Goal: Transaction & Acquisition: Book appointment/travel/reservation

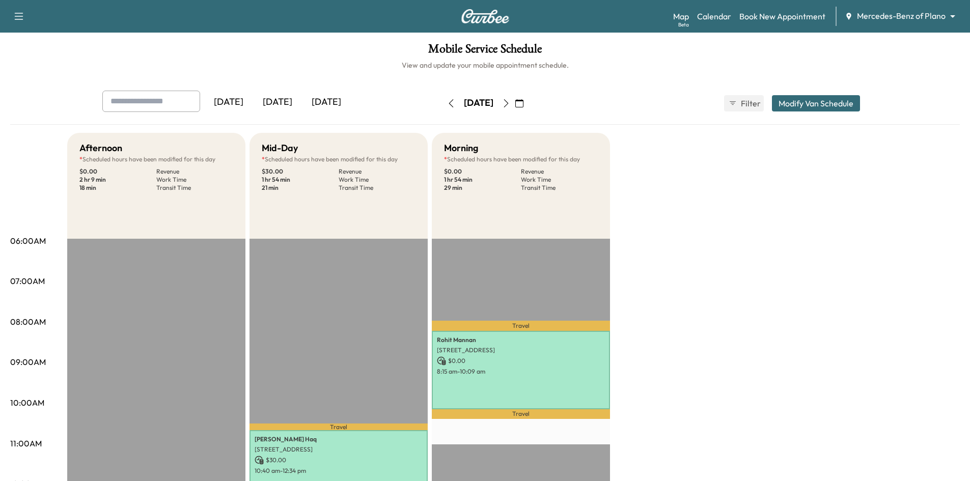
click at [236, 98] on div "[DATE]" at bounding box center [228, 102] width 49 height 23
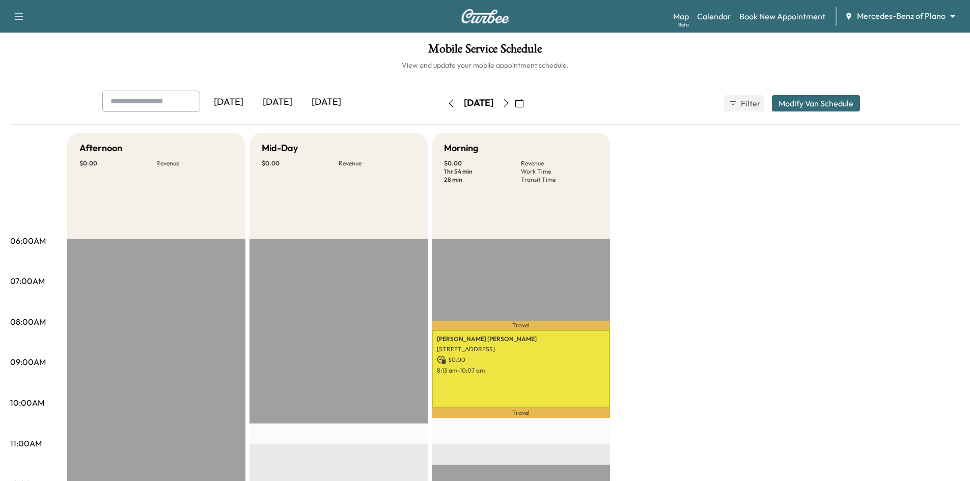
click at [286, 102] on div "[DATE]" at bounding box center [277, 102] width 49 height 23
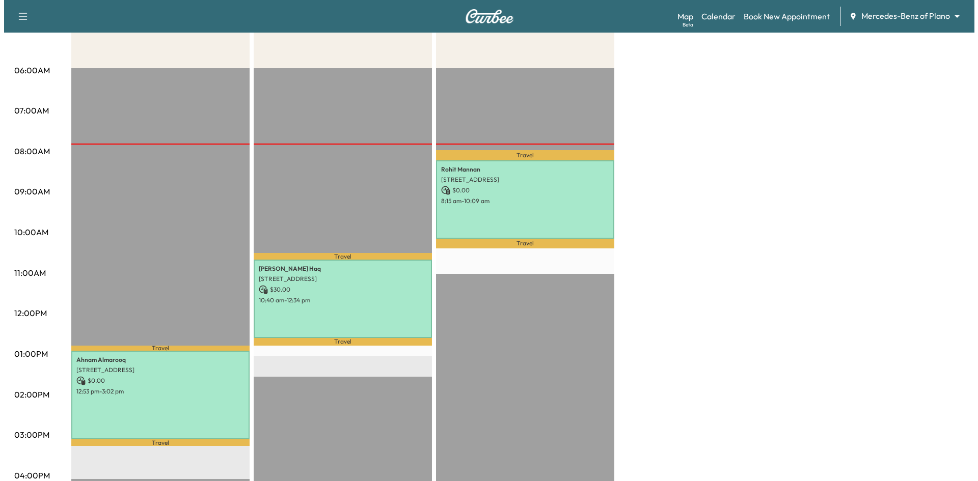
scroll to position [153, 0]
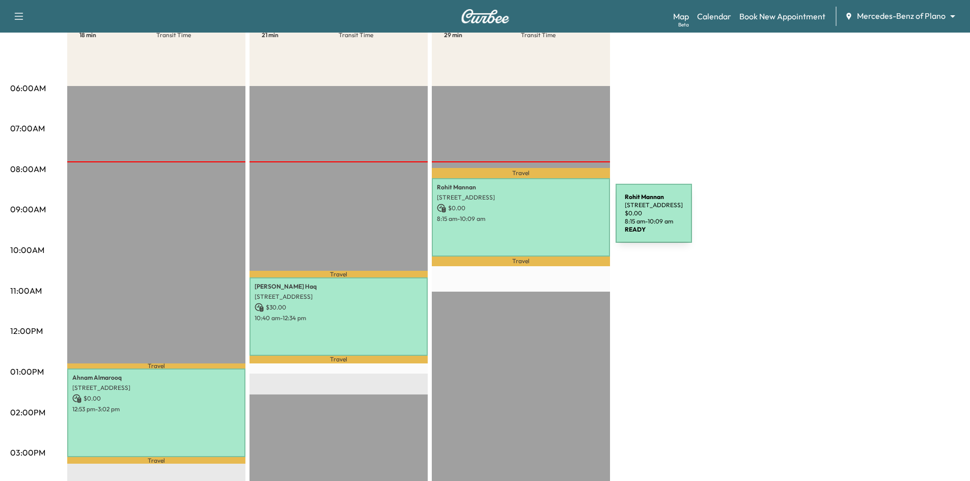
click at [538, 215] on p "8:15 am - 10:09 am" at bounding box center [521, 219] width 168 height 8
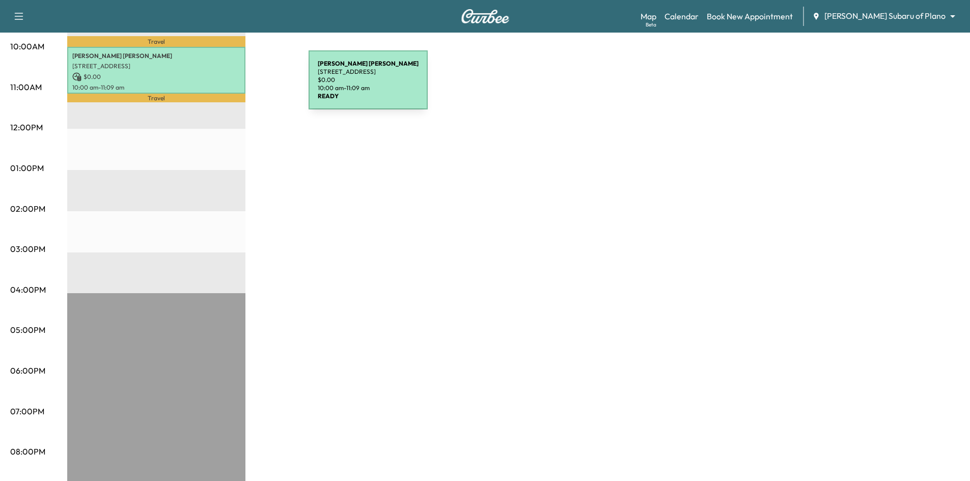
scroll to position [51, 0]
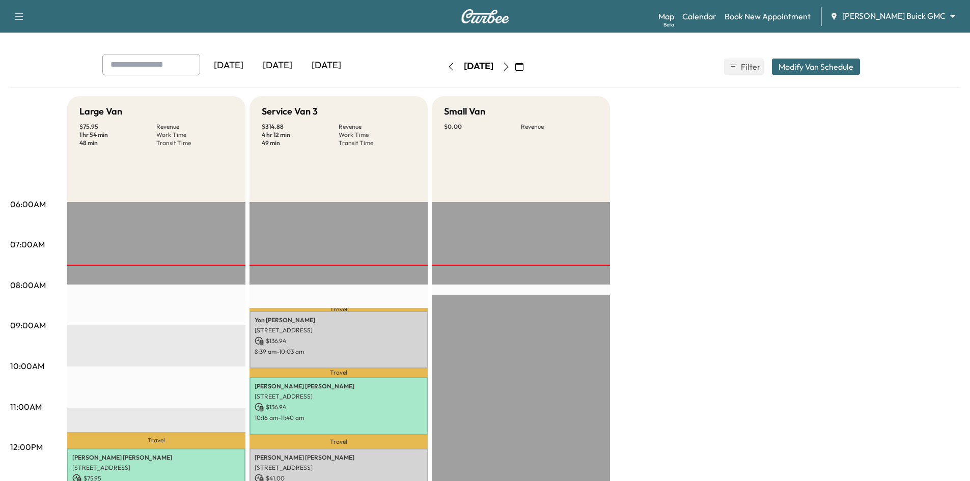
scroll to position [153, 0]
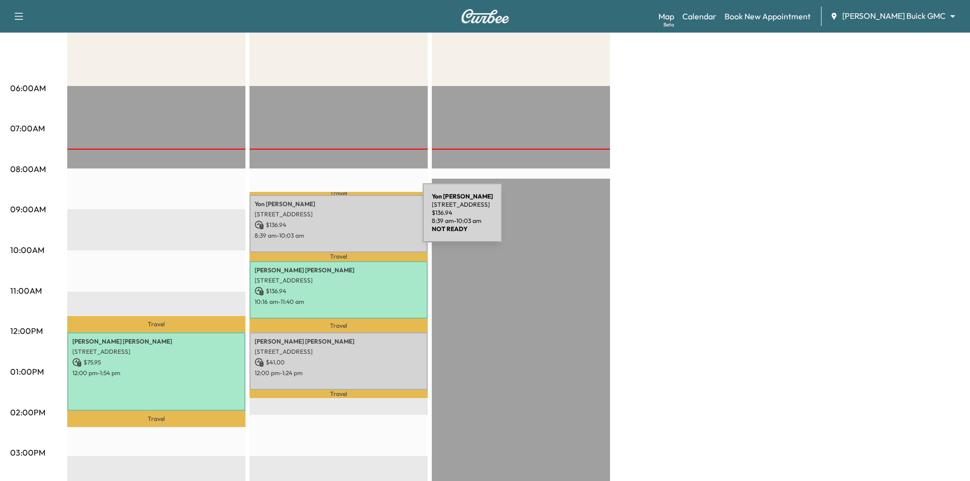
click at [347, 220] on p "$ 136.94" at bounding box center [339, 224] width 168 height 9
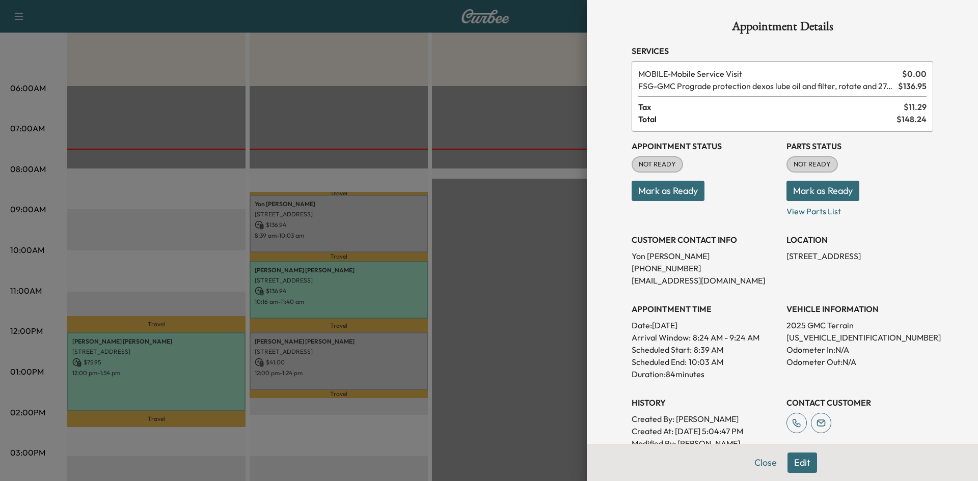
click at [371, 363] on div at bounding box center [489, 240] width 978 height 481
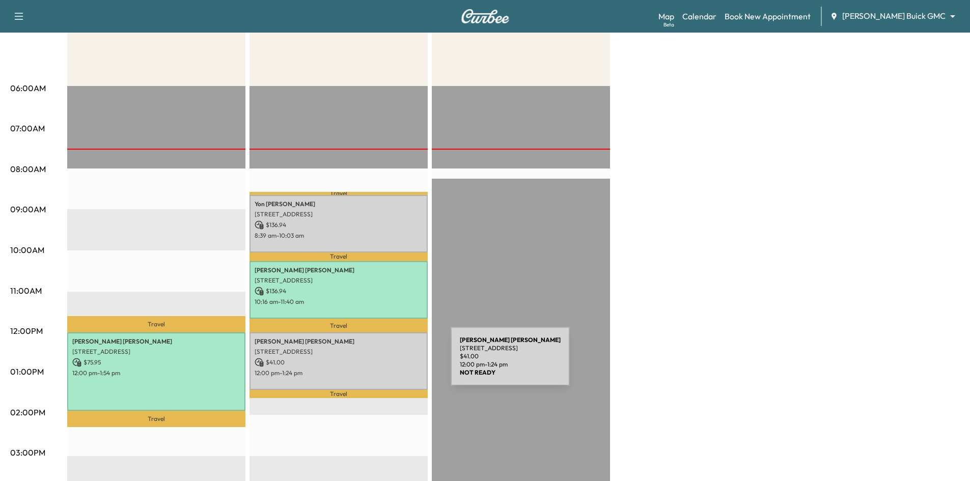
click at [375, 363] on p "$ 41.00" at bounding box center [339, 362] width 168 height 9
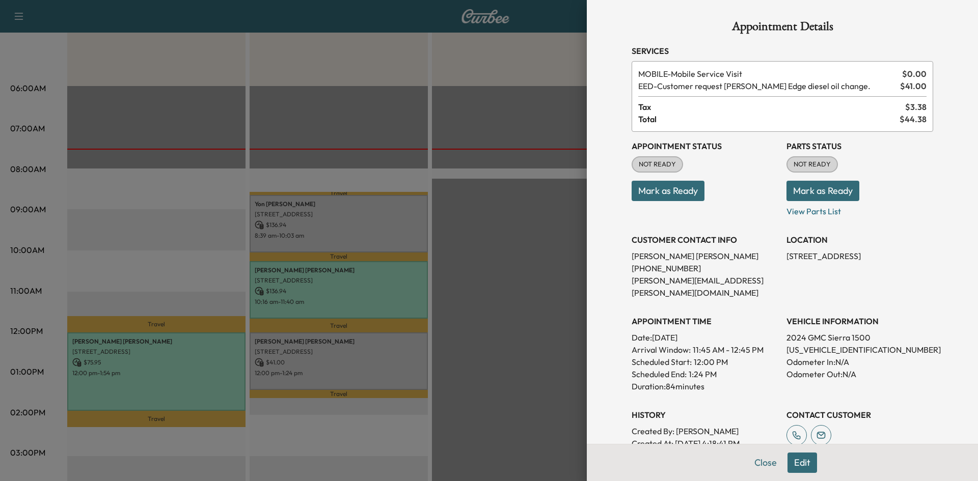
click at [355, 220] on div at bounding box center [489, 240] width 978 height 481
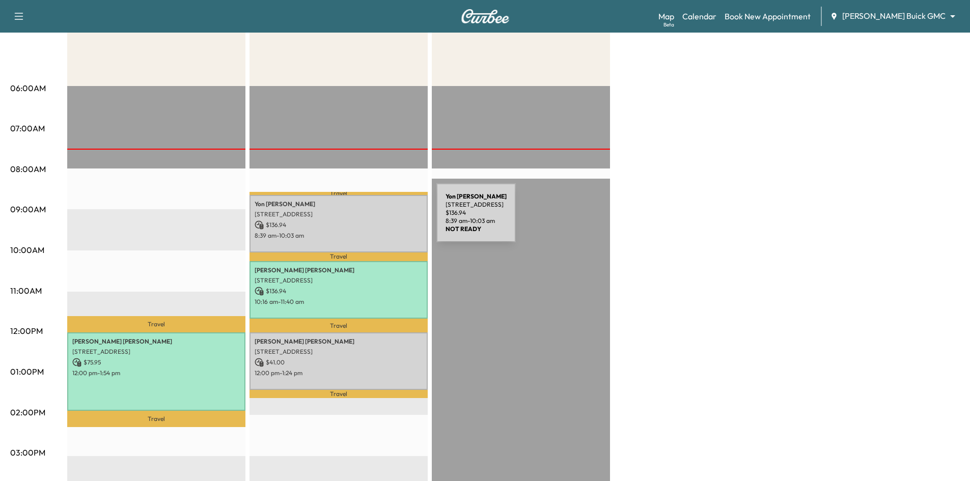
click at [361, 220] on p "$ 136.94" at bounding box center [339, 224] width 168 height 9
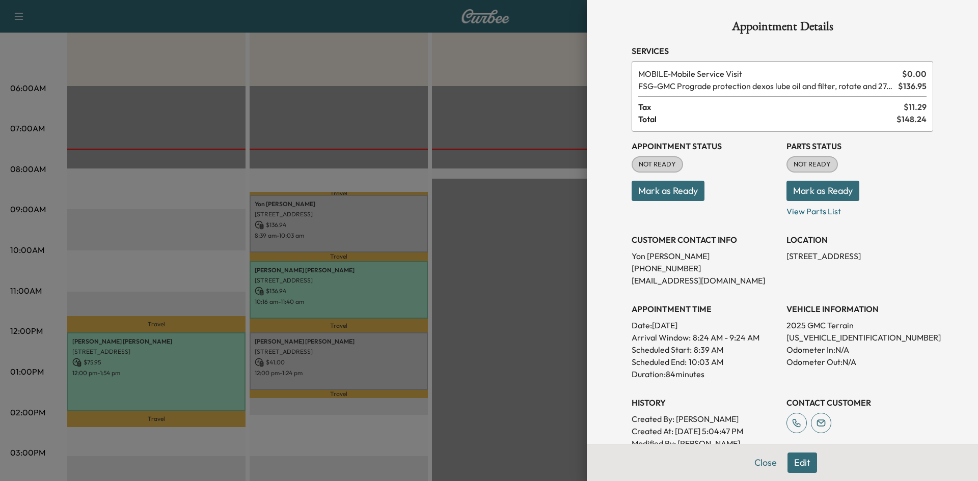
click at [479, 209] on div at bounding box center [489, 240] width 978 height 481
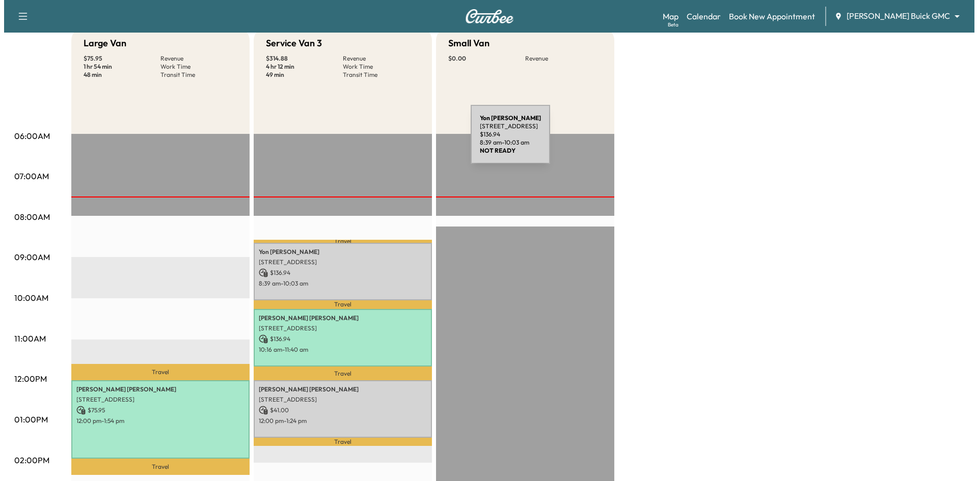
scroll to position [102, 0]
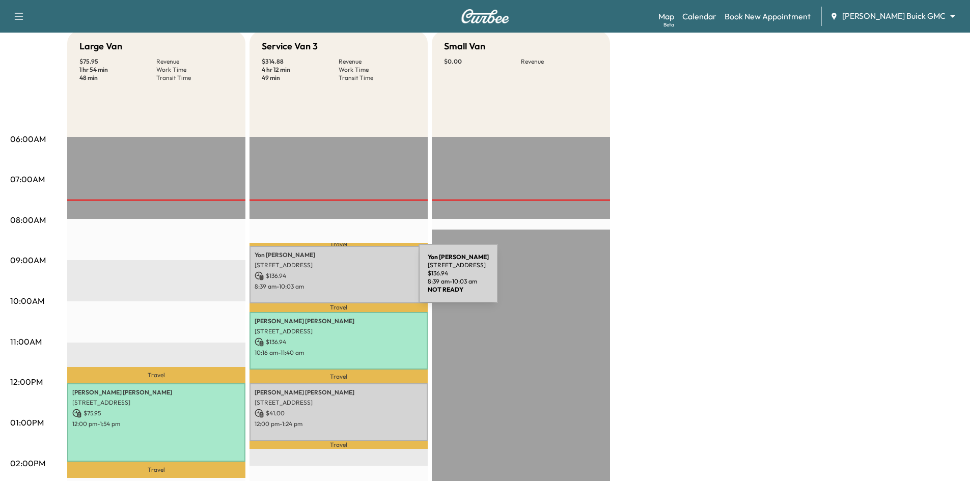
click at [342, 280] on div "Yon Alexander 6433 Castlemere Dr, Plano, TX 75093, USA $ 136.94 8:39 am - 10:03…" at bounding box center [338, 275] width 178 height 58
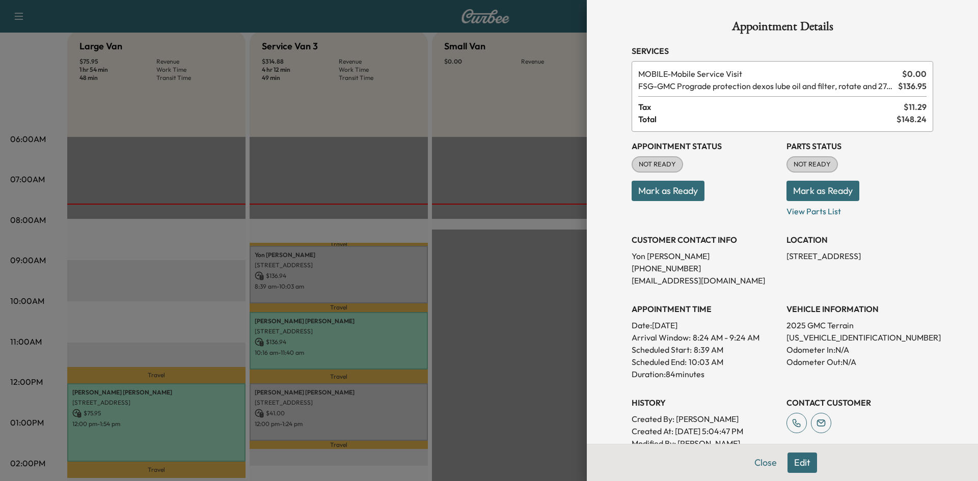
click at [661, 199] on button "Mark as Ready" at bounding box center [667, 191] width 73 height 20
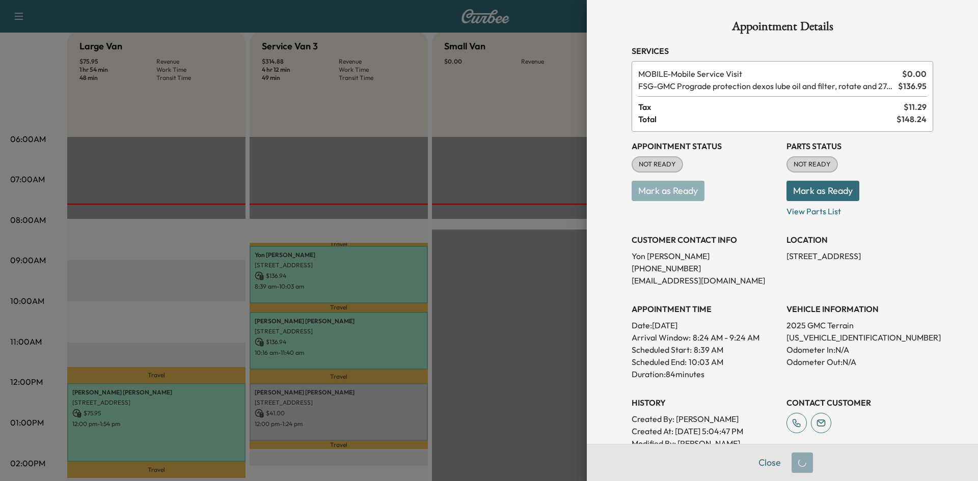
click at [472, 358] on div at bounding box center [489, 240] width 978 height 481
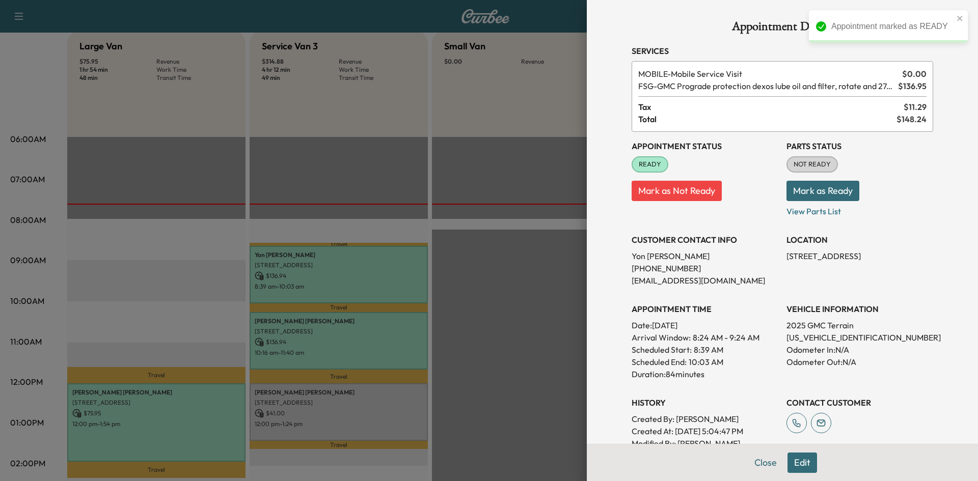
click at [394, 425] on div at bounding box center [489, 240] width 978 height 481
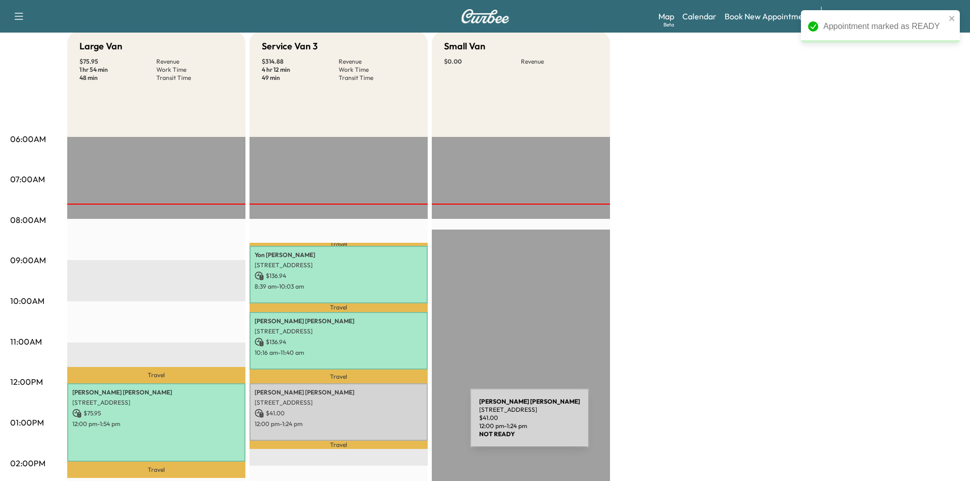
click at [394, 424] on p "12:00 pm - 1:24 pm" at bounding box center [339, 424] width 168 height 8
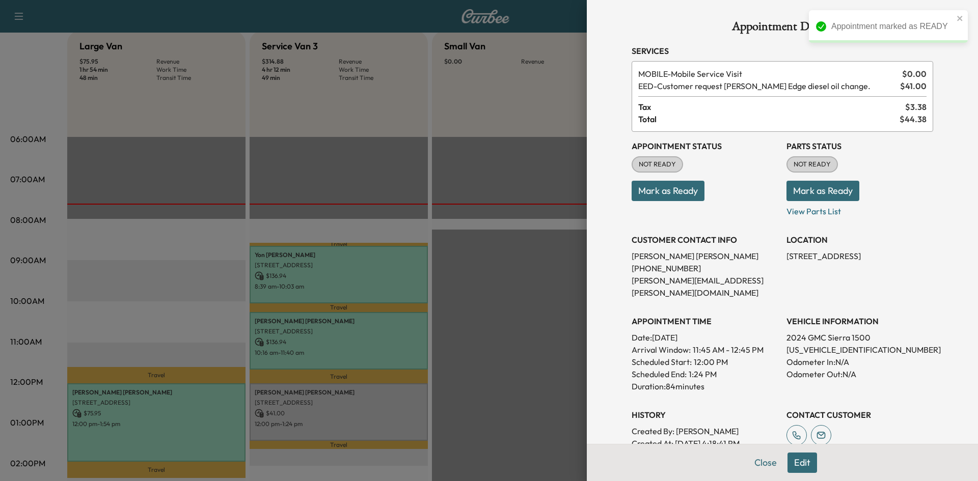
click at [677, 194] on button "Mark as Ready" at bounding box center [667, 191] width 73 height 20
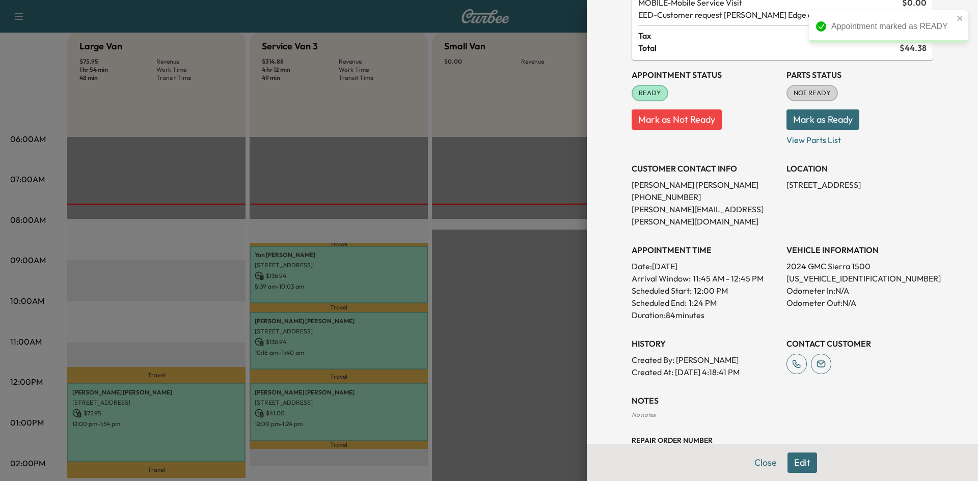
scroll to position [142, 0]
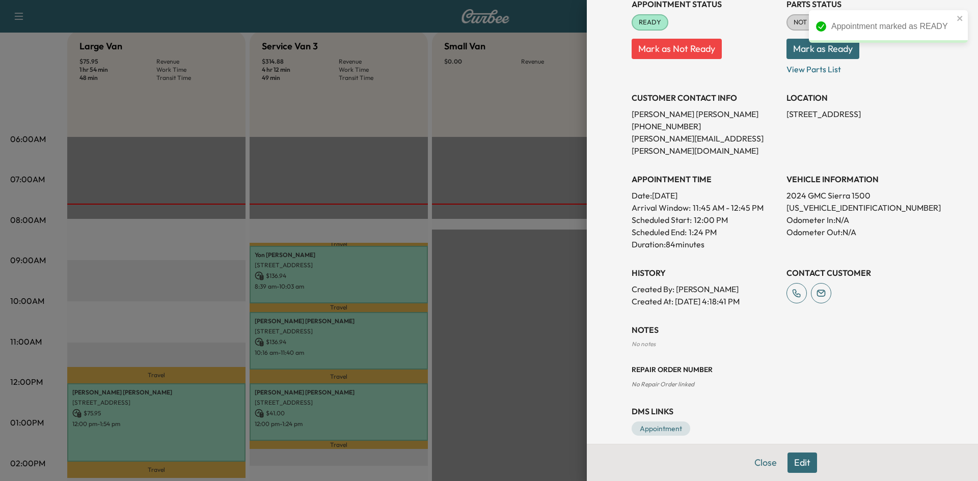
click at [458, 317] on div at bounding box center [489, 240] width 978 height 481
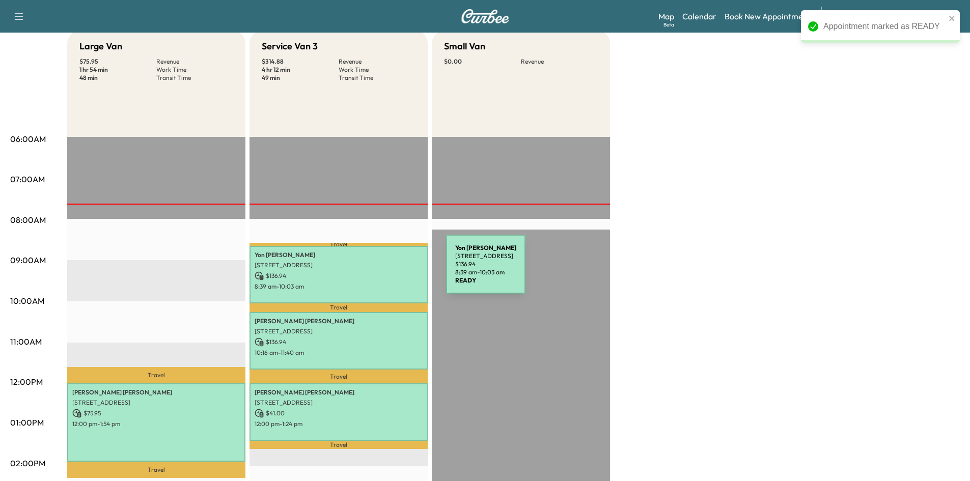
click at [370, 271] on p "$ 136.94" at bounding box center [339, 275] width 168 height 9
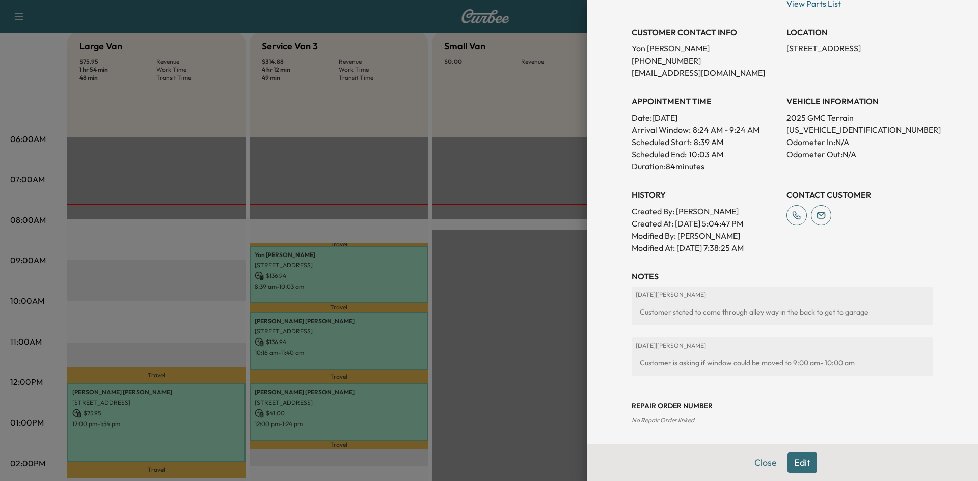
scroll to position [153, 0]
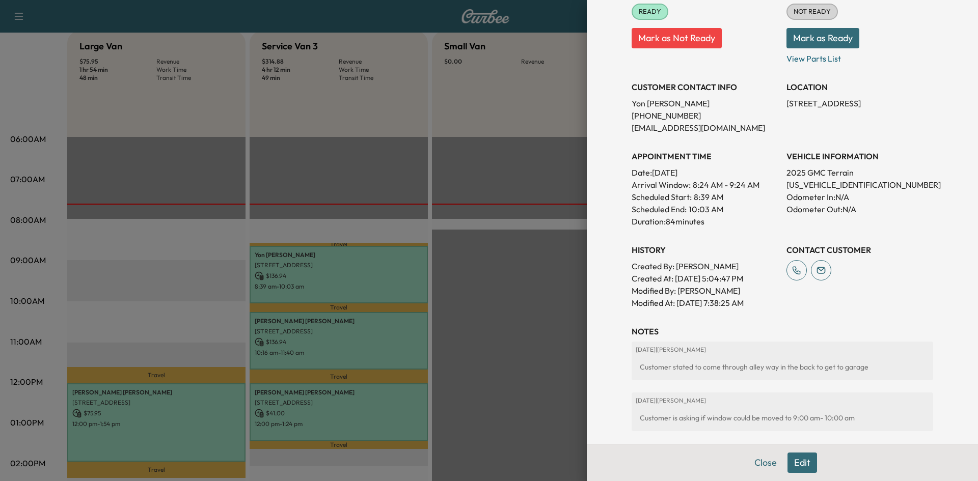
click at [682, 38] on button "Mark as Not Ready" at bounding box center [676, 38] width 90 height 20
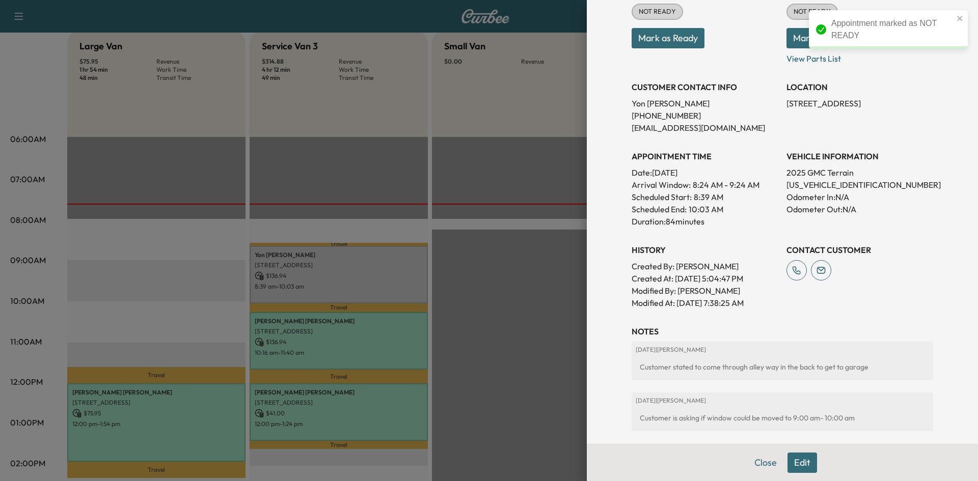
click at [787, 458] on button "Edit" at bounding box center [802, 463] width 30 height 20
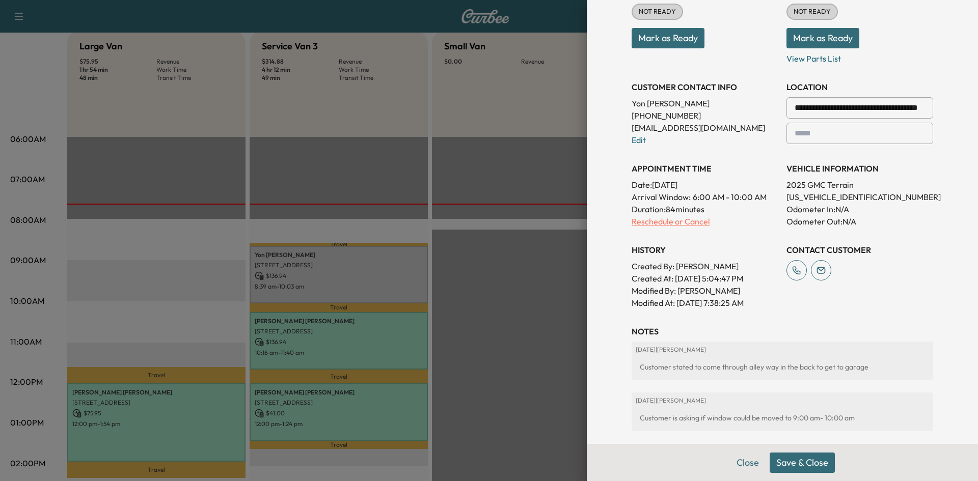
click at [692, 223] on p "Reschedule or Cancel" at bounding box center [704, 221] width 147 height 12
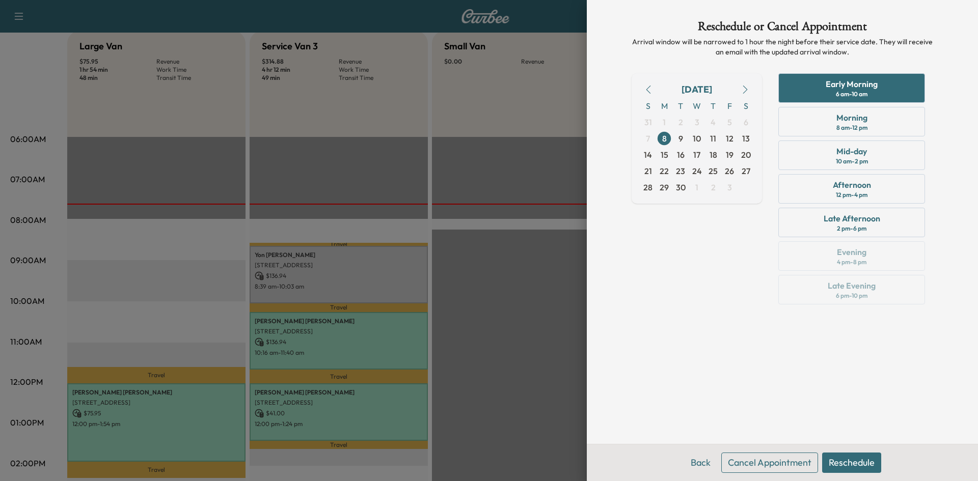
click at [634, 316] on div "Reschedule or Cancel Appointment Arrival window will be narrowed to 1 hour the …" at bounding box center [782, 222] width 326 height 444
click at [701, 463] on button "Back" at bounding box center [700, 463] width 33 height 20
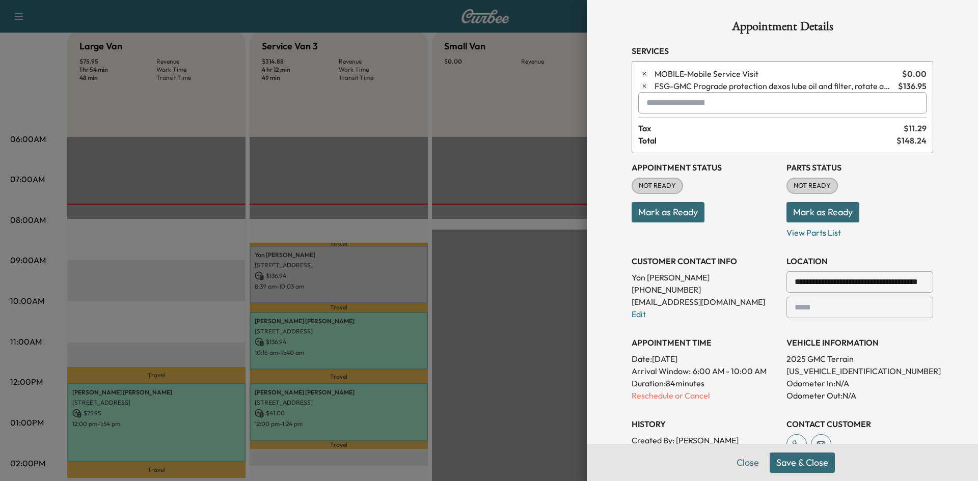
click at [669, 216] on button "Mark as Ready" at bounding box center [667, 212] width 73 height 20
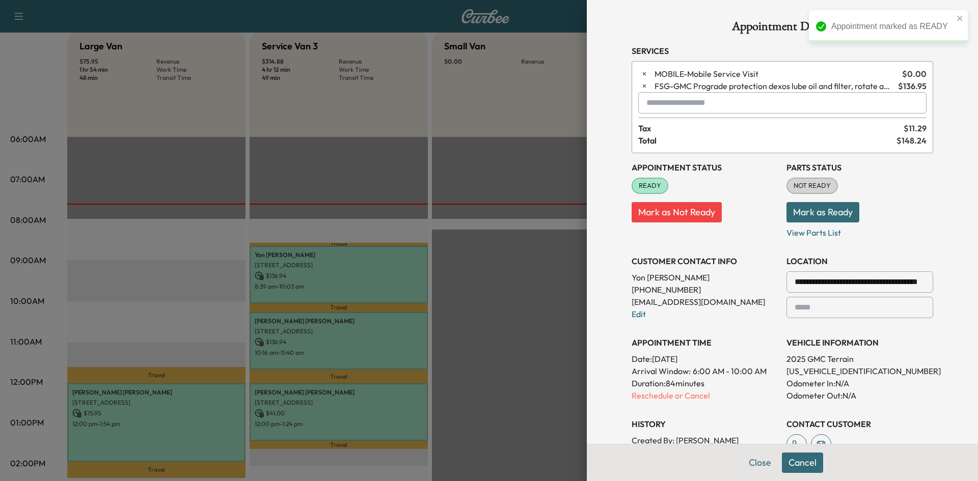
click at [513, 165] on div at bounding box center [489, 240] width 978 height 481
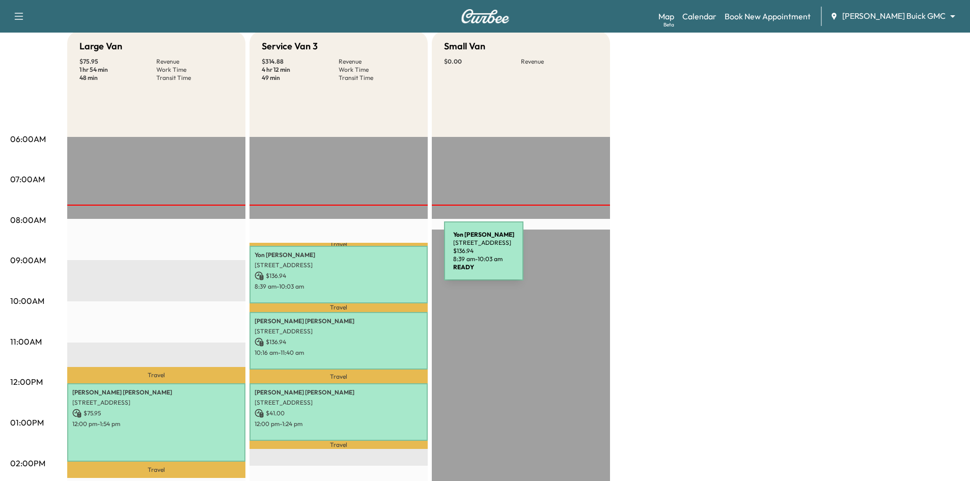
click at [368, 257] on p "Yon Alexander" at bounding box center [339, 255] width 168 height 8
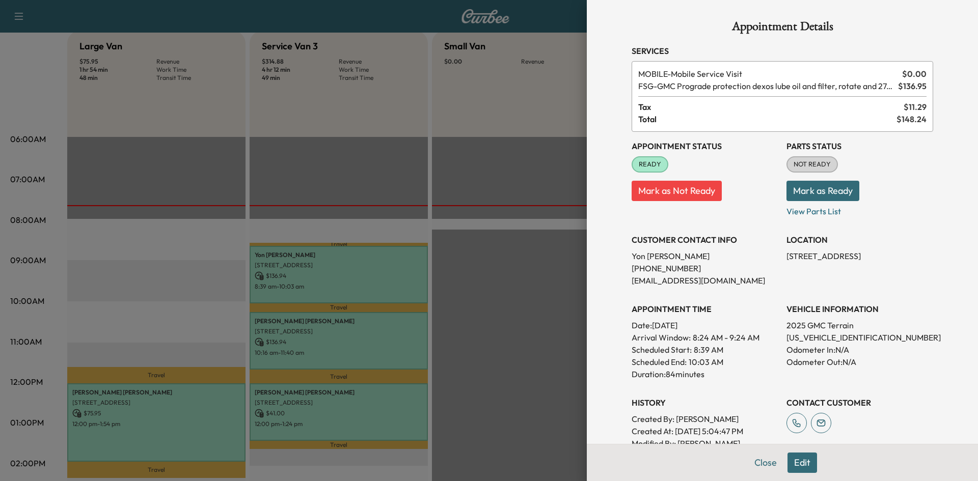
click at [660, 187] on button "Mark as Not Ready" at bounding box center [676, 191] width 90 height 20
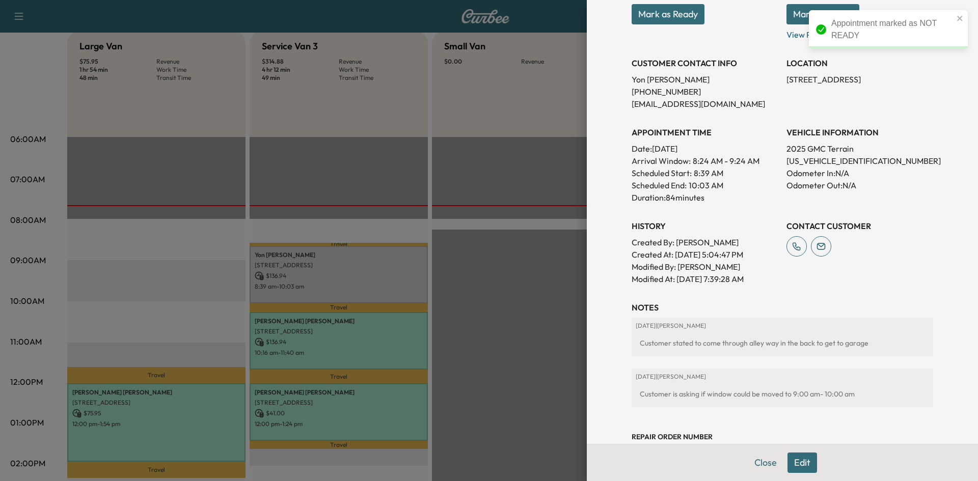
scroll to position [154, 0]
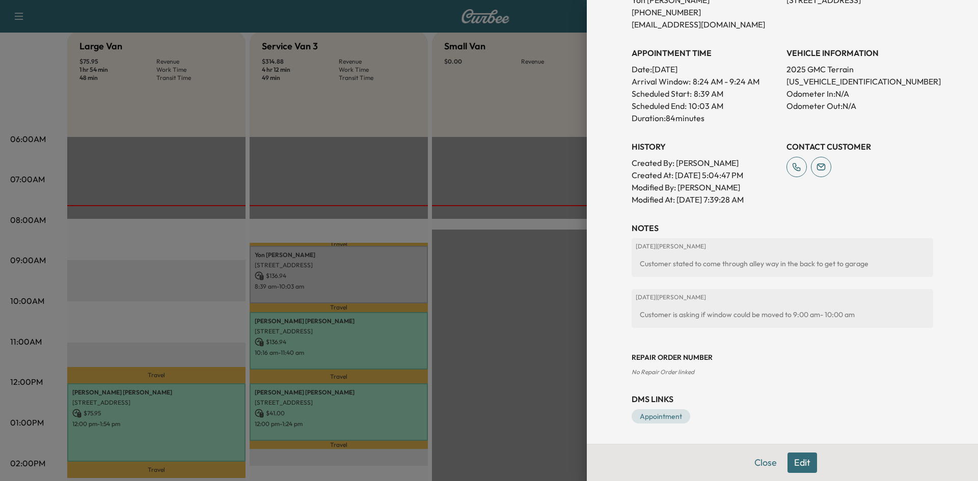
click at [793, 465] on button "Edit" at bounding box center [802, 463] width 30 height 20
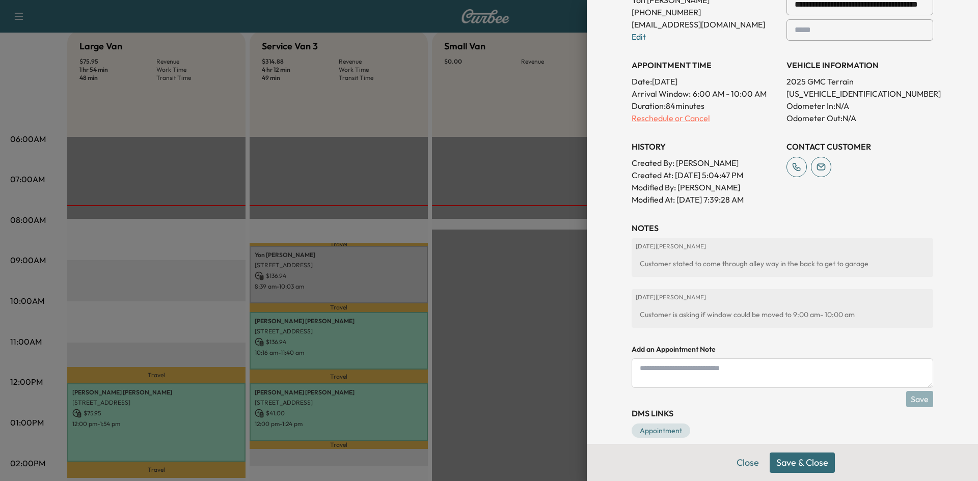
click at [670, 122] on p "Reschedule or Cancel" at bounding box center [704, 118] width 147 height 12
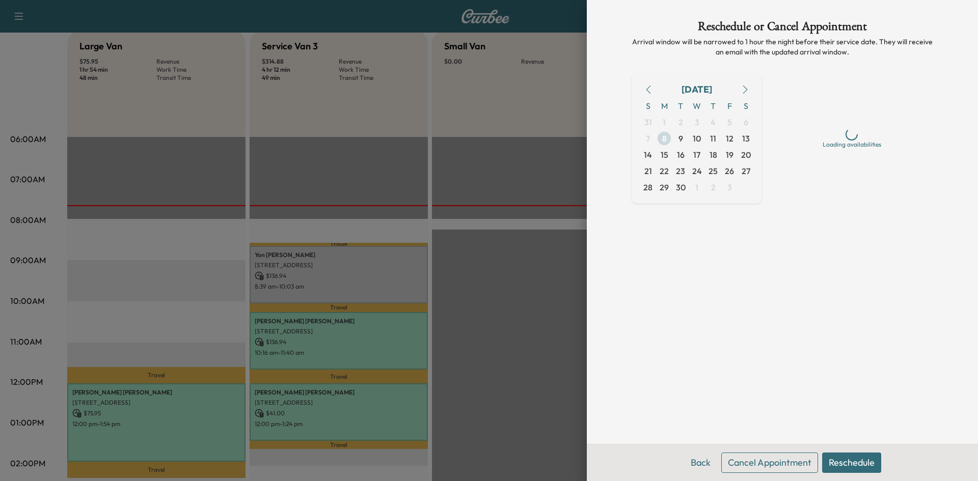
click at [663, 139] on span "8" at bounding box center [664, 138] width 5 height 12
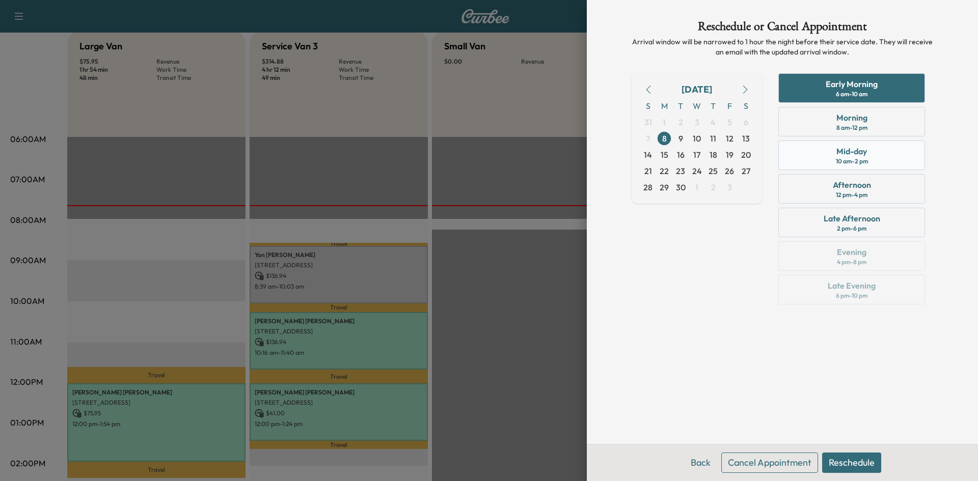
click at [849, 155] on div "Mid-day" at bounding box center [851, 151] width 31 height 12
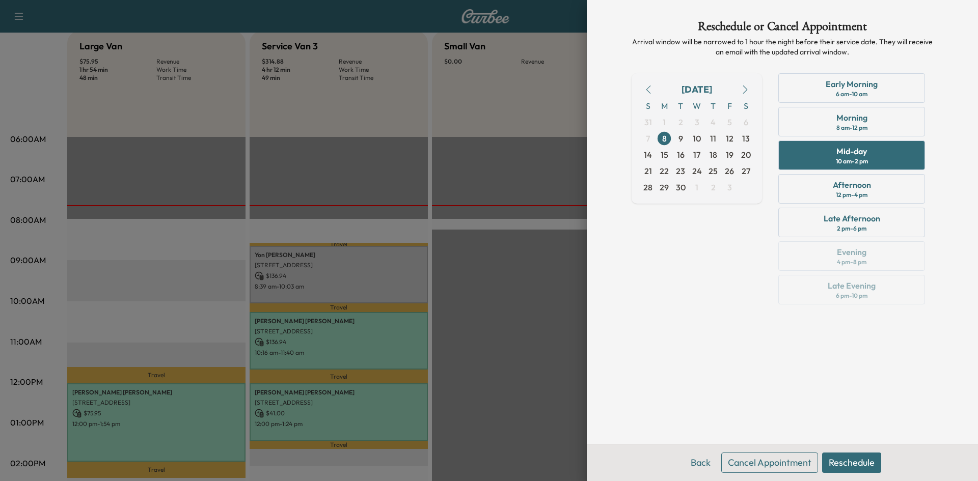
click at [840, 467] on button "Reschedule" at bounding box center [851, 463] width 59 height 20
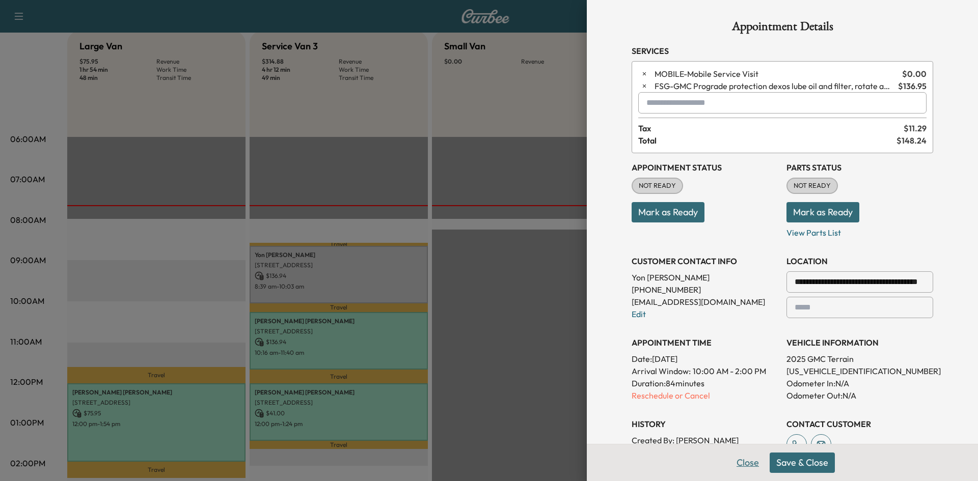
drag, startPoint x: 784, startPoint y: 464, endPoint x: 779, endPoint y: 465, distance: 5.7
click at [784, 464] on button "Save & Close" at bounding box center [801, 463] width 65 height 20
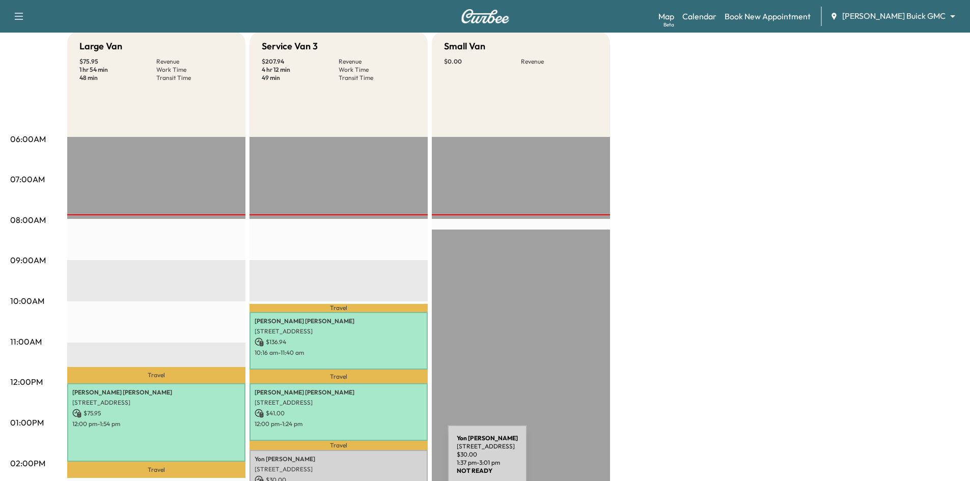
click at [371, 461] on div "Yon Alexander 6433 Castlemere Dr, Plano, TX 75093, USA $ 30.00 1:37 pm - 3:01 pm" at bounding box center [338, 479] width 178 height 58
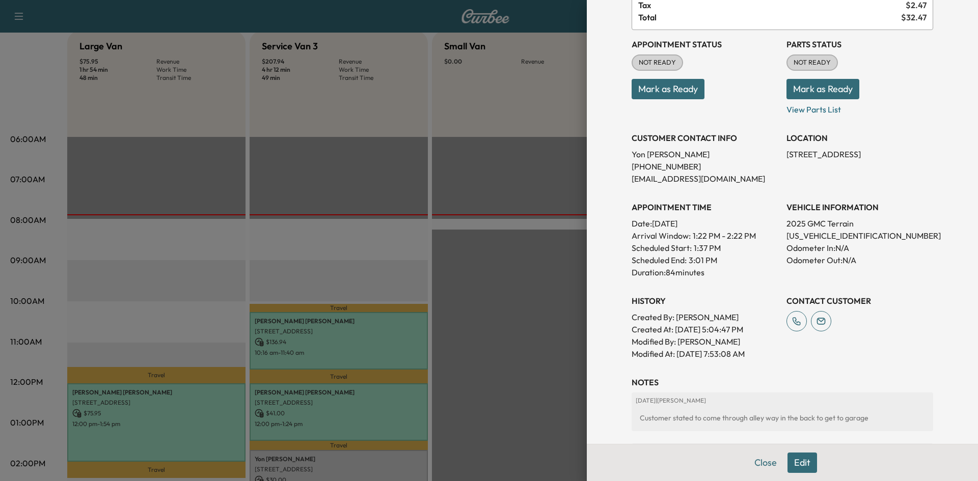
scroll to position [153, 0]
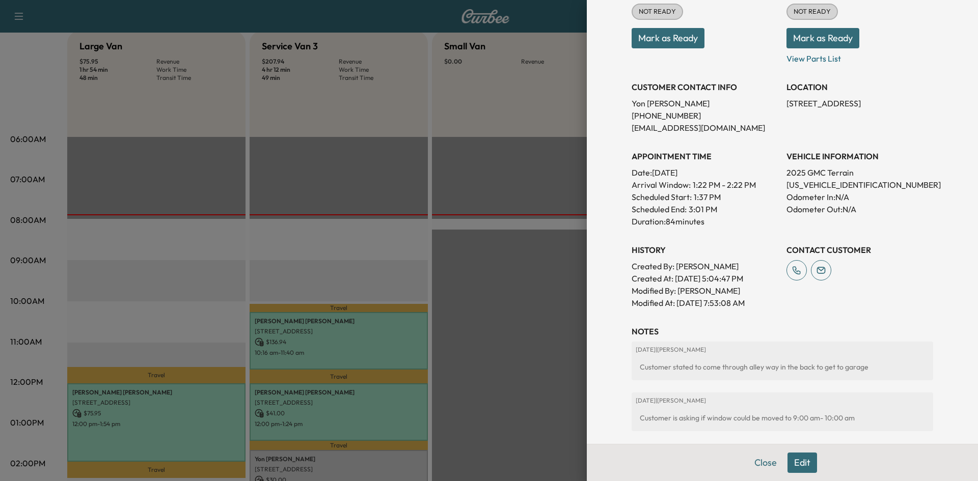
click at [793, 467] on button "Edit" at bounding box center [802, 463] width 30 height 20
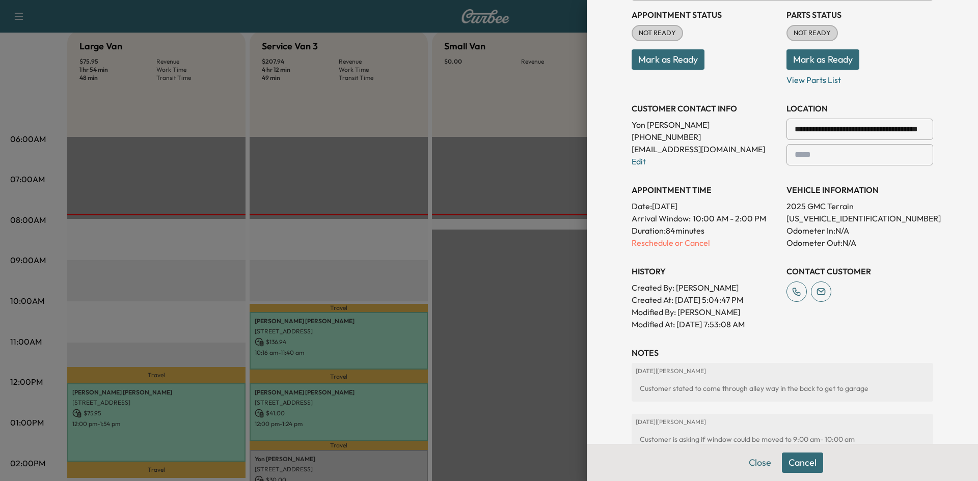
scroll to position [174, 0]
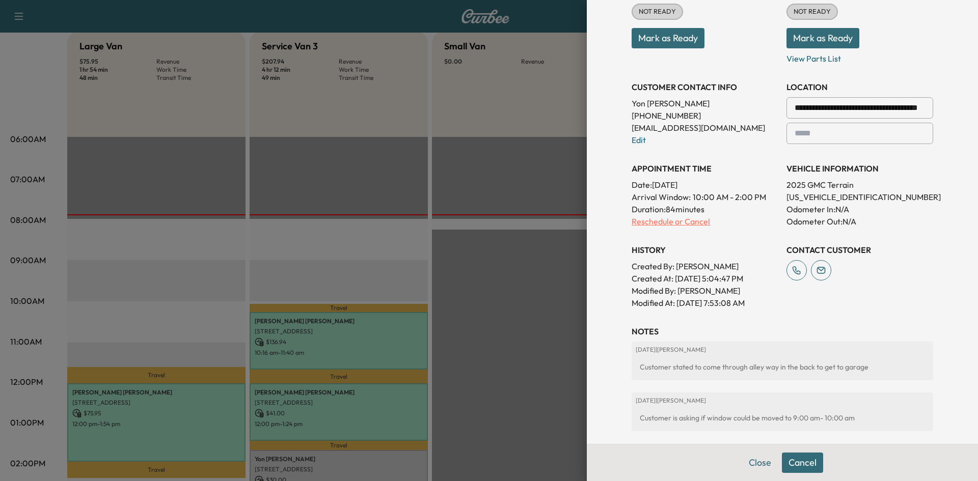
click at [685, 224] on p "Reschedule or Cancel" at bounding box center [704, 221] width 147 height 12
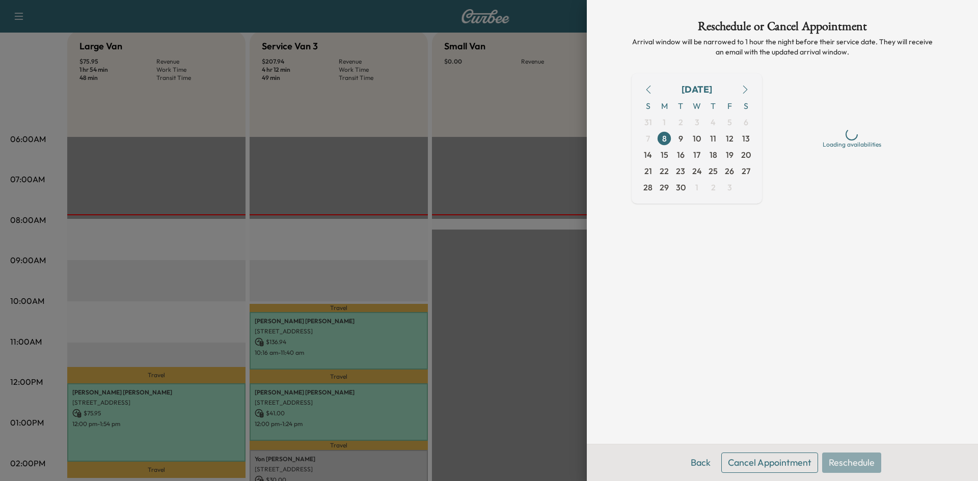
scroll to position [0, 0]
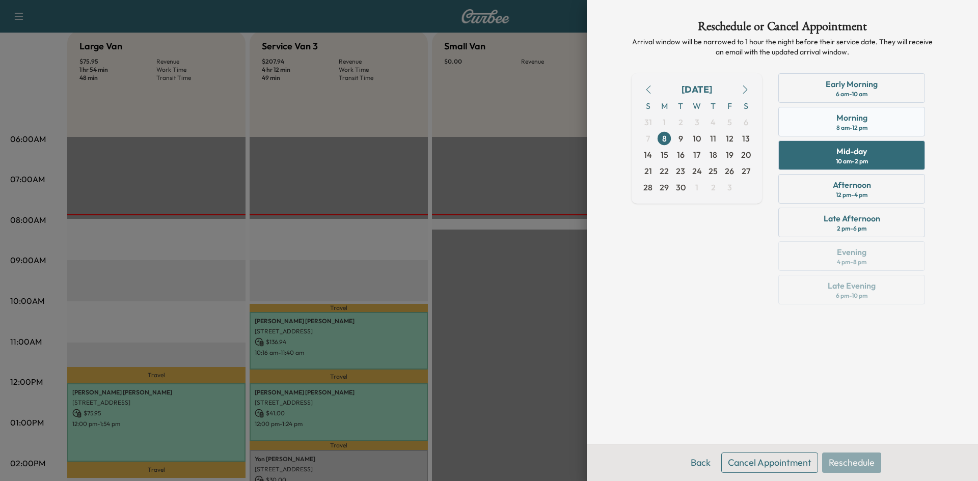
click at [860, 117] on div "Morning" at bounding box center [851, 118] width 31 height 12
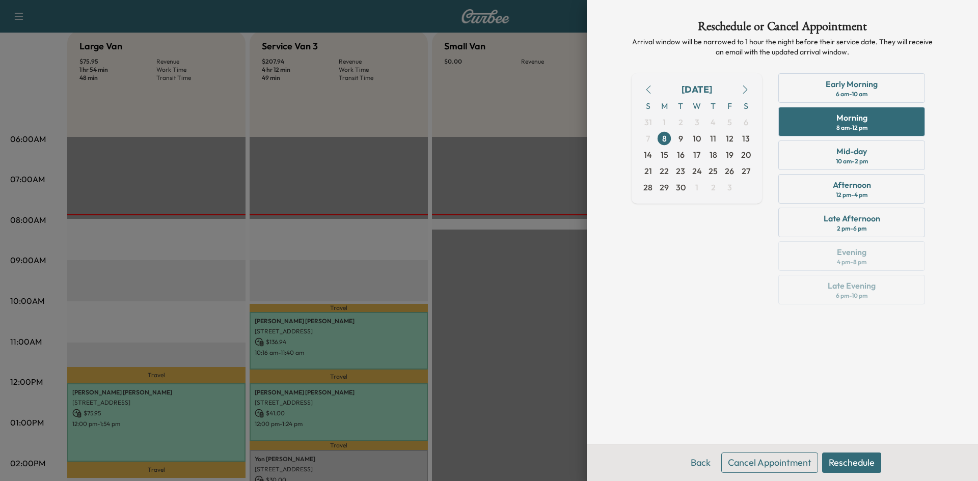
click at [848, 465] on button "Reschedule" at bounding box center [851, 463] width 59 height 20
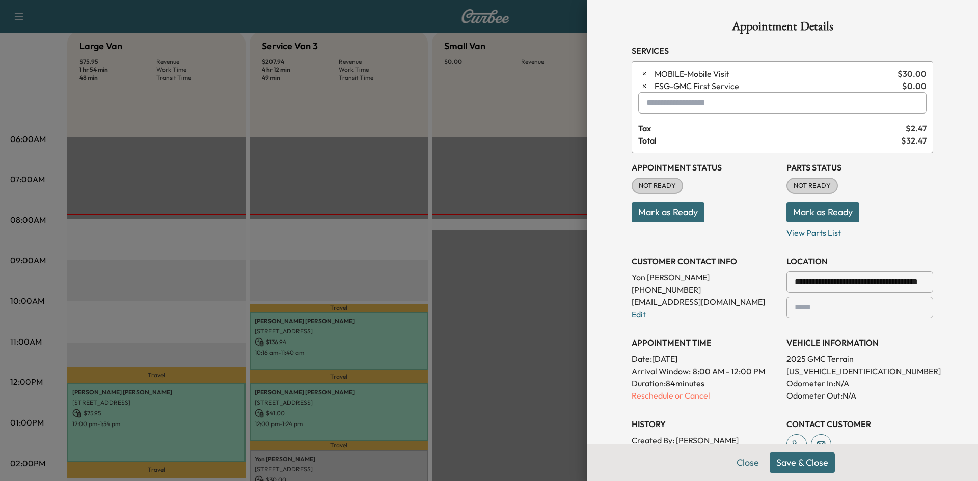
click at [786, 459] on button "Save & Close" at bounding box center [801, 463] width 65 height 20
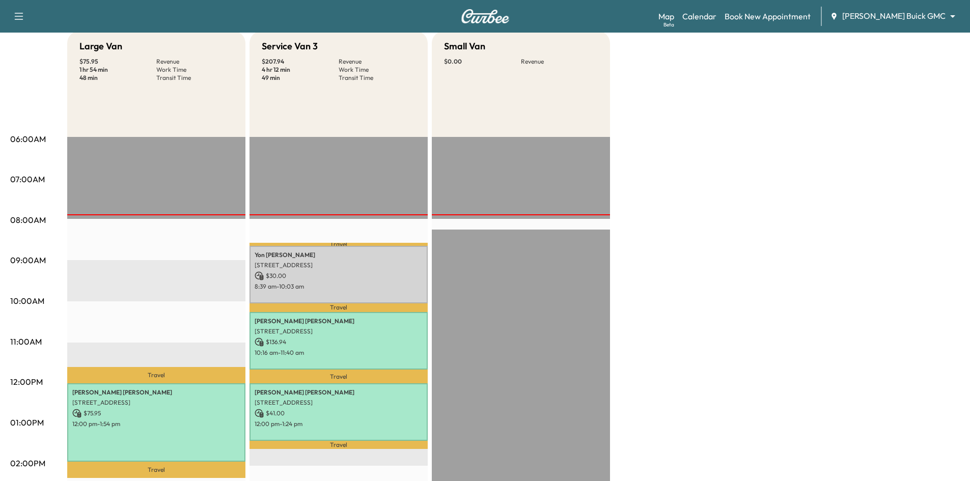
drag, startPoint x: 381, startPoint y: 263, endPoint x: 310, endPoint y: 278, distance: 72.2
click at [310, 278] on div "Yon Alexander 6433 Castlemere Dr, Plano, TX 75093, USA $ 30.00 8:39 am - 10:03 …" at bounding box center [338, 275] width 178 height 58
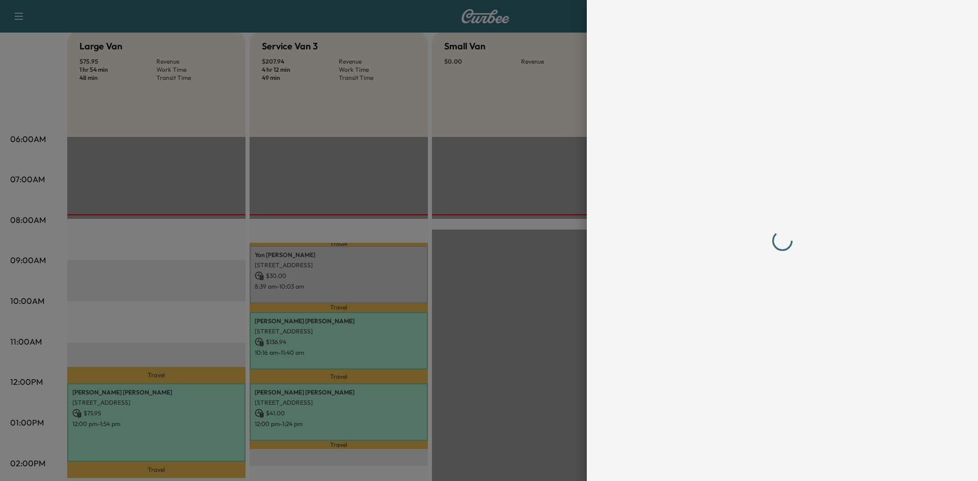
click at [409, 280] on div at bounding box center [489, 240] width 978 height 481
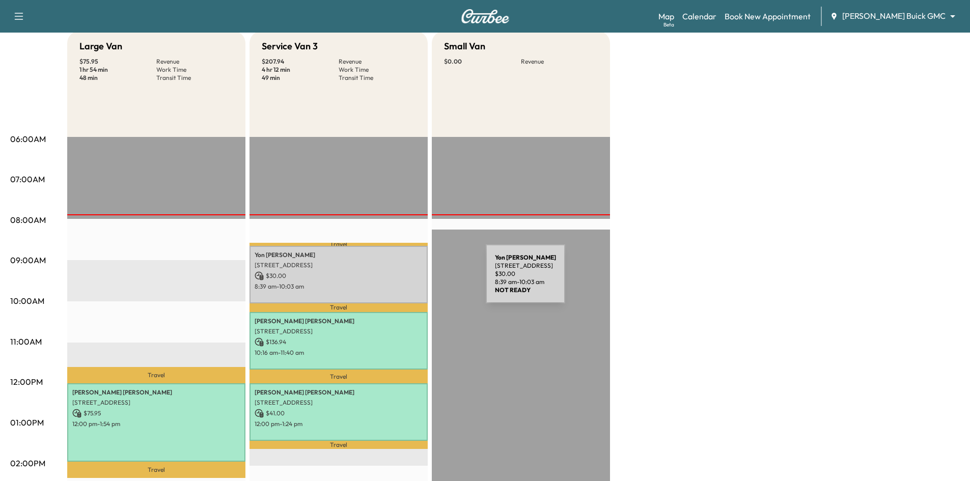
click at [409, 280] on div "Yon Alexander 6433 Castlemere Dr, Plano, TX 75093, USA $ 30.00 8:39 am - 10:03 …" at bounding box center [338, 275] width 178 height 58
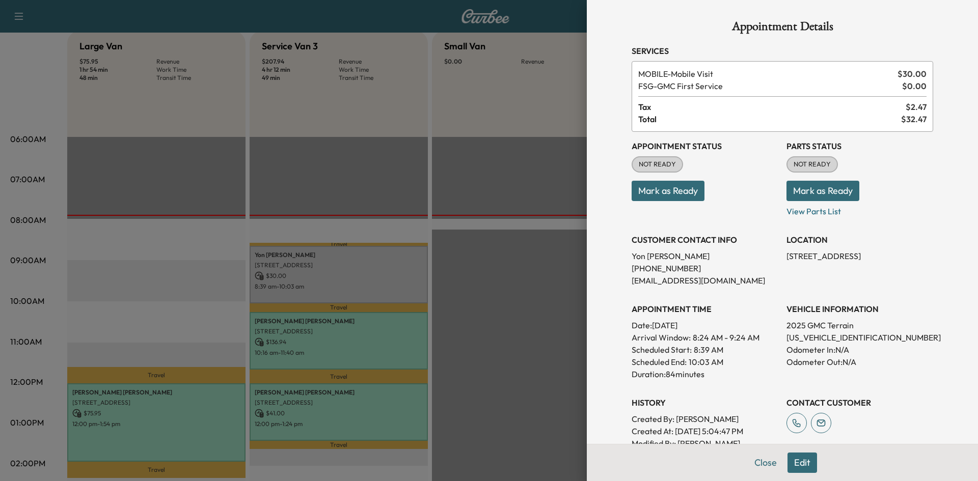
click at [801, 467] on button "Edit" at bounding box center [802, 463] width 30 height 20
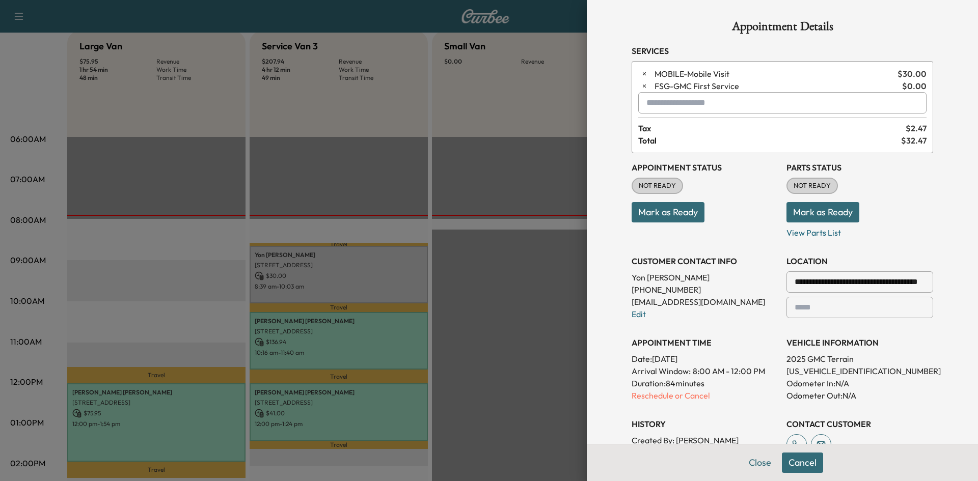
click at [654, 216] on button "Mark as Ready" at bounding box center [667, 212] width 73 height 20
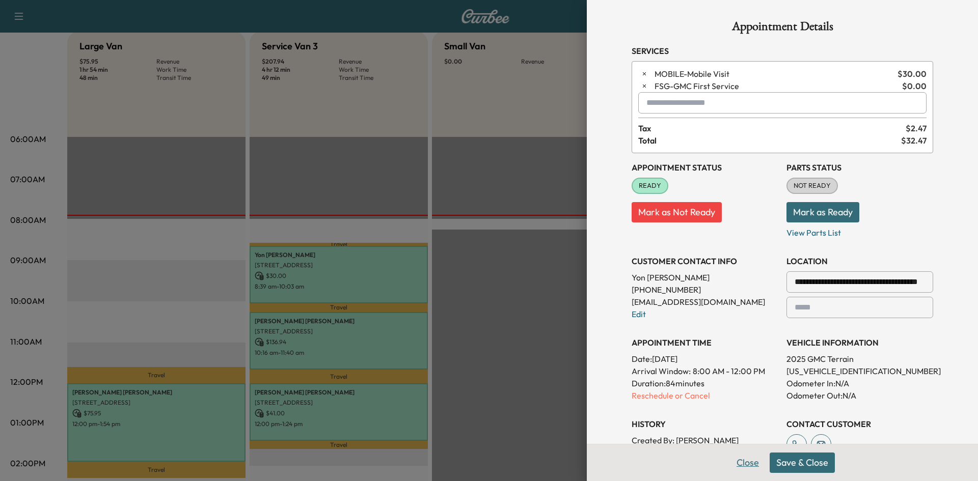
click at [737, 463] on button "Close" at bounding box center [748, 463] width 36 height 20
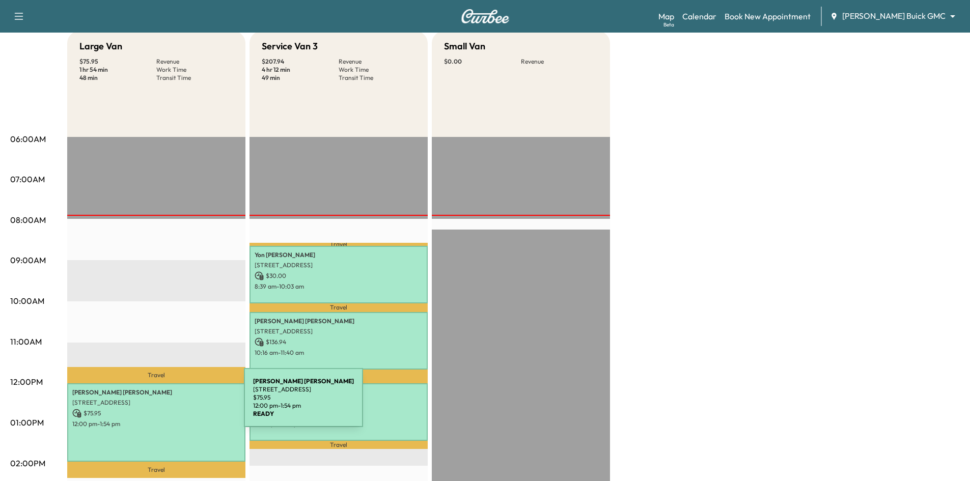
click at [168, 404] on p "[STREET_ADDRESS]" at bounding box center [156, 403] width 168 height 8
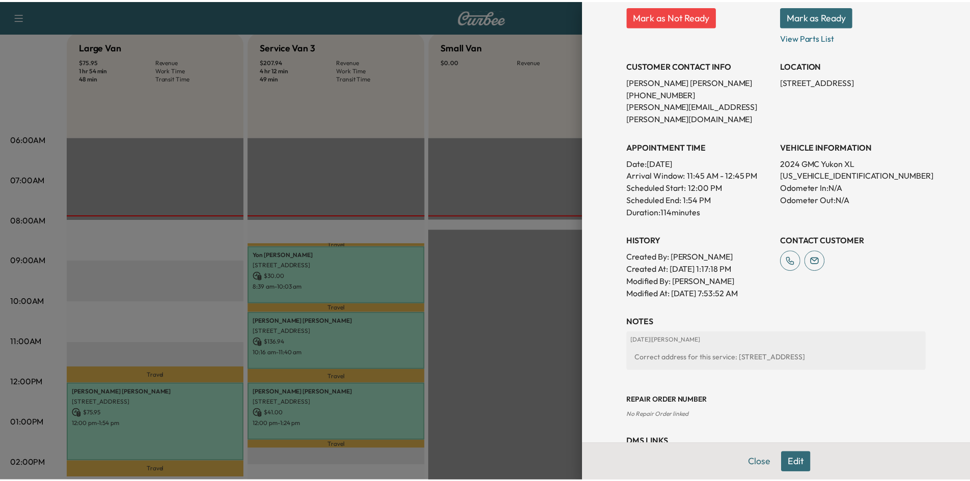
scroll to position [204, 0]
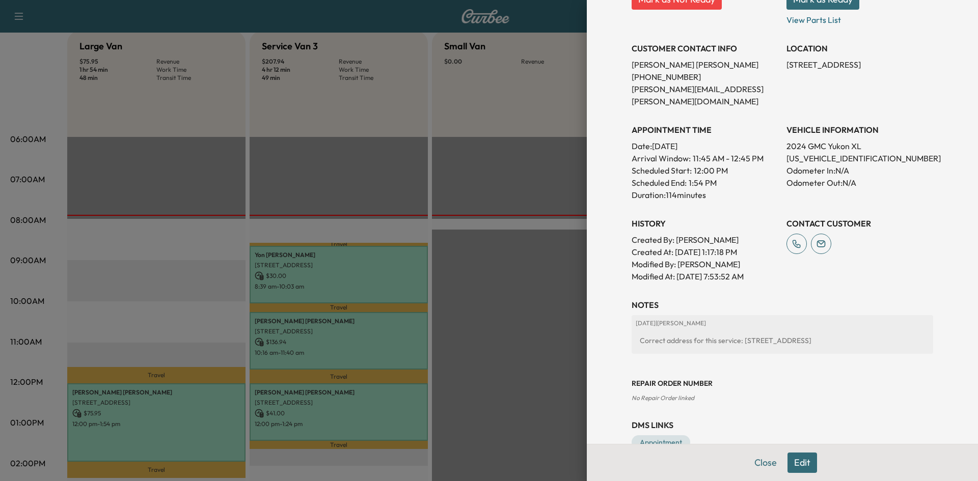
drag, startPoint x: 767, startPoint y: 463, endPoint x: 762, endPoint y: 462, distance: 5.1
click at [767, 463] on button "Close" at bounding box center [765, 463] width 36 height 20
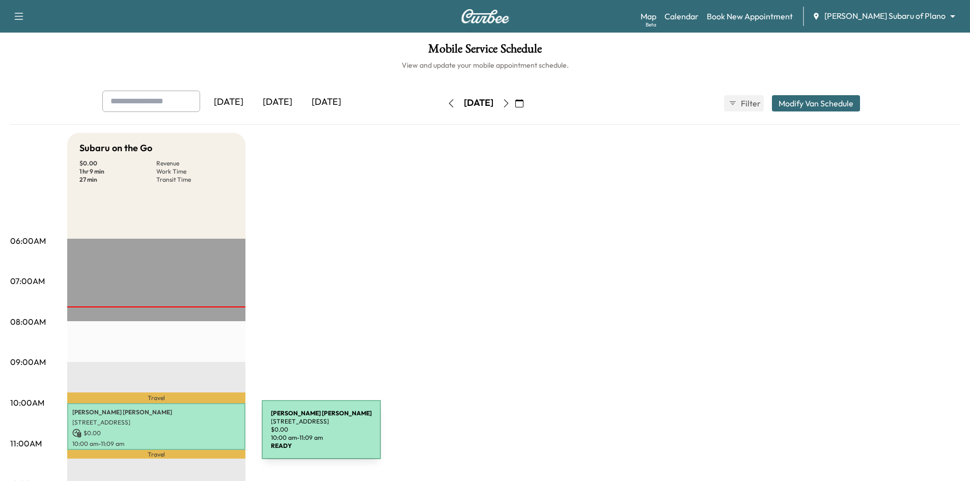
click at [185, 435] on div "Karen SUITER 6804 Alcove Ln, Plano, TX 75024, US $ 0.00 10:00 am - 11:09 am" at bounding box center [156, 426] width 178 height 47
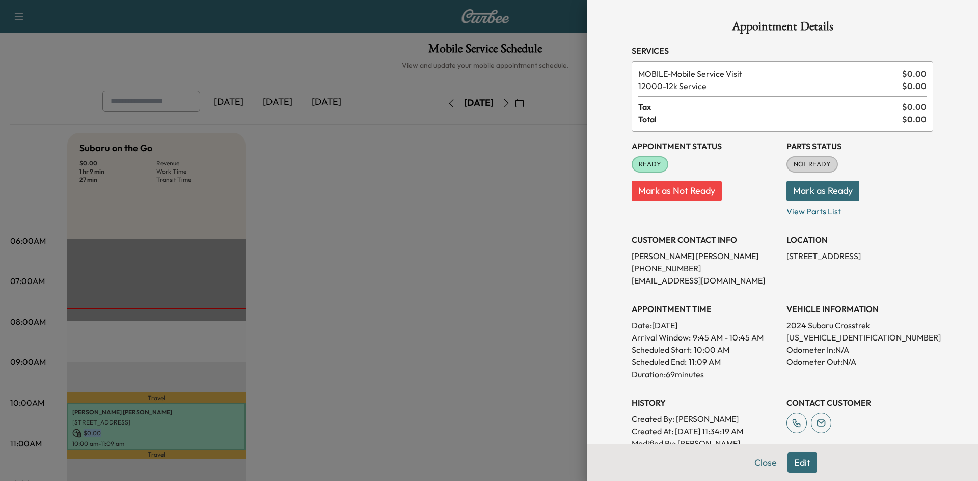
drag, startPoint x: 762, startPoint y: 459, endPoint x: 565, endPoint y: 356, distance: 222.3
click at [758, 459] on button "Close" at bounding box center [765, 463] width 36 height 20
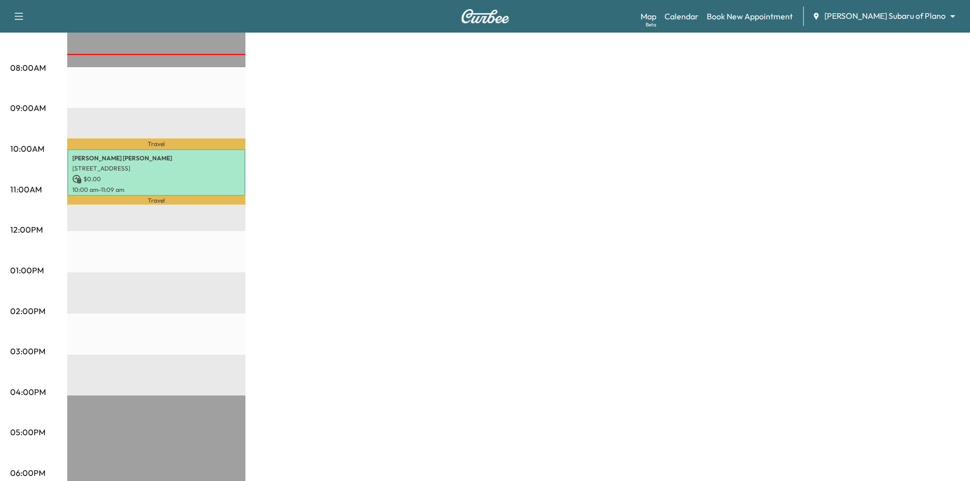
scroll to position [255, 0]
click at [782, 20] on link "Book New Appointment" at bounding box center [750, 16] width 86 height 12
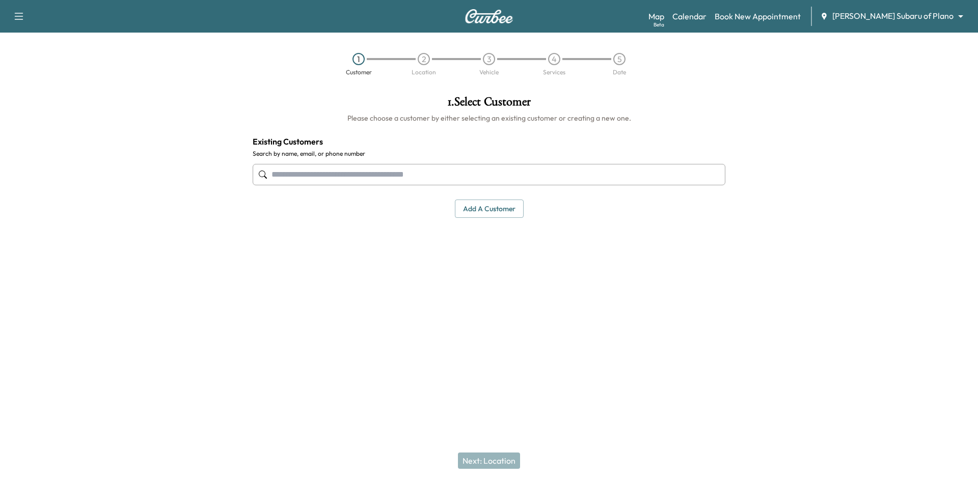
click at [511, 177] on input "text" at bounding box center [489, 174] width 473 height 21
type input "*"
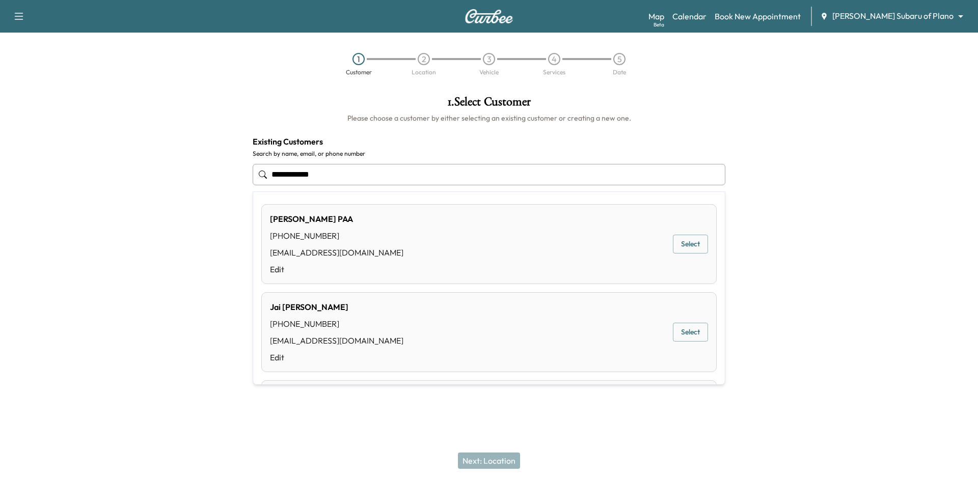
click at [685, 243] on button "Select" at bounding box center [690, 244] width 35 height 19
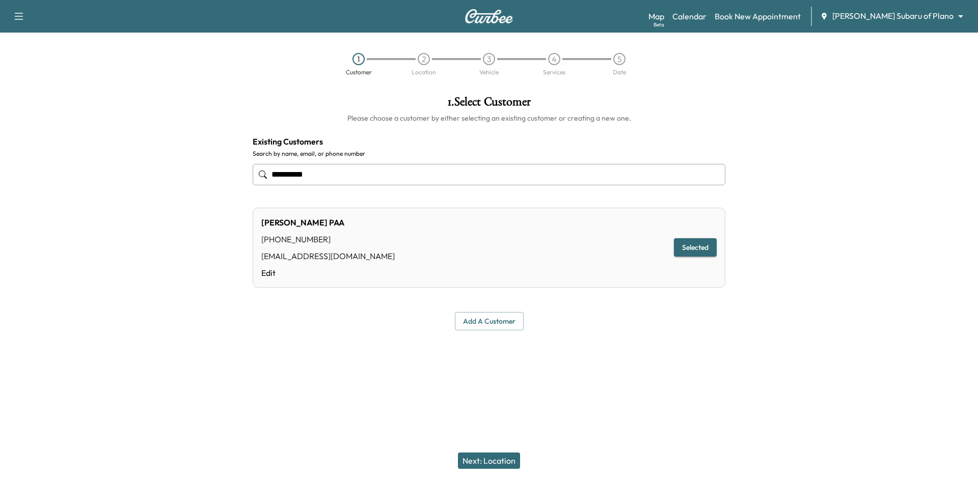
type input "**********"
click at [494, 465] on button "Next: Location" at bounding box center [489, 461] width 62 height 16
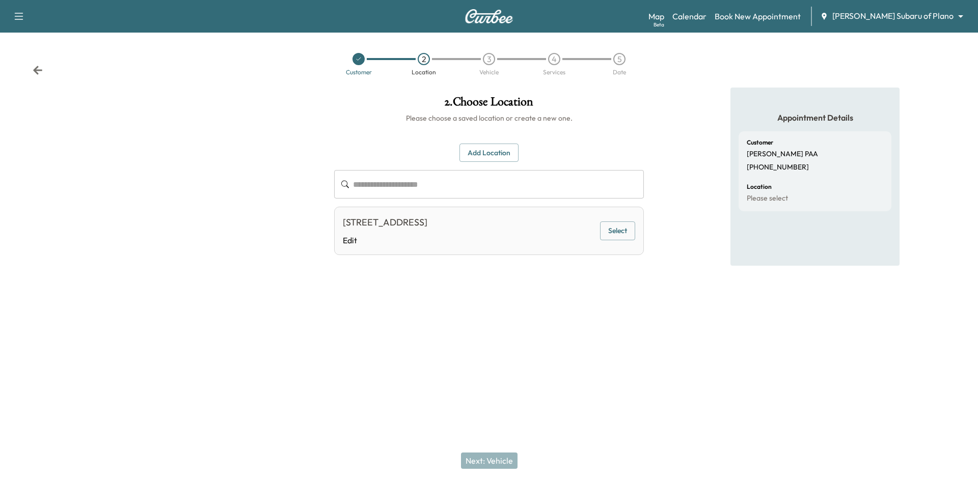
click at [618, 234] on button "Select" at bounding box center [617, 230] width 35 height 19
drag, startPoint x: 493, startPoint y: 459, endPoint x: 526, endPoint y: 426, distance: 46.4
click at [494, 458] on button "Next: Vehicle" at bounding box center [489, 461] width 57 height 16
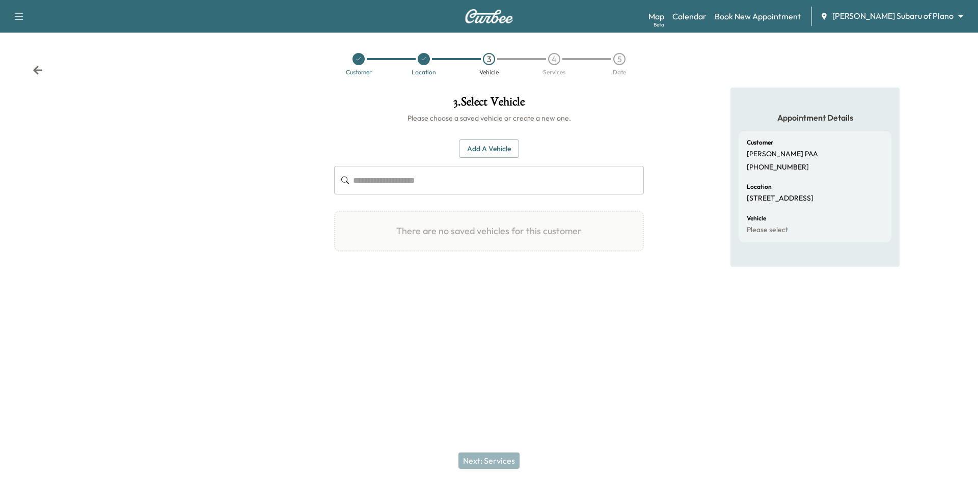
click at [493, 152] on button "Add a Vehicle" at bounding box center [489, 149] width 60 height 19
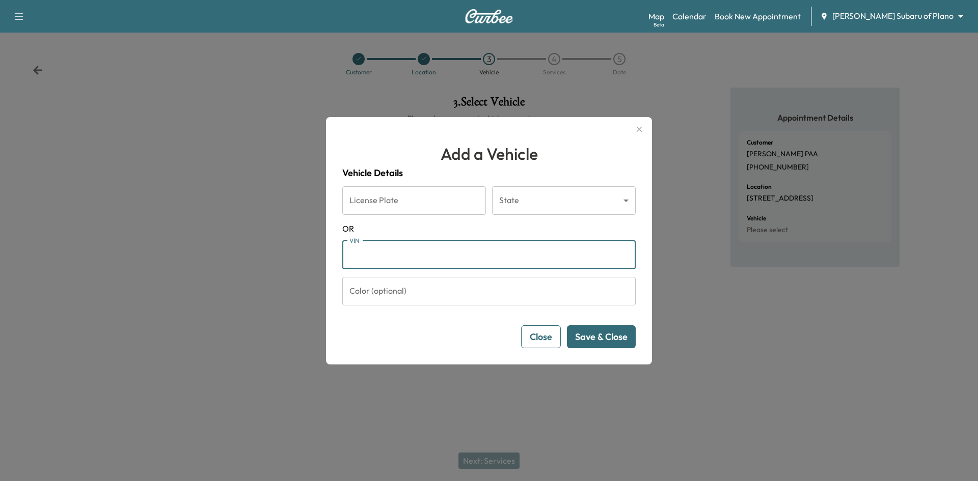
drag, startPoint x: 488, startPoint y: 258, endPoint x: 493, endPoint y: 261, distance: 5.5
click at [490, 260] on input "VIN" at bounding box center [488, 255] width 293 height 29
paste input "**********"
type input "**********"
drag, startPoint x: 620, startPoint y: 338, endPoint x: 634, endPoint y: 338, distance: 14.3
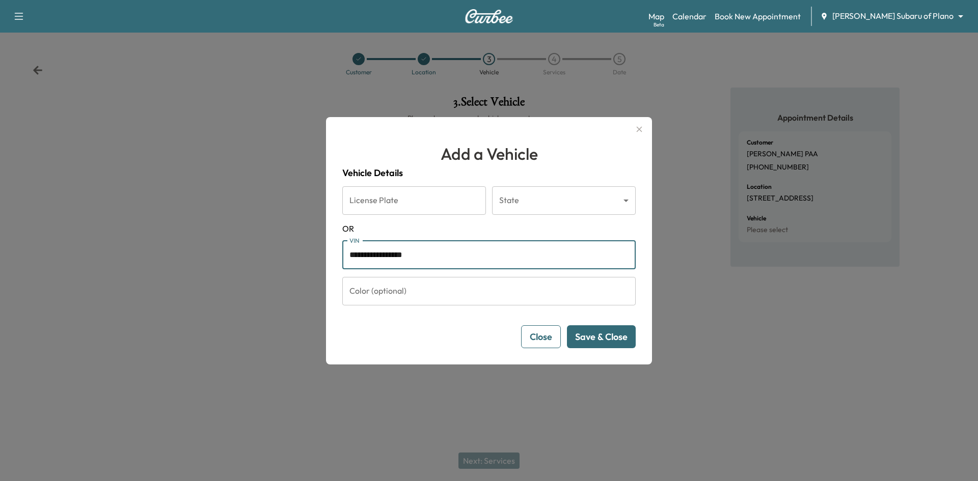
click at [621, 338] on button "Save & Close" at bounding box center [601, 336] width 69 height 23
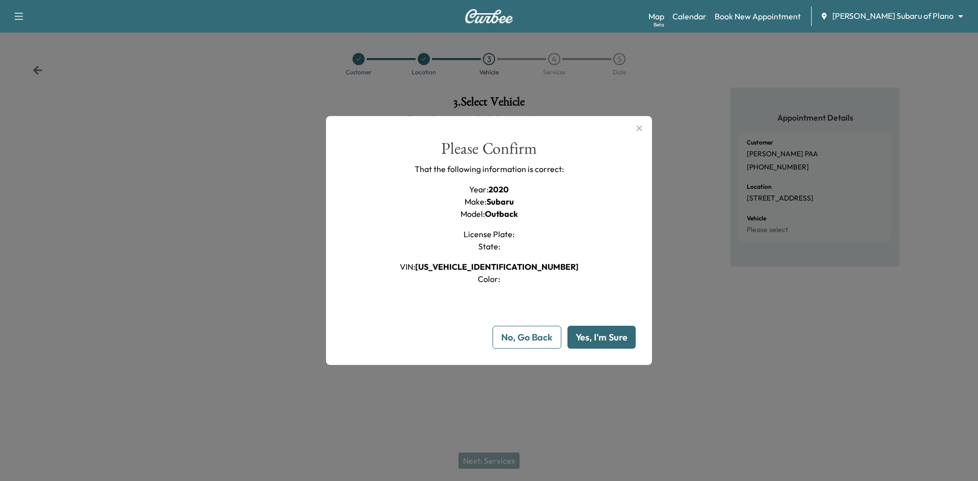
click at [622, 341] on button "Yes, I'm Sure" at bounding box center [601, 337] width 68 height 23
click at [611, 340] on button "Yes, I'm Sure" at bounding box center [601, 337] width 68 height 23
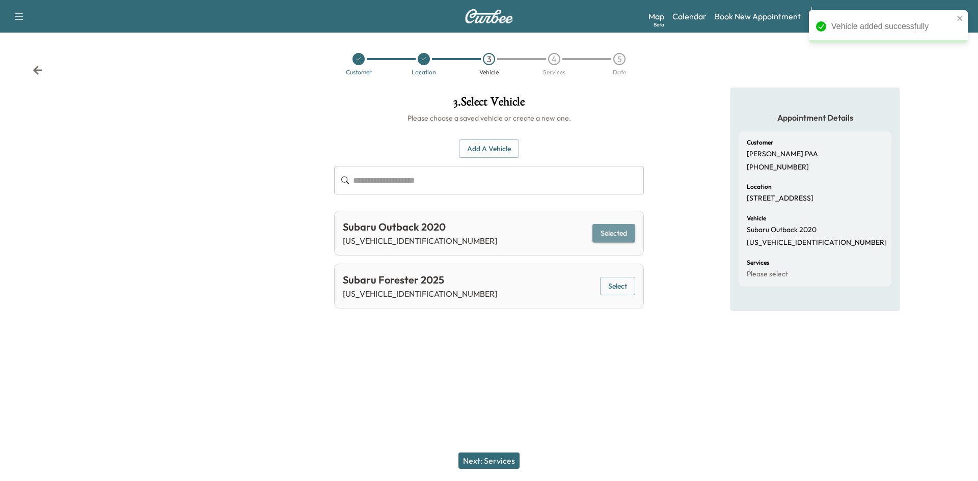
click at [617, 237] on button "Selected" at bounding box center [613, 233] width 43 height 19
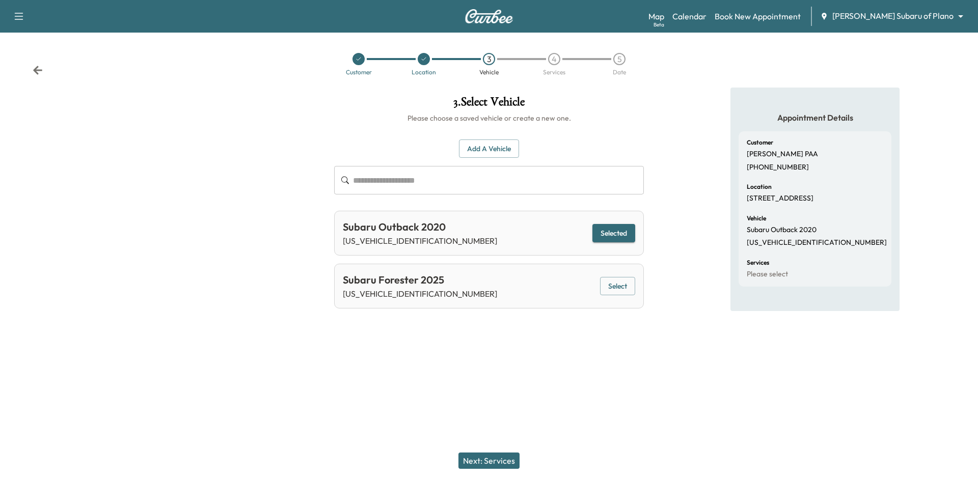
click at [623, 290] on button "Select" at bounding box center [617, 286] width 35 height 19
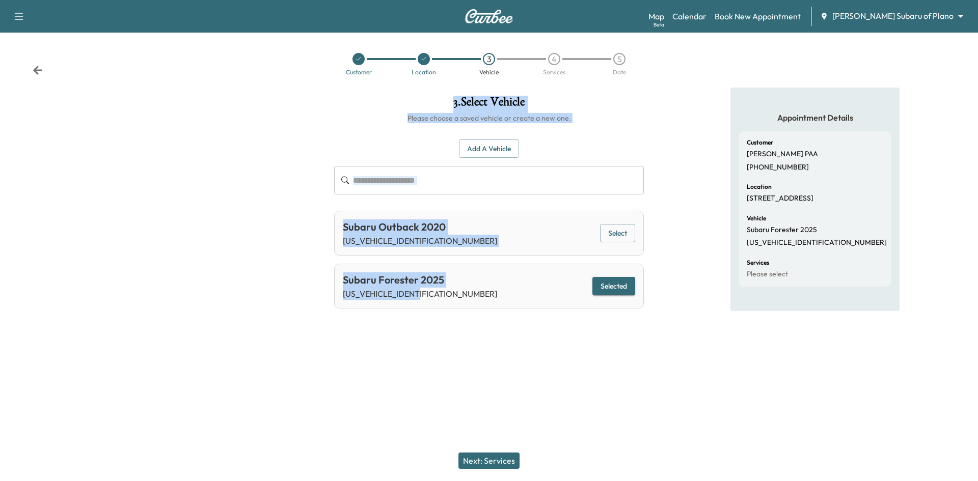
drag, startPoint x: 426, startPoint y: 295, endPoint x: 323, endPoint y: 293, distance: 103.4
click at [323, 293] on div "3 . Select Vehicle Please choose a saved vehicle or create a new one. Add a Veh…" at bounding box center [489, 208] width 978 height 241
click at [426, 297] on p "[US_VEHICLE_IDENTIFICATION_NUMBER]" at bounding box center [420, 294] width 154 height 12
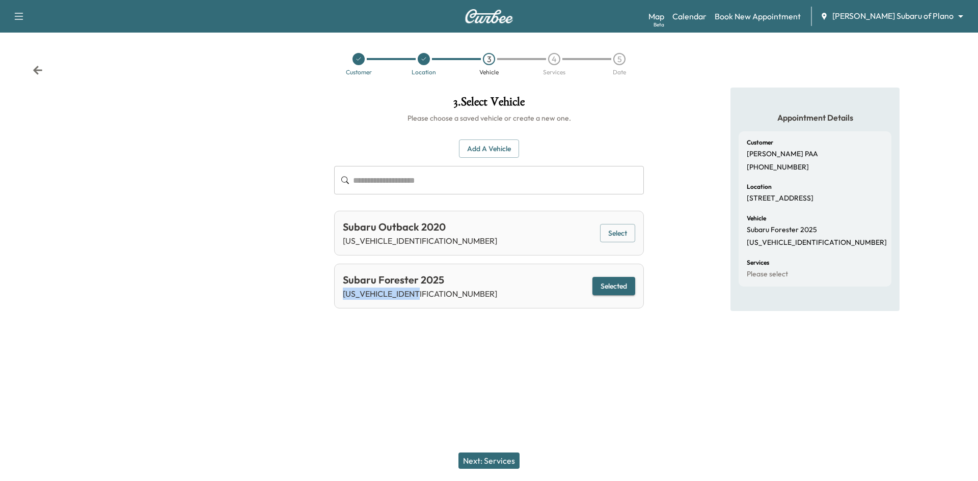
drag, startPoint x: 426, startPoint y: 296, endPoint x: 339, endPoint y: 311, distance: 88.3
click at [341, 300] on div "Subaru Forester 2025 JF2SLSED9SH419963 Selected" at bounding box center [489, 286] width 310 height 45
copy p "[US_VEHICLE_IDENTIFICATION_NUMBER]"
click at [484, 456] on button "Next: Services" at bounding box center [488, 461] width 61 height 16
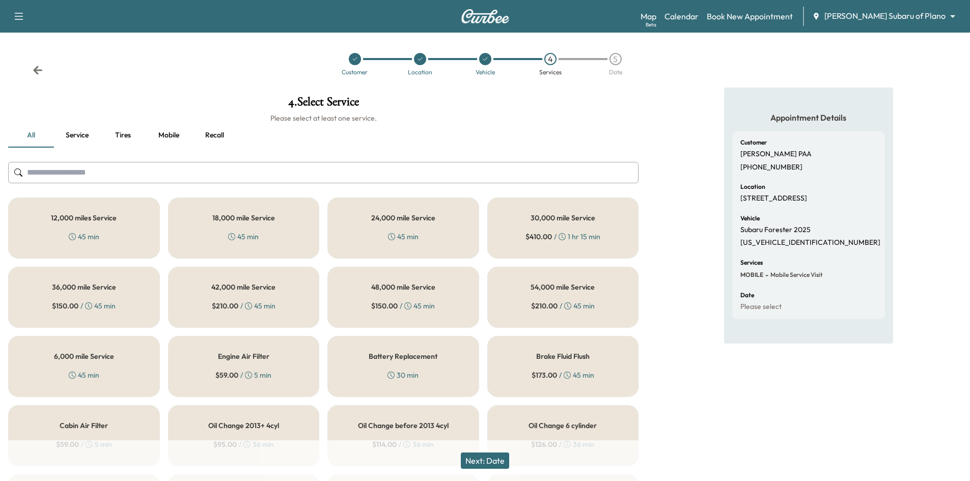
click at [172, 135] on button "Mobile" at bounding box center [169, 135] width 46 height 24
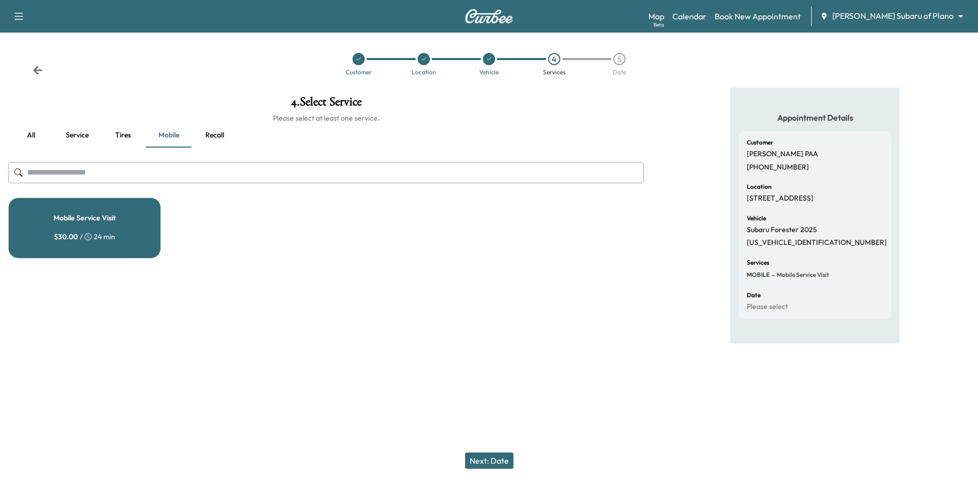
click at [126, 242] on div "Mobile Service Visit $ 30.00 / 24 min" at bounding box center [84, 228] width 153 height 61
click at [502, 465] on button "Next: Date" at bounding box center [489, 461] width 48 height 16
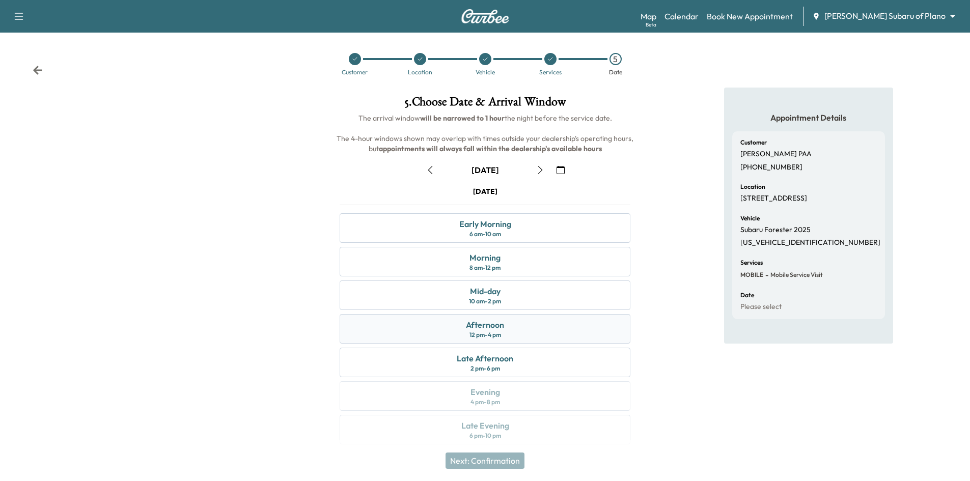
click at [542, 328] on div "Afternoon 12 pm - 4 pm" at bounding box center [485, 329] width 291 height 30
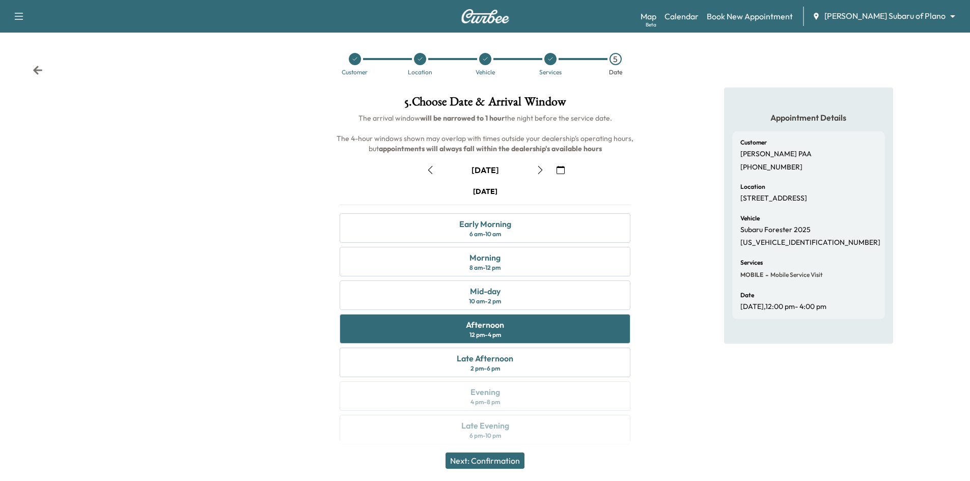
click at [516, 464] on button "Next: Confirmation" at bounding box center [485, 461] width 79 height 16
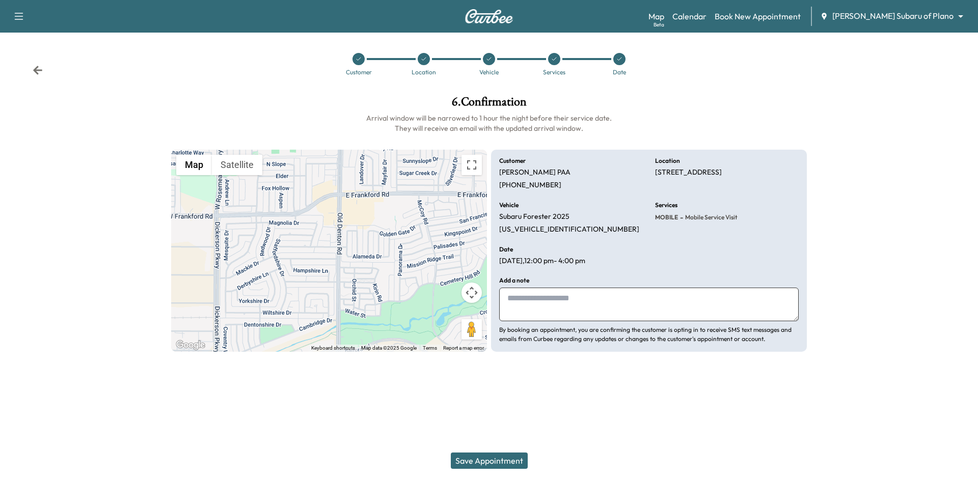
drag, startPoint x: 584, startPoint y: 300, endPoint x: 583, endPoint y: 312, distance: 12.2
click at [583, 300] on textarea at bounding box center [648, 305] width 299 height 34
type textarea "**********"
click at [509, 464] on button "Save Appointment" at bounding box center [489, 461] width 77 height 16
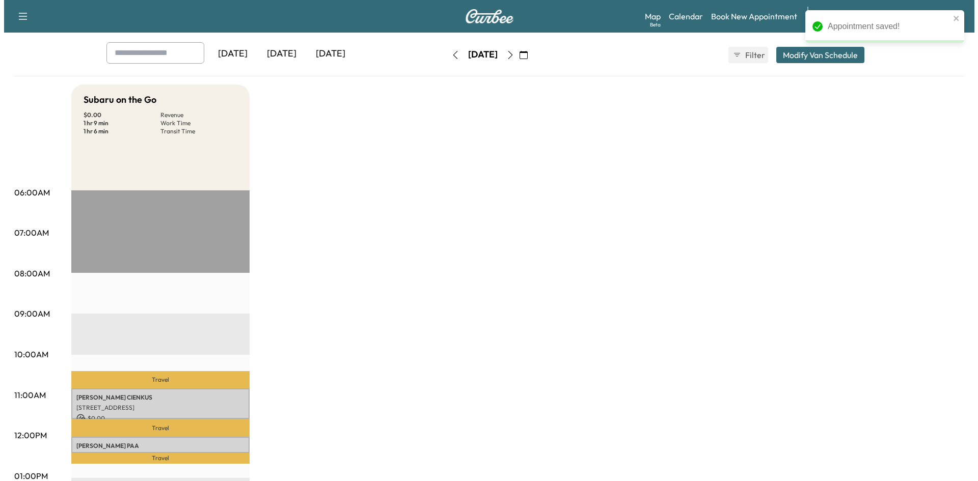
scroll to position [102, 0]
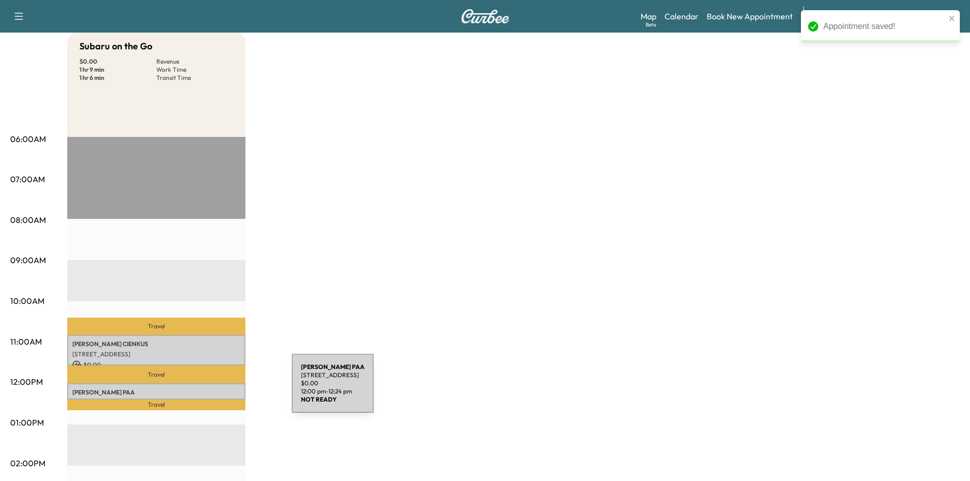
click at [215, 389] on p "Edmond PAA" at bounding box center [156, 393] width 168 height 8
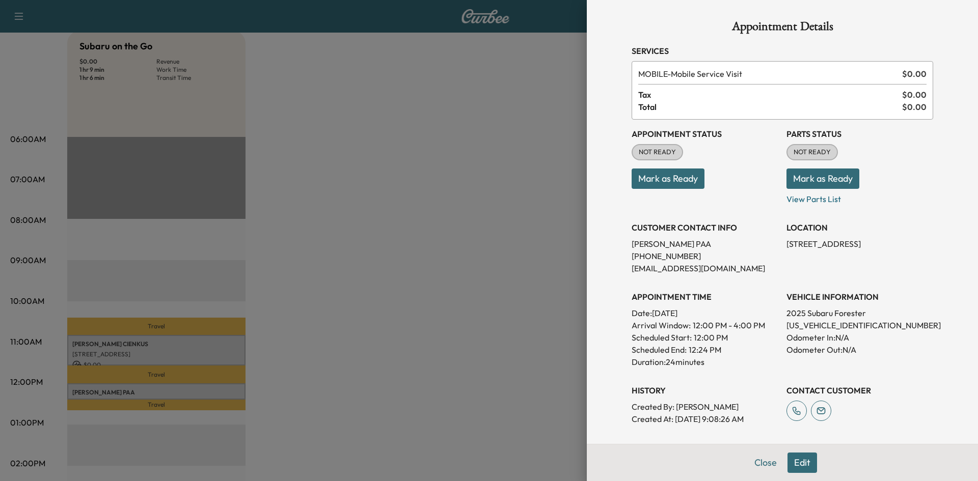
drag, startPoint x: 795, startPoint y: 463, endPoint x: 835, endPoint y: 455, distance: 40.4
click at [796, 463] on button "Edit" at bounding box center [802, 463] width 30 height 20
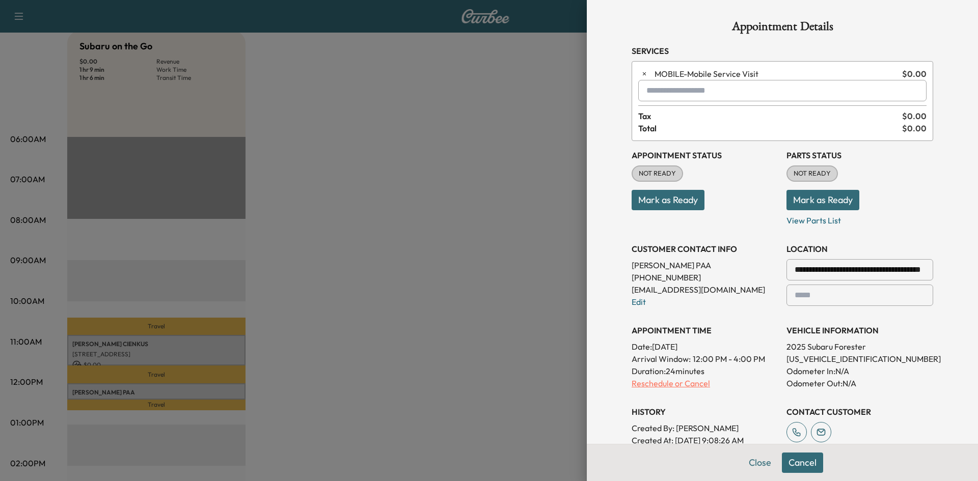
click at [669, 387] on p "Reschedule or Cancel" at bounding box center [704, 383] width 147 height 12
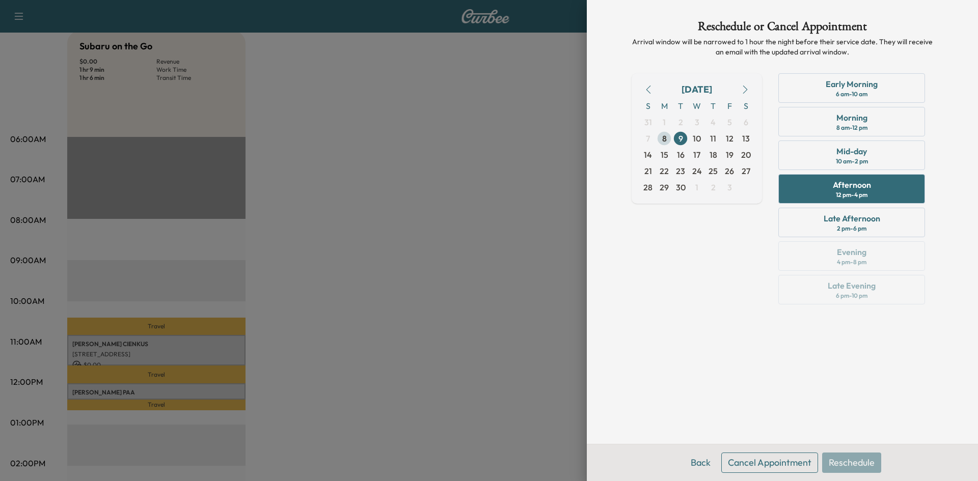
click at [665, 140] on span "8" at bounding box center [664, 138] width 5 height 12
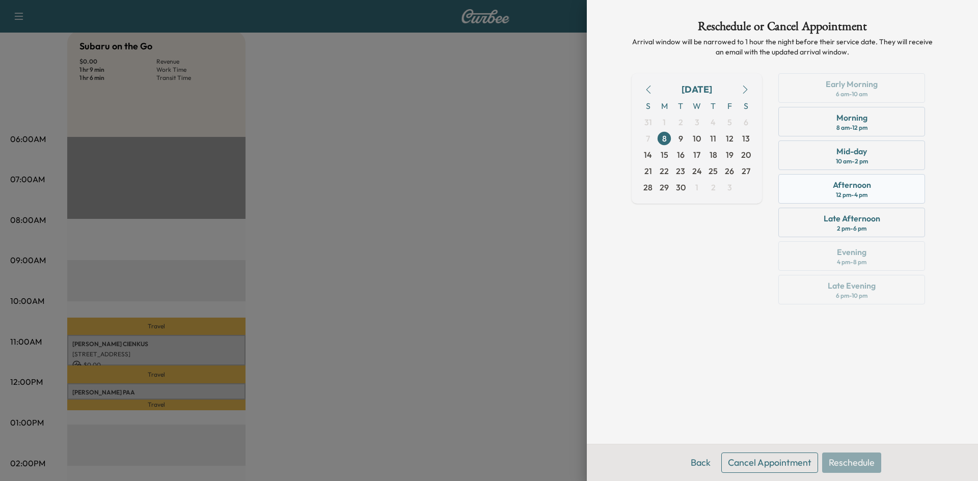
click at [878, 194] on div "Afternoon 12 pm - 4 pm" at bounding box center [851, 189] width 147 height 30
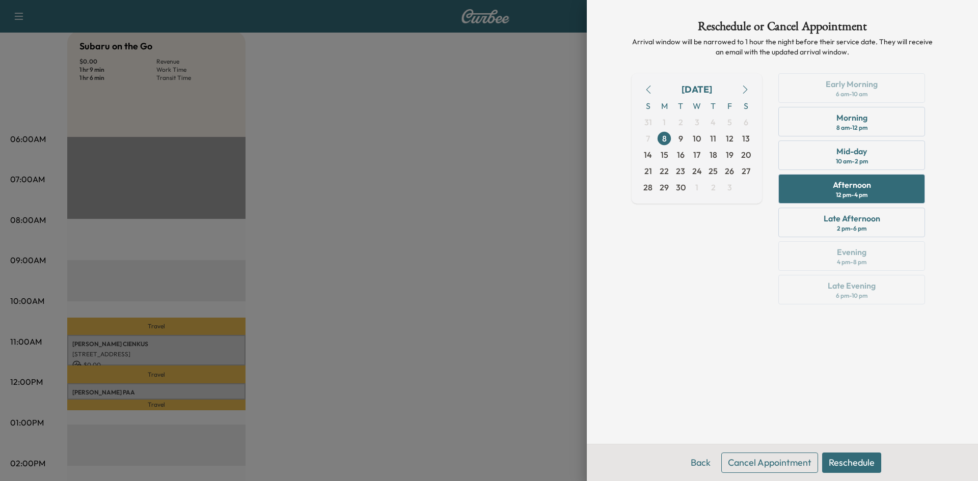
click at [843, 461] on button "Reschedule" at bounding box center [851, 463] width 59 height 20
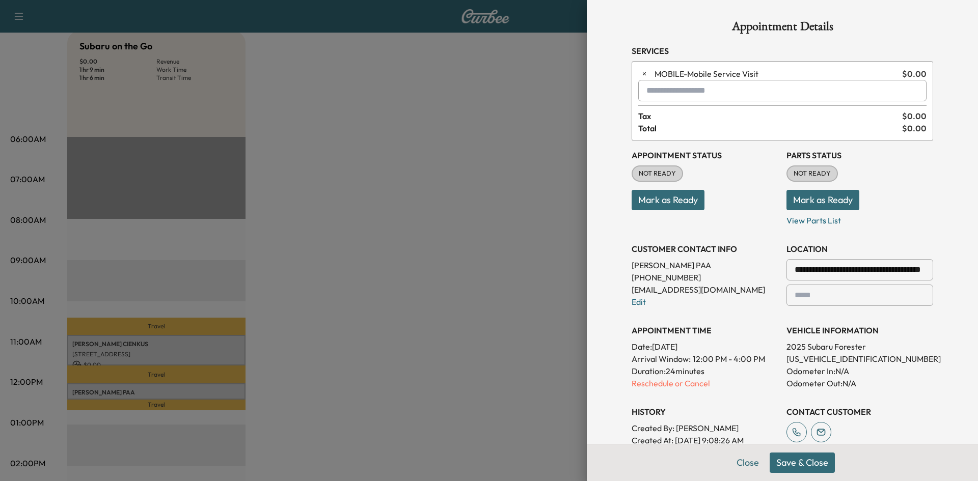
click at [810, 462] on button "Save & Close" at bounding box center [801, 463] width 65 height 20
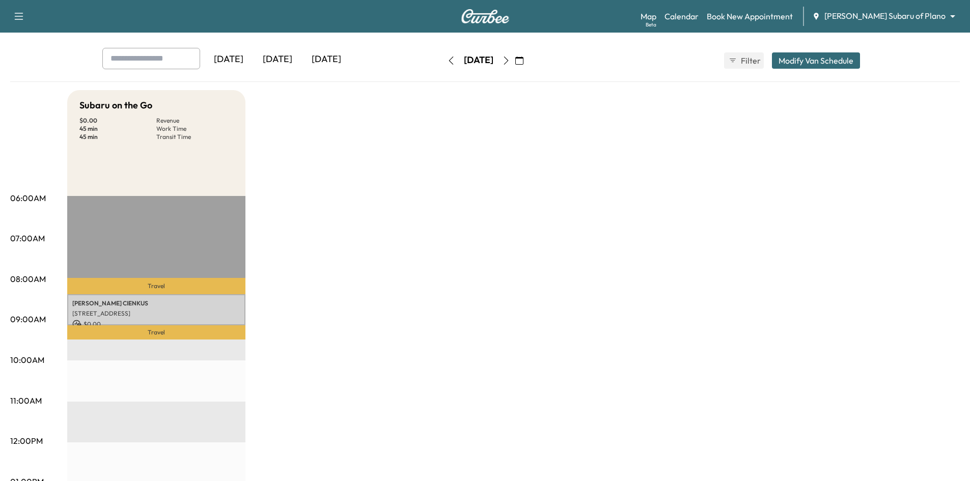
scroll to position [0, 0]
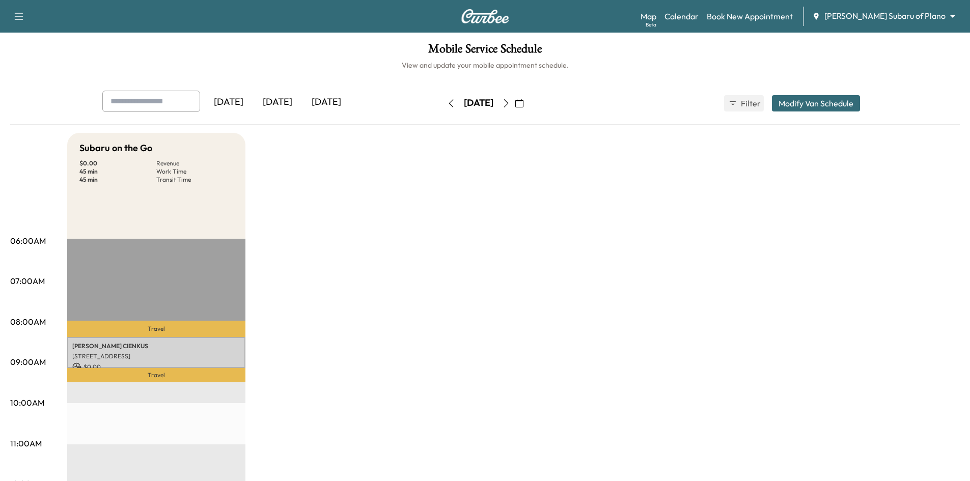
click at [274, 95] on div "[DATE]" at bounding box center [277, 102] width 49 height 23
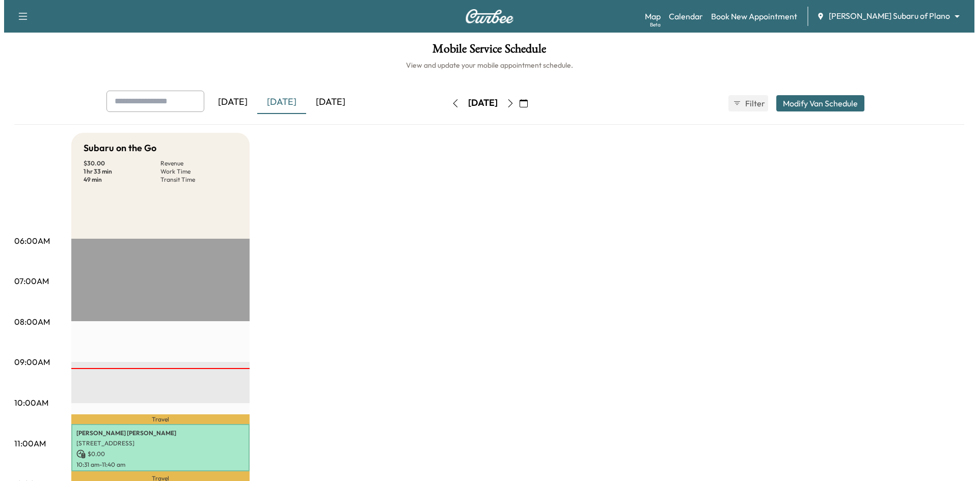
scroll to position [255, 0]
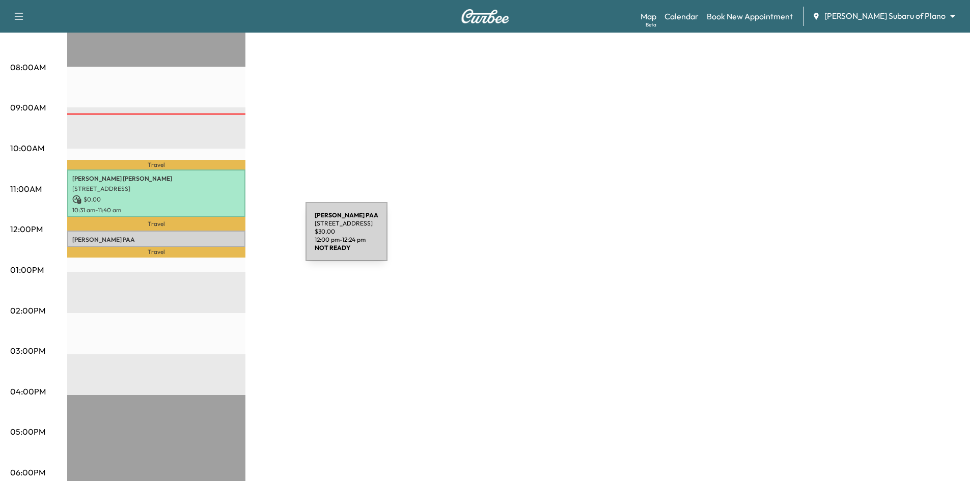
click at [228, 236] on p "Edmond PAA" at bounding box center [156, 240] width 168 height 8
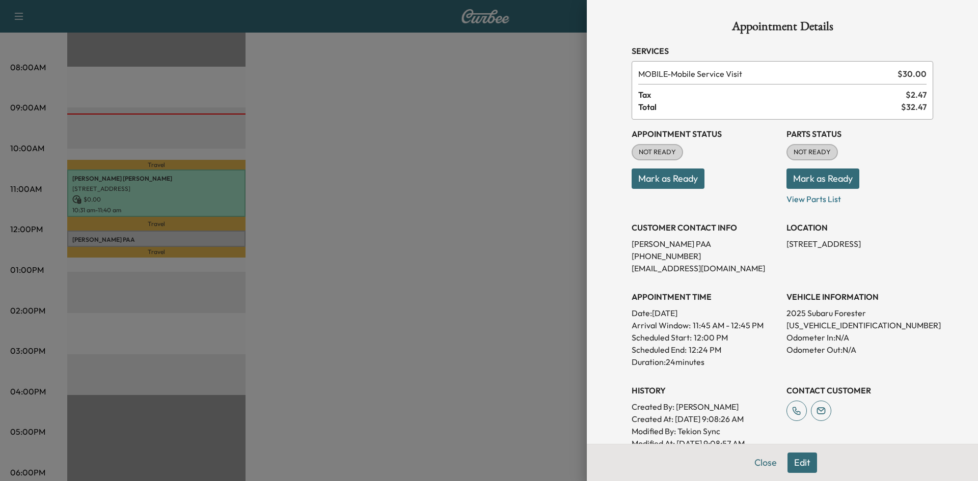
click at [448, 257] on div at bounding box center [489, 240] width 978 height 481
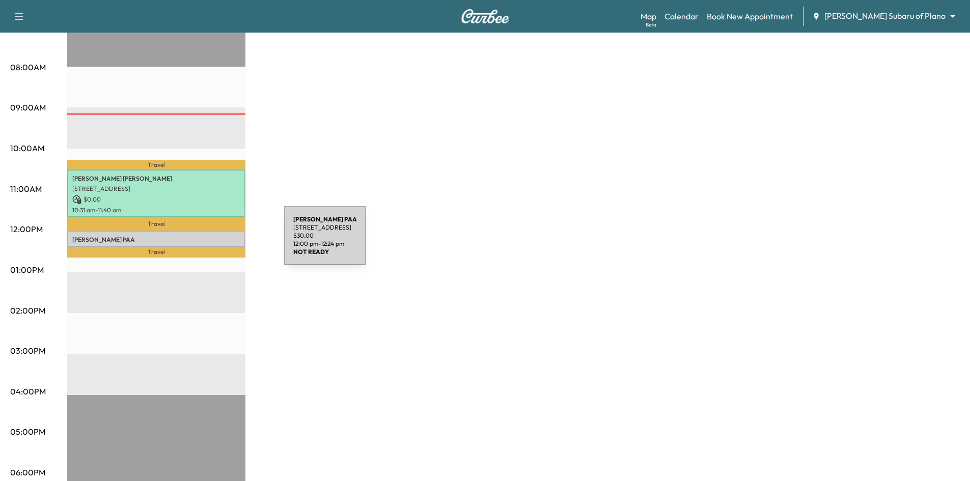
click at [208, 241] on div "Edmond PAA 1005 Clinton St, Carrollton, TX 75007, US $ 30.00 12:00 pm - 12:24 pm" at bounding box center [156, 239] width 178 height 16
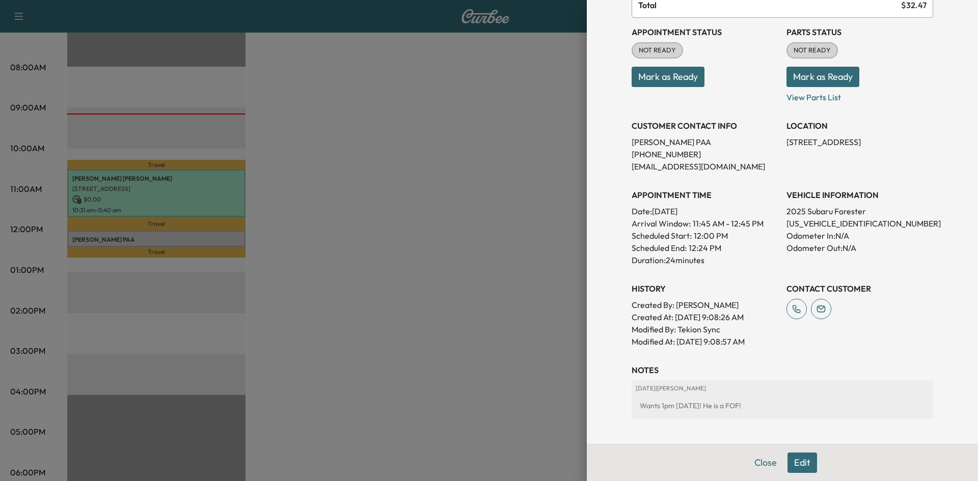
scroll to position [51, 0]
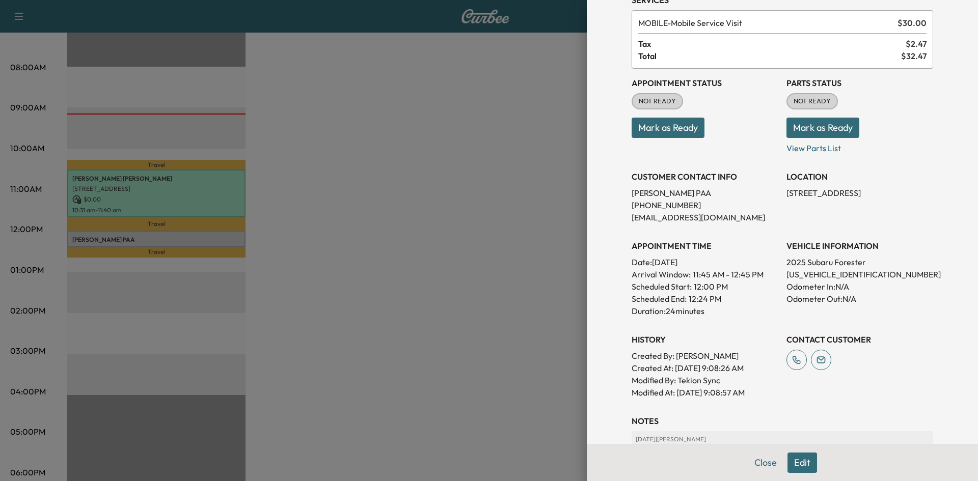
drag, startPoint x: 750, startPoint y: 464, endPoint x: 706, endPoint y: 458, distance: 44.2
click at [749, 463] on button "Close" at bounding box center [765, 463] width 36 height 20
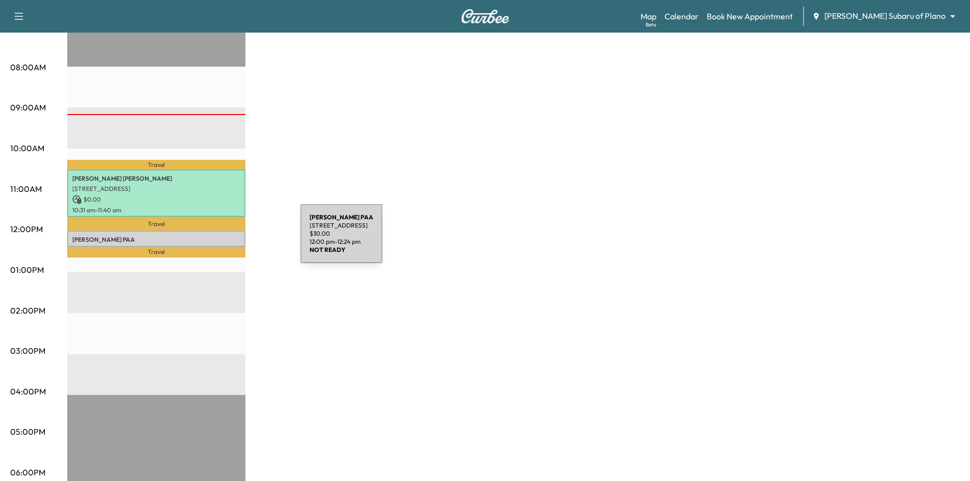
click at [223, 238] on p "Edmond PAA" at bounding box center [156, 240] width 168 height 8
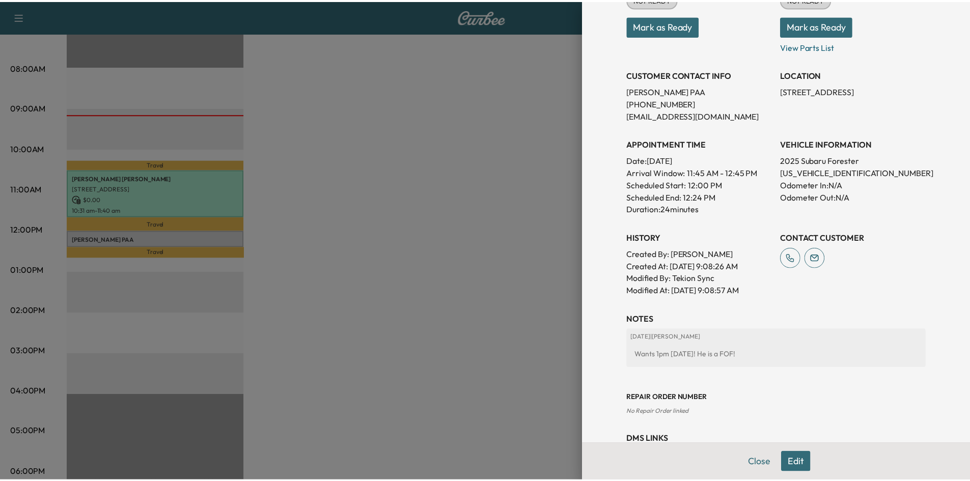
scroll to position [102, 0]
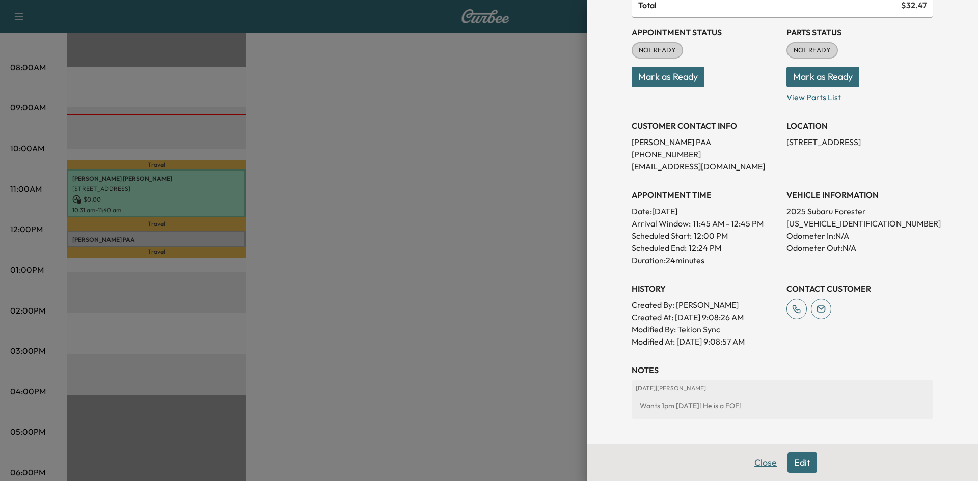
click at [760, 465] on button "Close" at bounding box center [765, 463] width 36 height 20
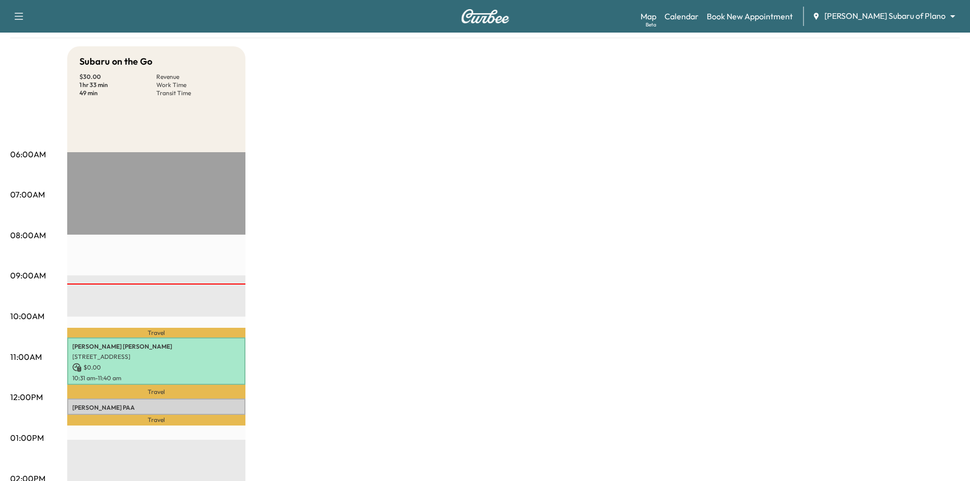
scroll to position [0, 0]
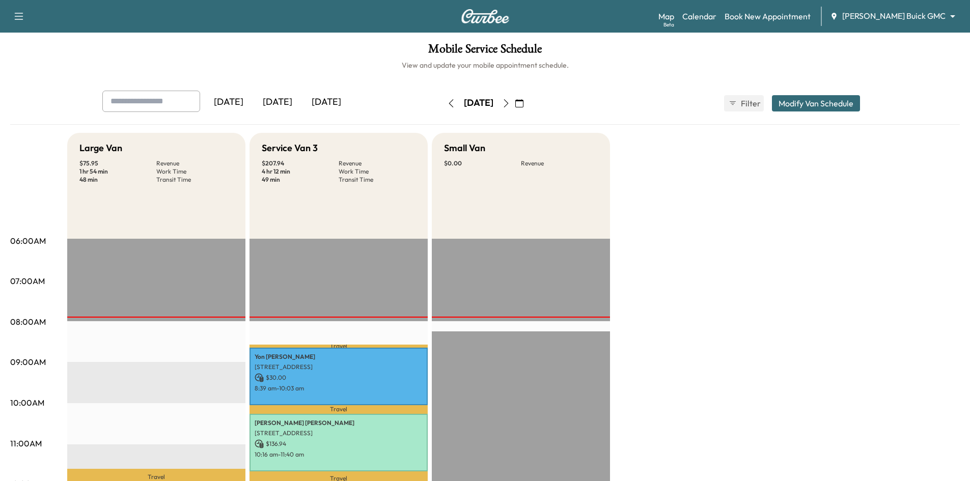
click at [449, 103] on icon "button" at bounding box center [451, 103] width 5 height 8
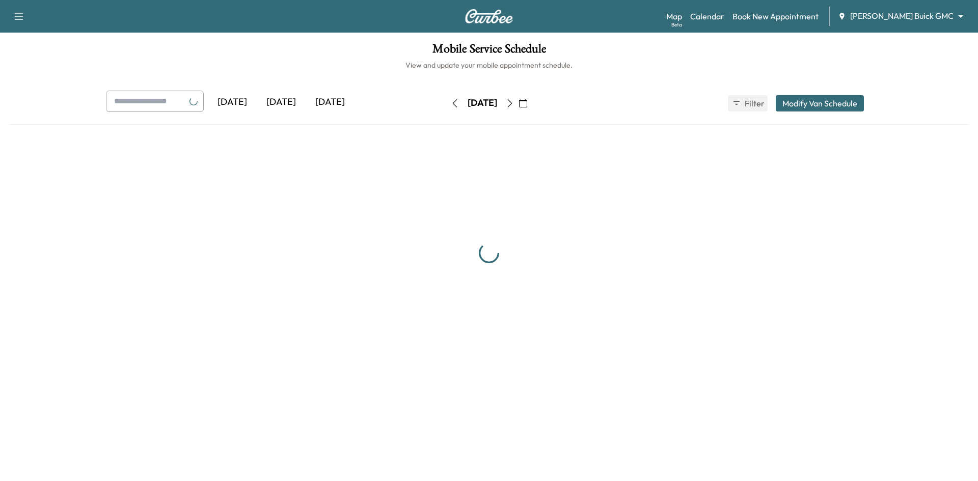
click at [446, 103] on button "button" at bounding box center [454, 103] width 17 height 16
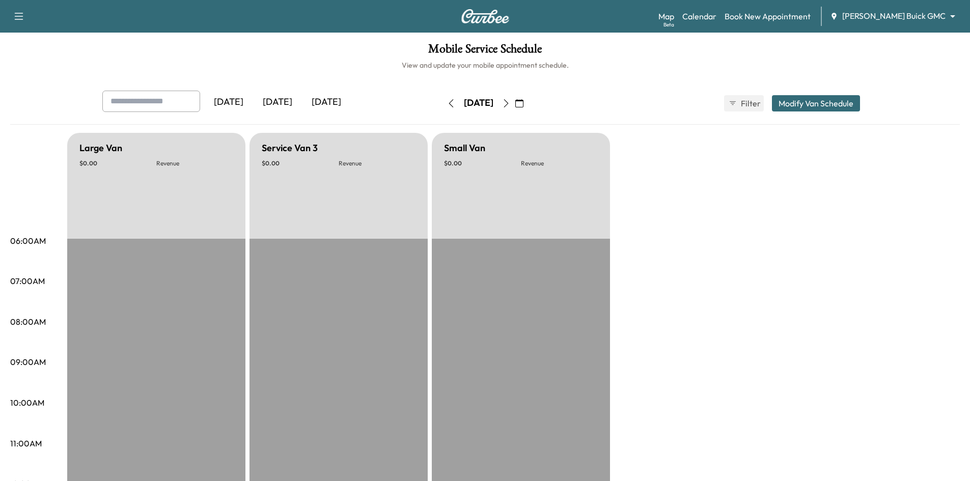
click at [447, 106] on icon "button" at bounding box center [451, 103] width 8 height 8
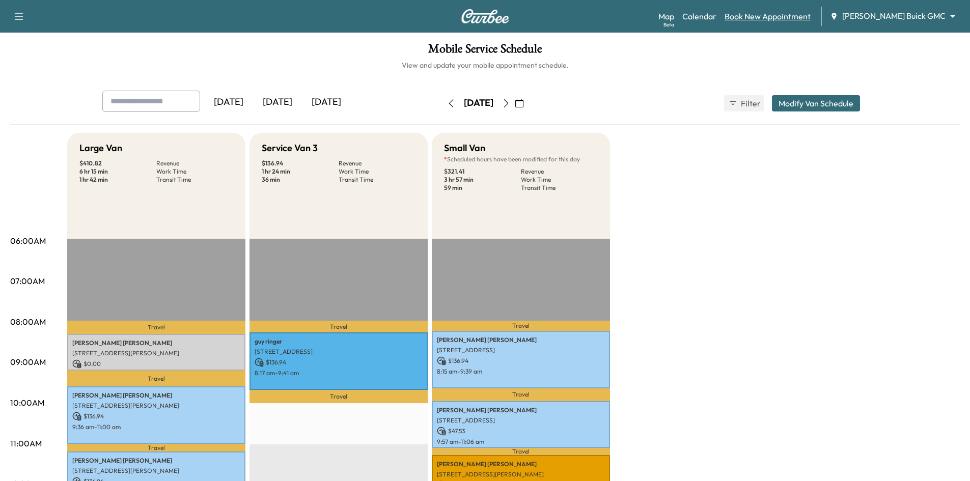
click at [798, 16] on link "Book New Appointment" at bounding box center [768, 16] width 86 height 12
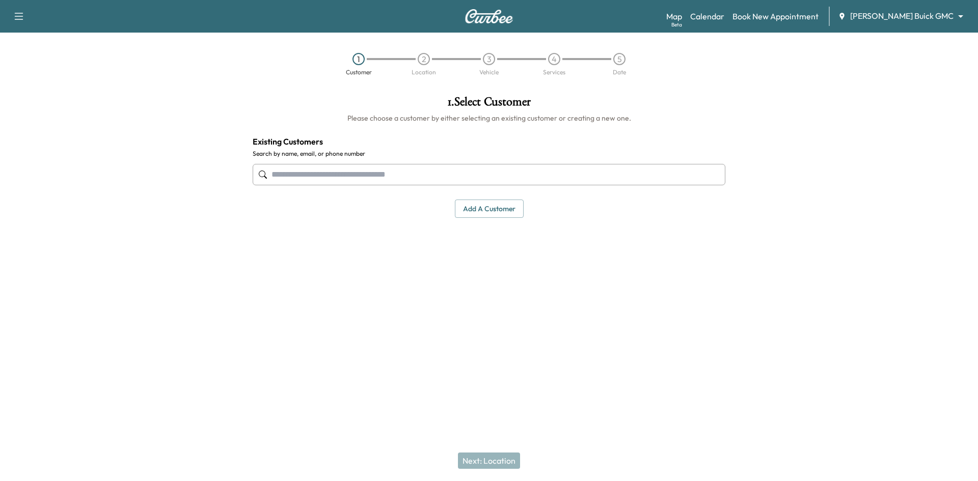
click at [449, 174] on input "text" at bounding box center [489, 174] width 473 height 21
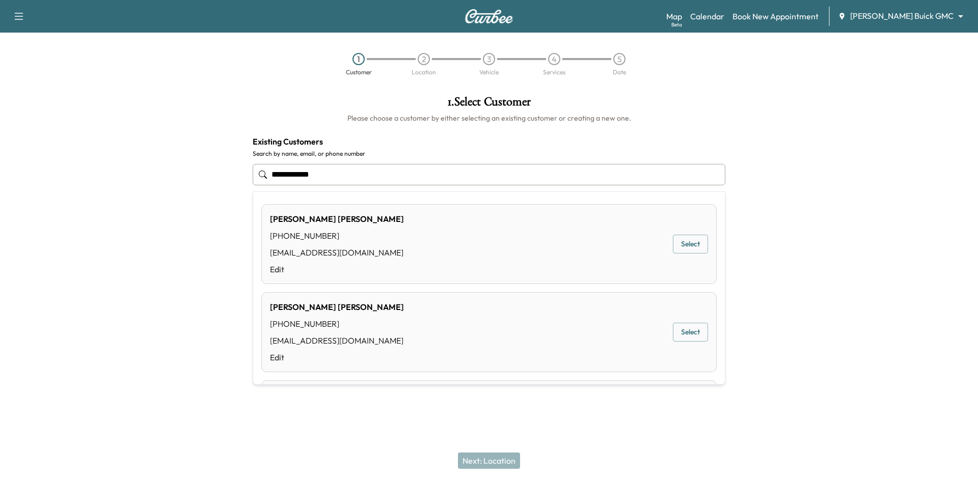
click at [683, 249] on button "Select" at bounding box center [690, 244] width 35 height 19
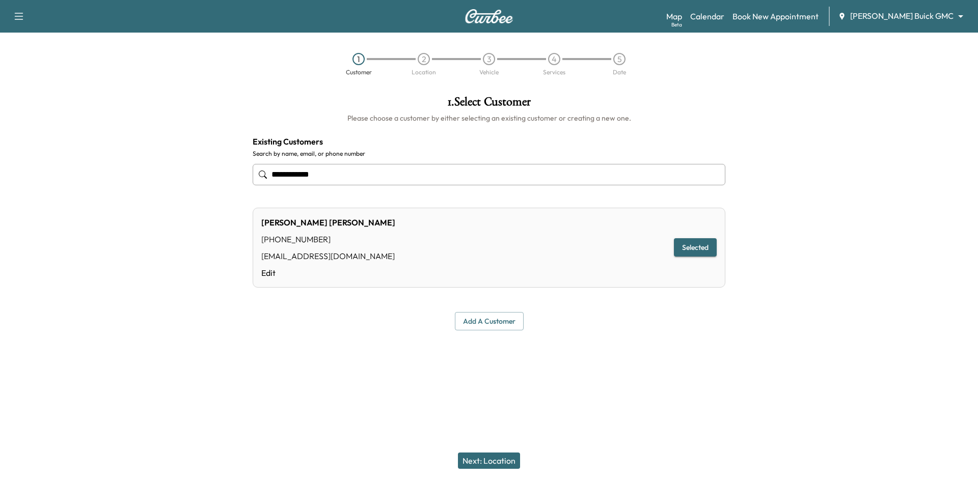
type input "**********"
click at [495, 456] on button "Next: Location" at bounding box center [489, 461] width 62 height 16
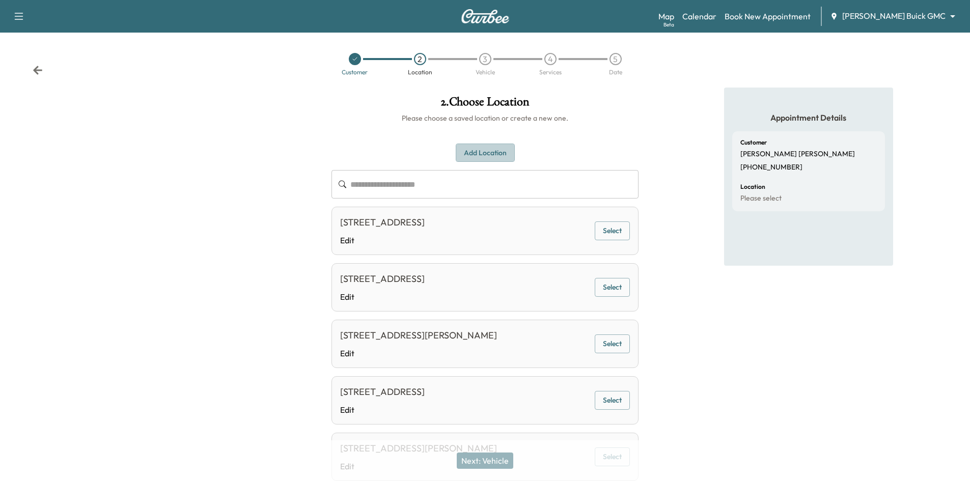
click at [494, 148] on button "Add Location" at bounding box center [485, 153] width 59 height 19
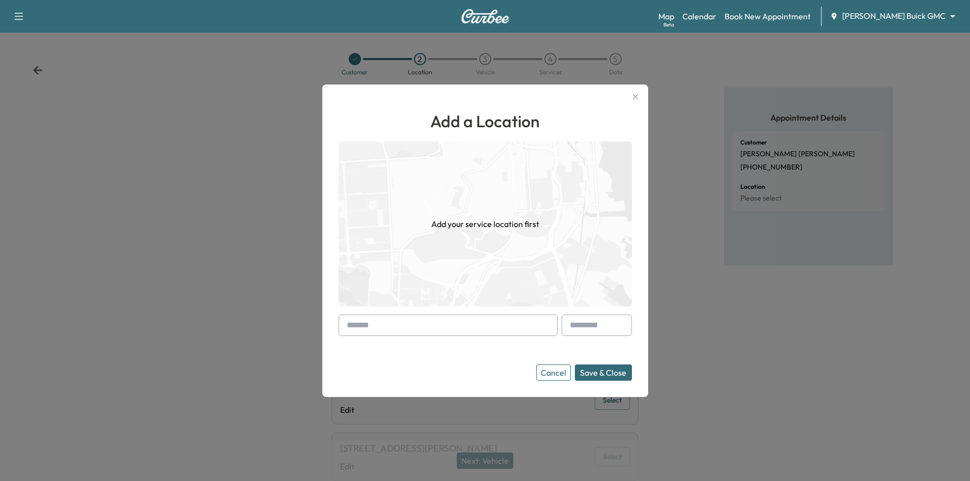
click at [452, 321] on input "text" at bounding box center [448, 325] width 219 height 21
paste input "**********"
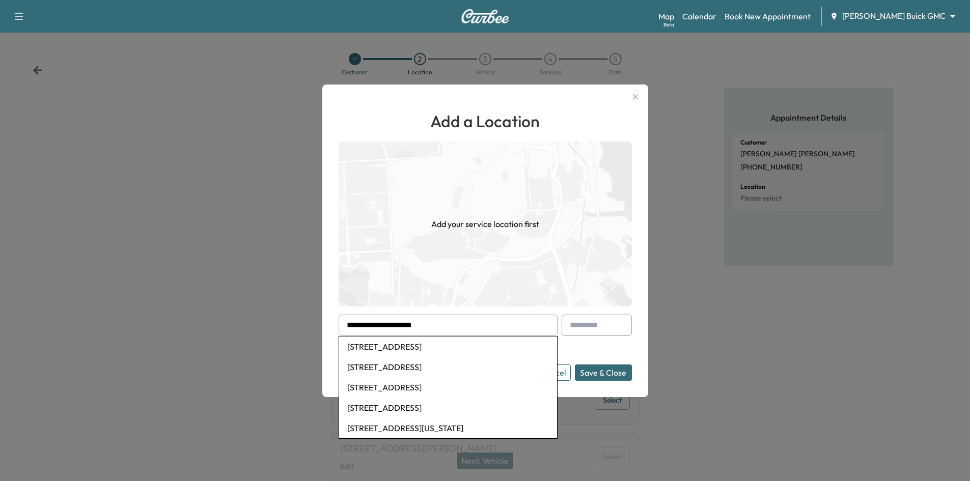
click at [461, 351] on li "1702 Crown Point Road, McKinney, TX, USA" at bounding box center [448, 347] width 218 height 20
type input "**********"
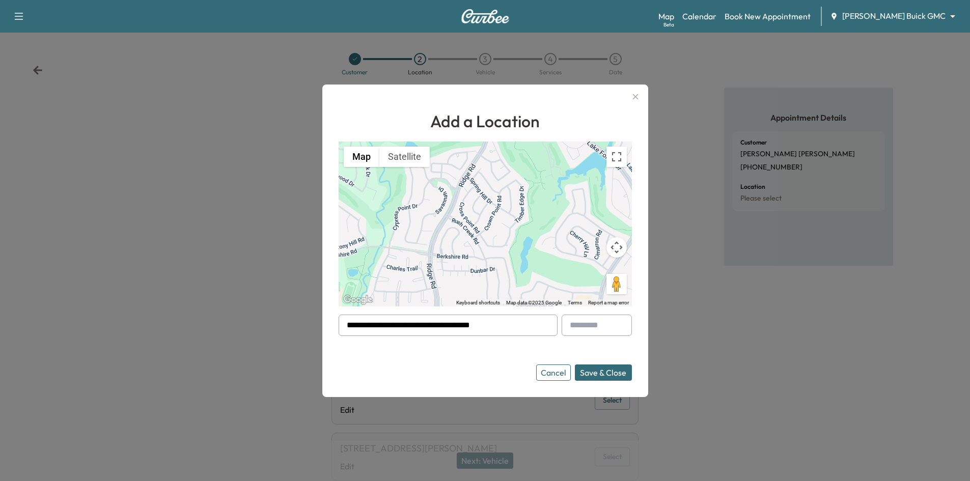
drag, startPoint x: 555, startPoint y: 371, endPoint x: 556, endPoint y: 350, distance: 21.4
click at [554, 371] on button "Cancel" at bounding box center [553, 373] width 35 height 16
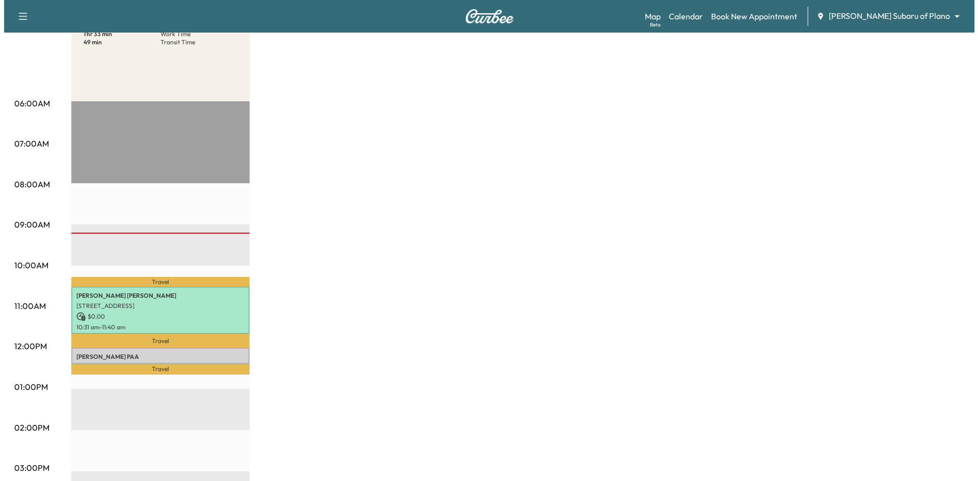
scroll to position [204, 0]
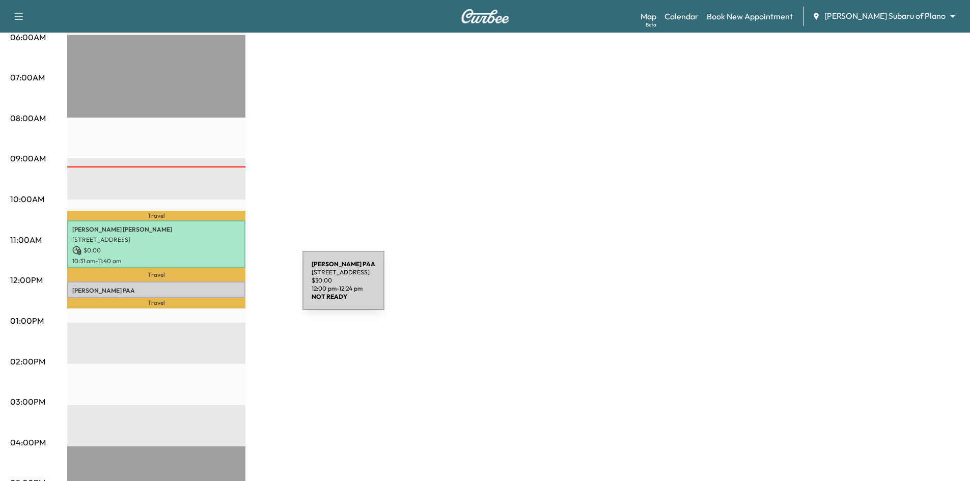
click at [226, 287] on p "[PERSON_NAME]" at bounding box center [156, 291] width 168 height 8
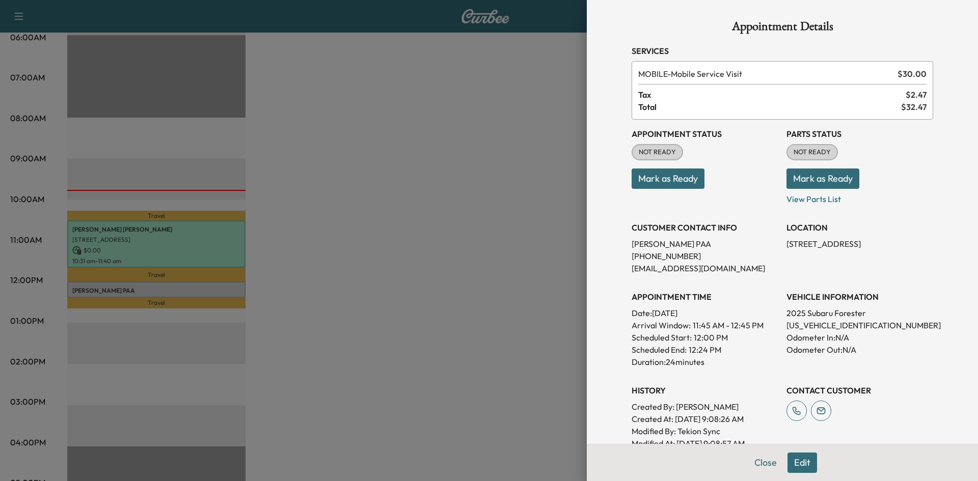
click at [235, 284] on div at bounding box center [489, 240] width 978 height 481
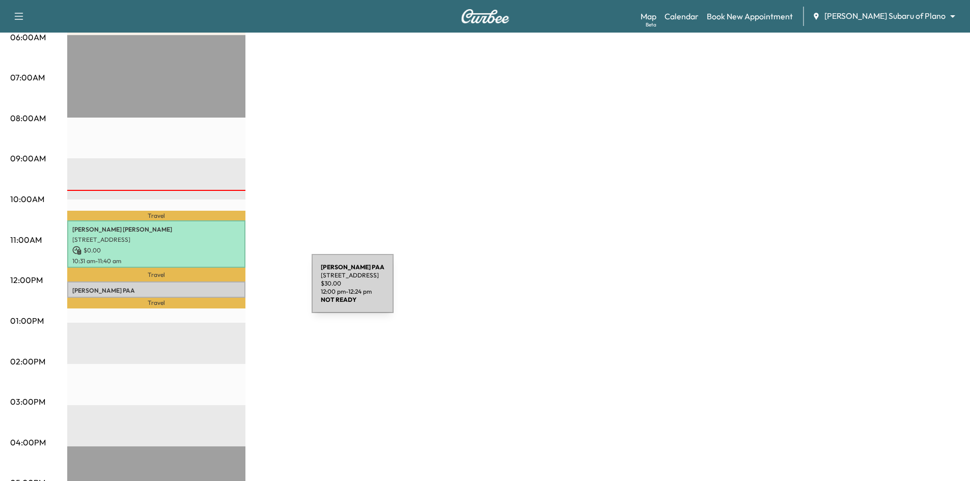
click at [236, 290] on p "[PERSON_NAME]" at bounding box center [156, 291] width 168 height 8
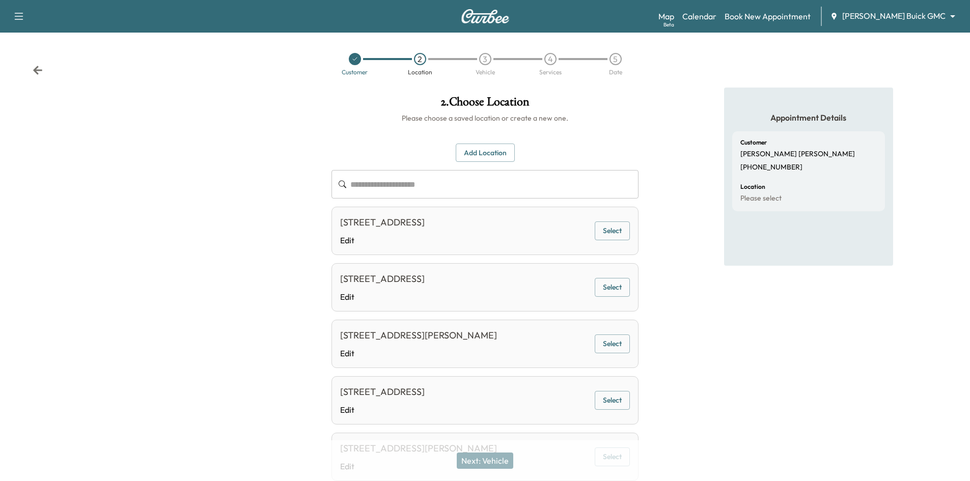
click at [500, 152] on button "Add Location" at bounding box center [485, 153] width 59 height 19
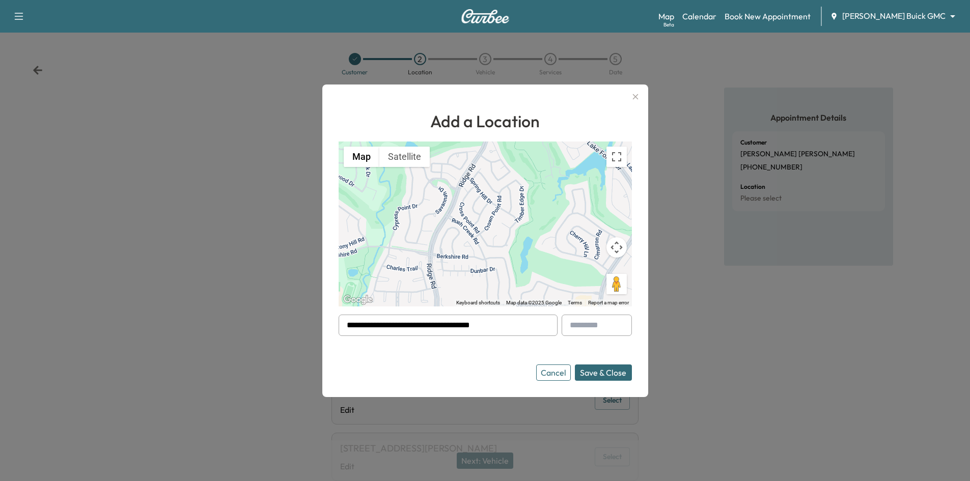
drag, startPoint x: 511, startPoint y: 324, endPoint x: 325, endPoint y: 312, distance: 186.8
click at [337, 324] on div "**********" at bounding box center [485, 241] width 326 height 313
paste input "**********"
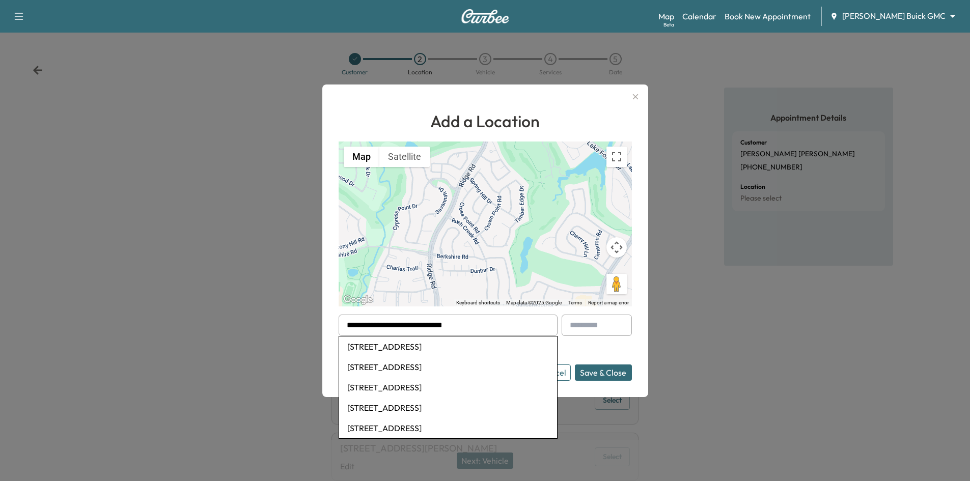
click at [442, 348] on li "6245 Morning Star Drive apt 305, The Colony, TX, USA" at bounding box center [448, 347] width 218 height 20
type input "**********"
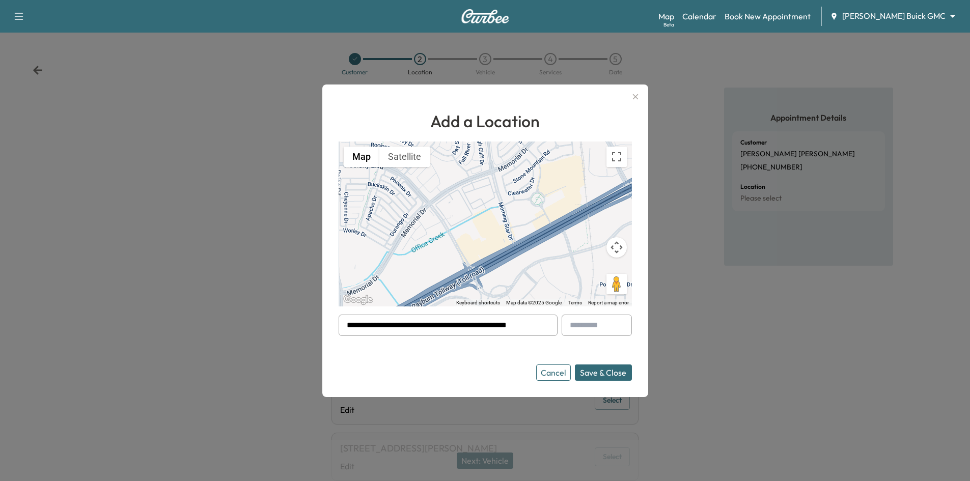
drag, startPoint x: 554, startPoint y: 333, endPoint x: 334, endPoint y: 335, distance: 221.0
click at [342, 335] on div "**********" at bounding box center [485, 241] width 326 height 313
paste input "**********"
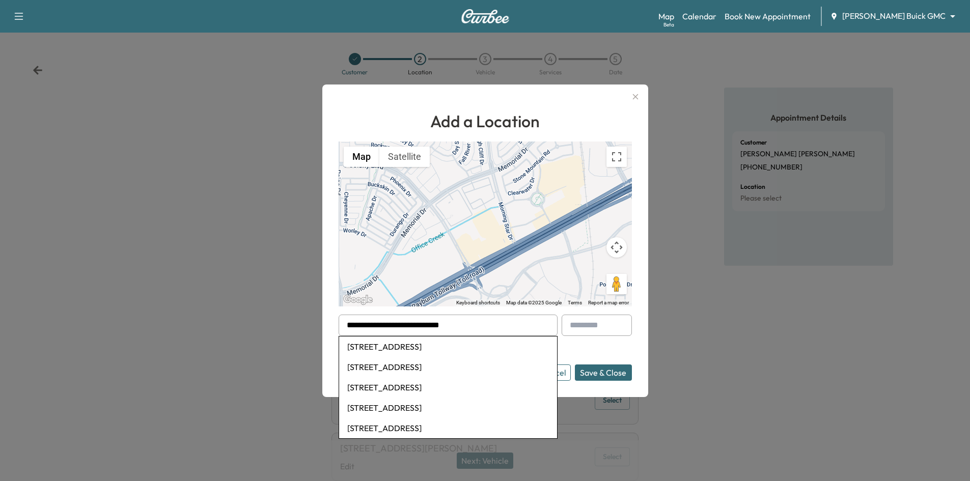
click at [515, 353] on li "3200 Commander Drive suite 108, Carrollton, TX, USA" at bounding box center [448, 347] width 218 height 20
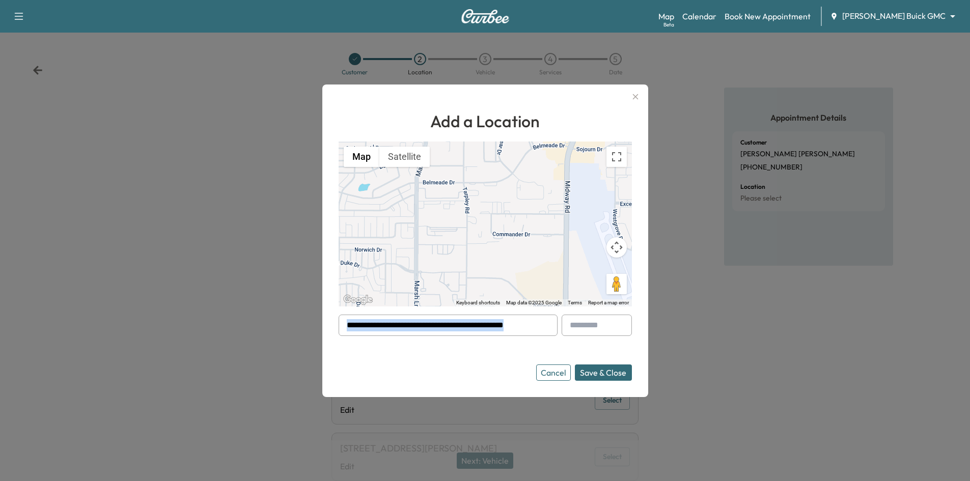
drag, startPoint x: 546, startPoint y: 322, endPoint x: 340, endPoint y: 335, distance: 206.6
click at [340, 335] on div "**********" at bounding box center [485, 241] width 326 height 313
click at [550, 320] on div at bounding box center [547, 325] width 12 height 12
drag, startPoint x: 550, startPoint y: 324, endPoint x: 543, endPoint y: 331, distance: 10.1
click at [365, 327] on div "**********" at bounding box center [448, 325] width 219 height 21
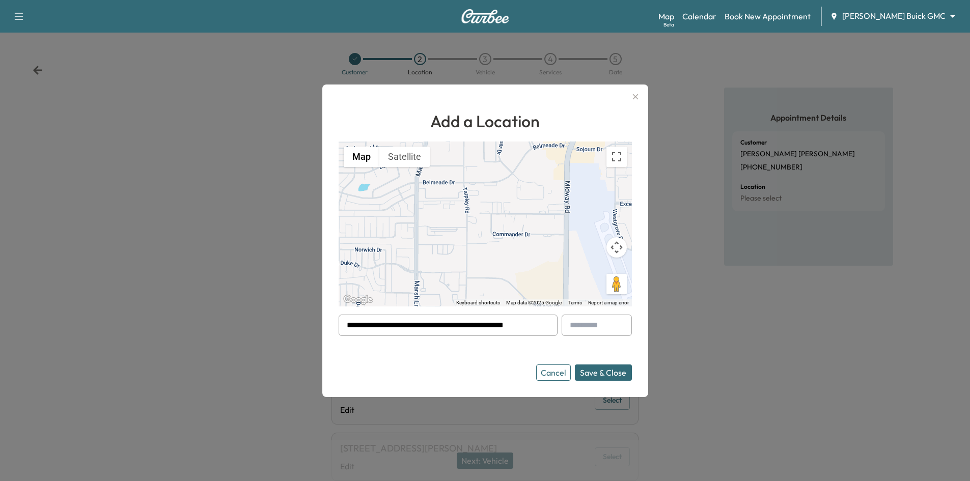
click at [411, 325] on input "**********" at bounding box center [448, 325] width 219 height 21
drag, startPoint x: 546, startPoint y: 325, endPoint x: 515, endPoint y: 326, distance: 30.6
click at [484, 324] on div "**********" at bounding box center [448, 325] width 219 height 21
drag, startPoint x: 517, startPoint y: 326, endPoint x: 530, endPoint y: 325, distance: 12.8
click at [520, 327] on input "**********" at bounding box center [448, 325] width 219 height 21
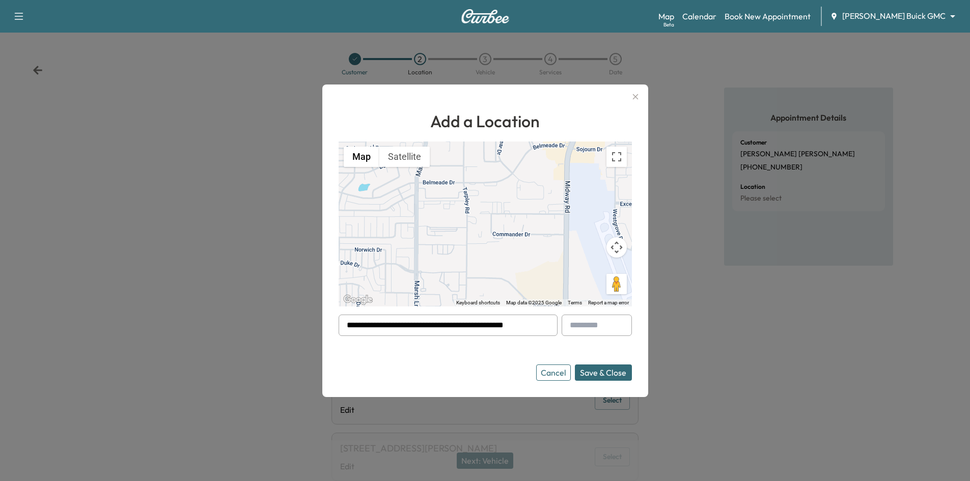
click at [545, 326] on div "**********" at bounding box center [448, 325] width 219 height 21
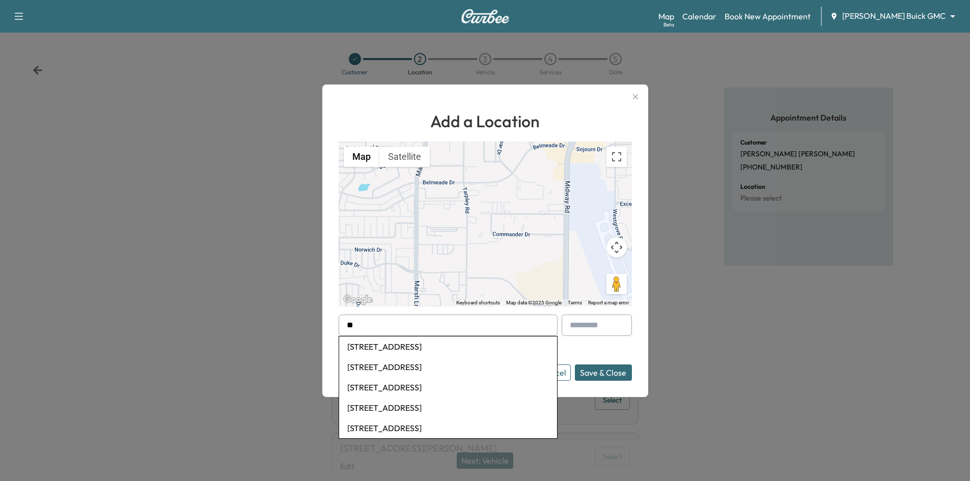
type input "*"
paste input "**********"
click at [501, 350] on li "2101 Perth Drive, Celina, TX, USA" at bounding box center [448, 347] width 218 height 20
type input "**********"
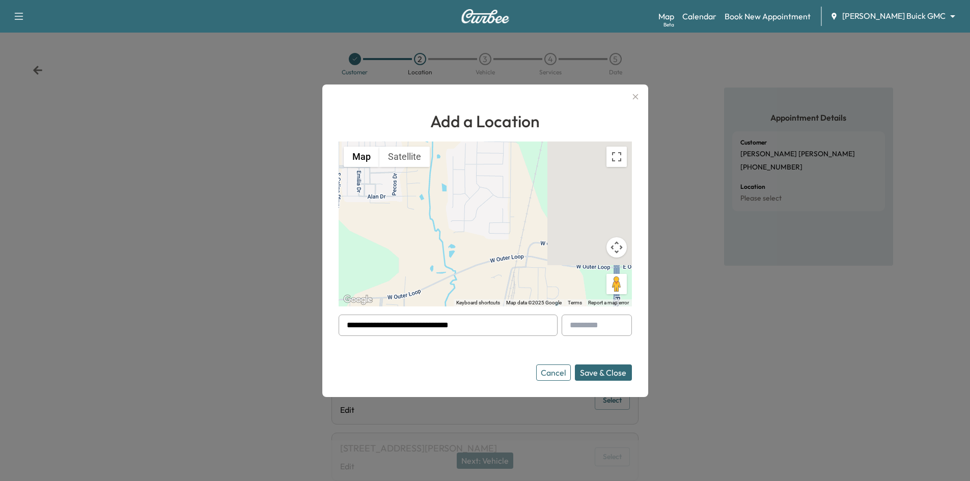
drag, startPoint x: 480, startPoint y: 328, endPoint x: 341, endPoint y: 342, distance: 139.6
click at [341, 342] on div "**********" at bounding box center [485, 241] width 326 height 313
paste input "**********"
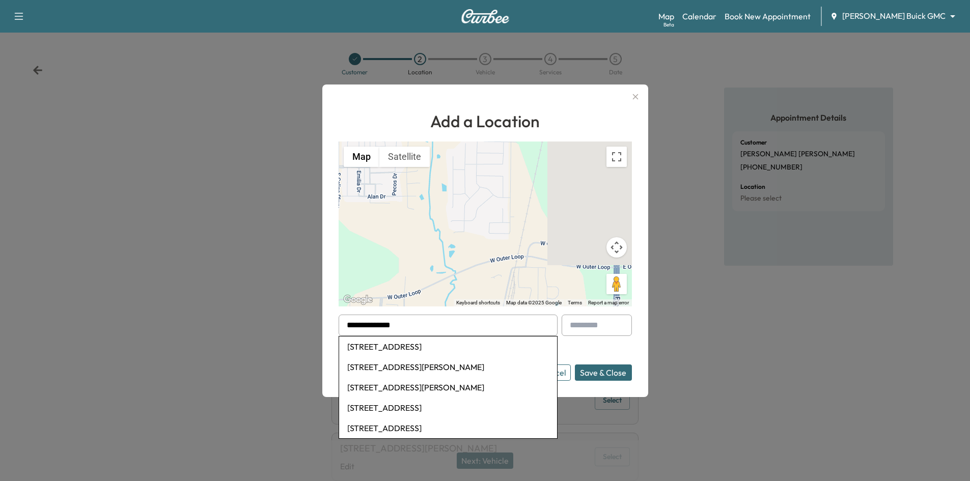
click at [391, 345] on li "345 Tiger Lane, Gunter, TX, USA" at bounding box center [448, 347] width 218 height 20
type input "**********"
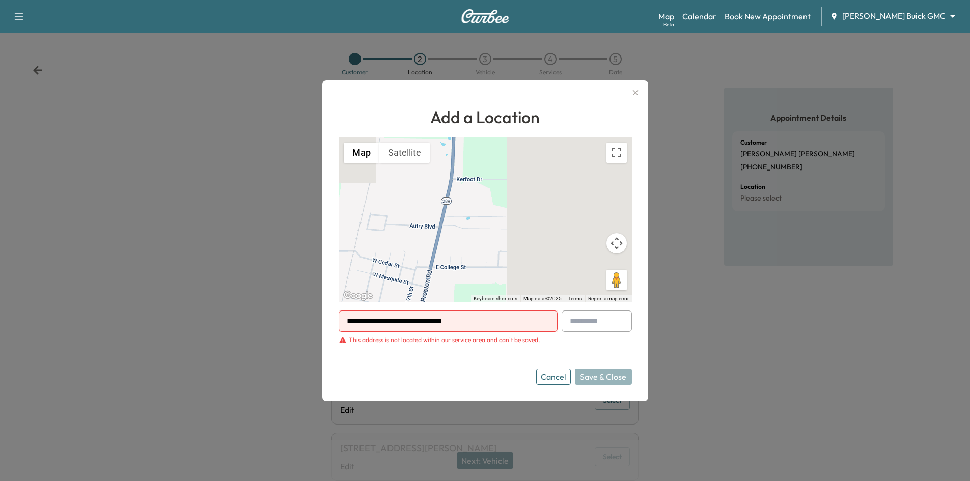
click at [637, 90] on icon "button" at bounding box center [635, 93] width 12 height 12
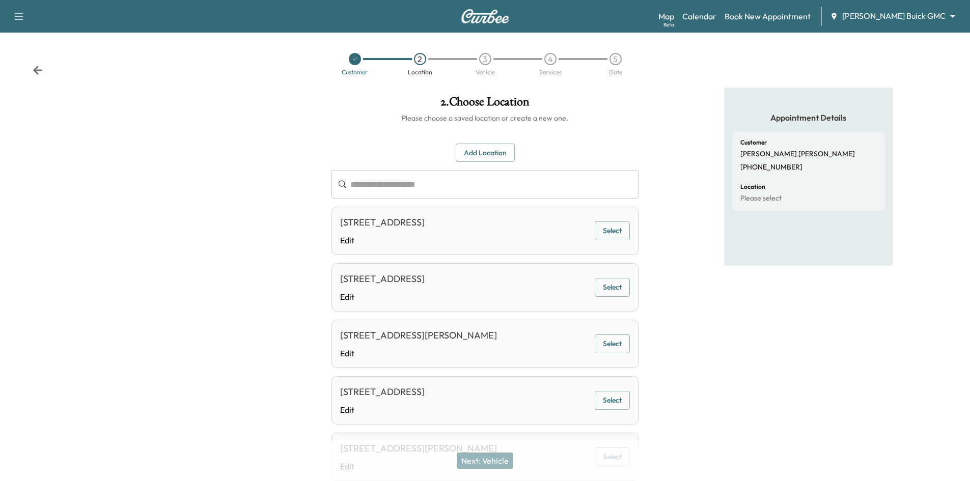
click at [492, 154] on button "Add Location" at bounding box center [485, 153] width 59 height 19
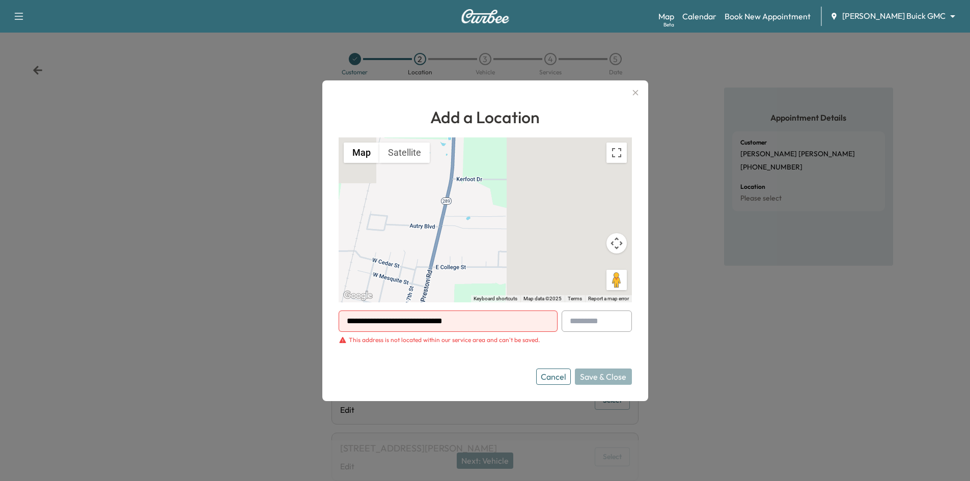
drag, startPoint x: 353, startPoint y: 311, endPoint x: 268, endPoint y: 311, distance: 85.5
click at [263, 311] on div "**********" at bounding box center [485, 240] width 970 height 481
paste input "**********"
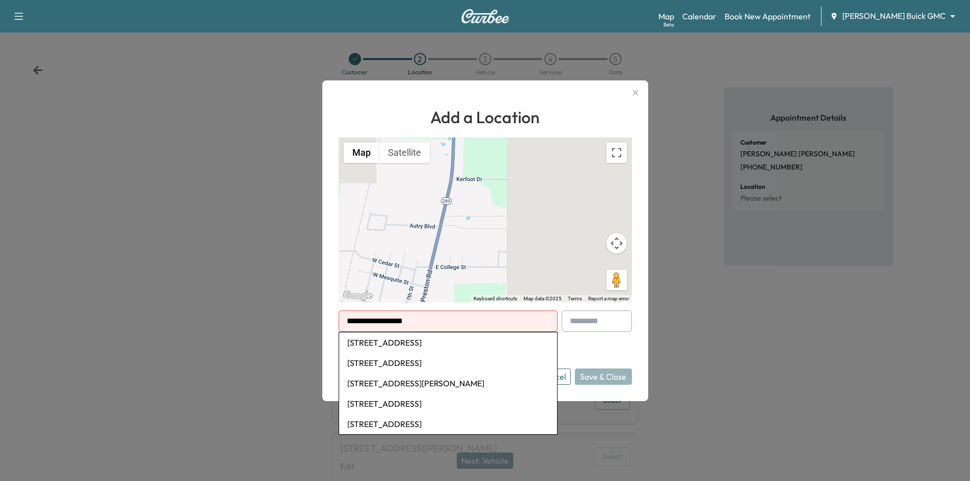
click at [495, 341] on li "4805 Mariner Court, Flower Mound, TX, USA" at bounding box center [448, 342] width 218 height 20
type input "**********"
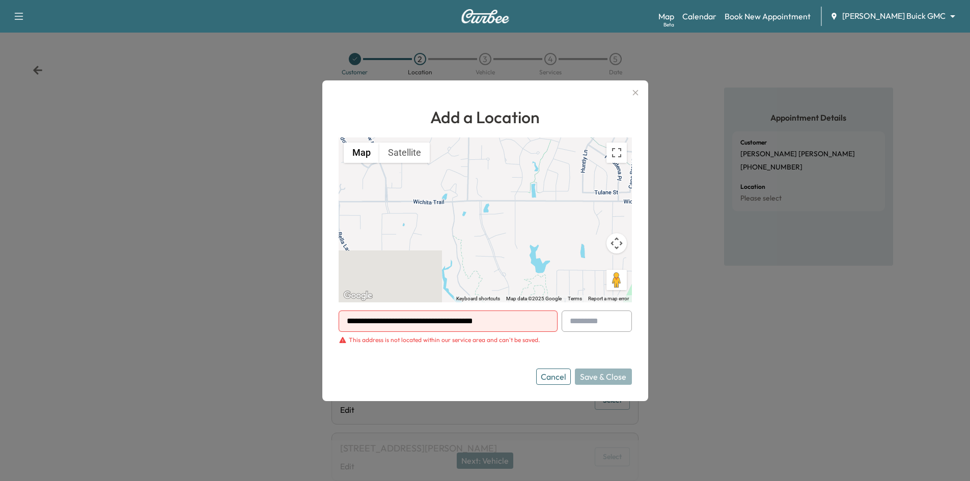
drag, startPoint x: 524, startPoint y: 321, endPoint x: 315, endPoint y: 347, distance: 210.8
click at [309, 332] on div "**********" at bounding box center [485, 240] width 970 height 481
paste input "**********"
click at [420, 341] on li "6906 Flintcove Drive, Dallas, TX, USA" at bounding box center [448, 342] width 218 height 20
type input "**********"
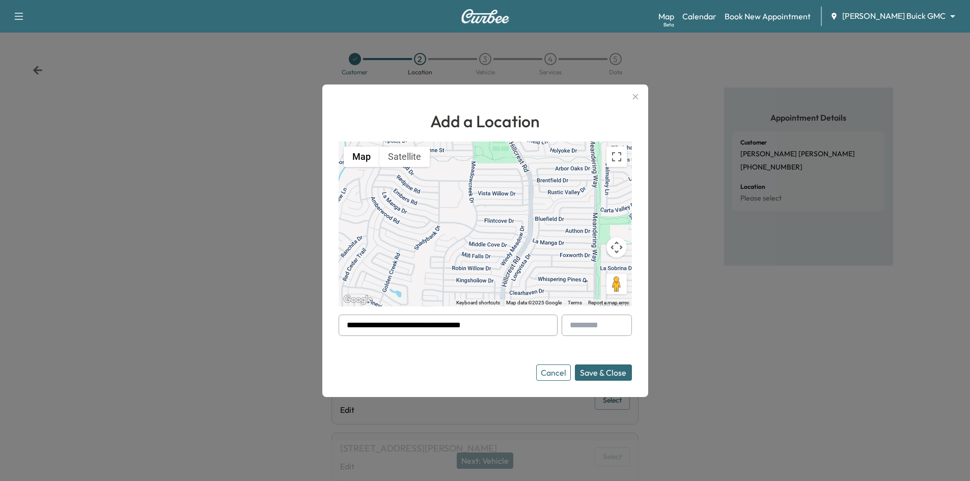
drag, startPoint x: 500, startPoint y: 325, endPoint x: 318, endPoint y: 342, distance: 183.1
click at [313, 332] on div "**********" at bounding box center [485, 240] width 970 height 481
paste input "**********"
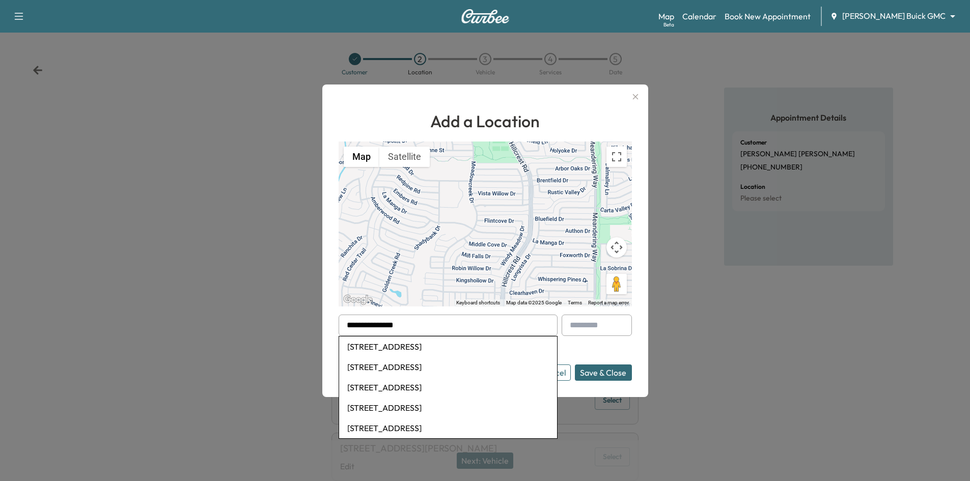
type input "**********"
click at [575, 365] on button "Save & Close" at bounding box center [603, 373] width 57 height 16
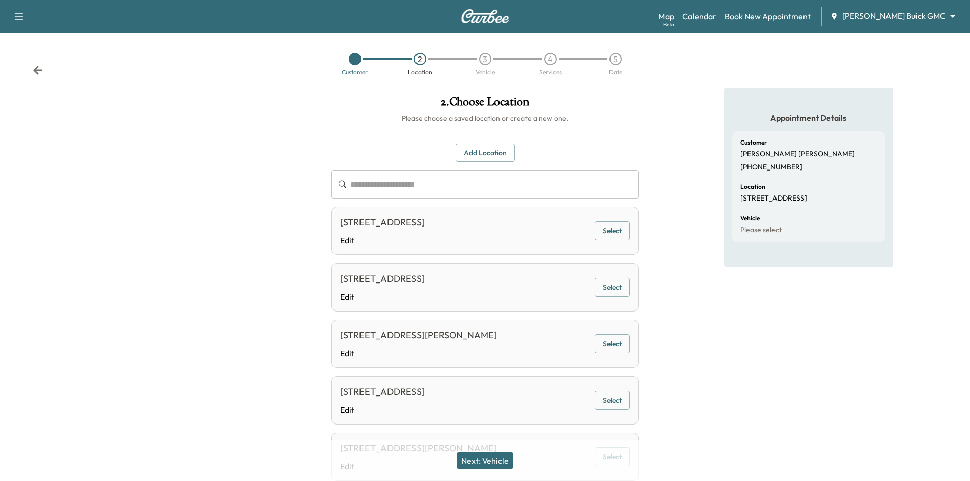
click at [498, 150] on button "Add Location" at bounding box center [485, 153] width 59 height 19
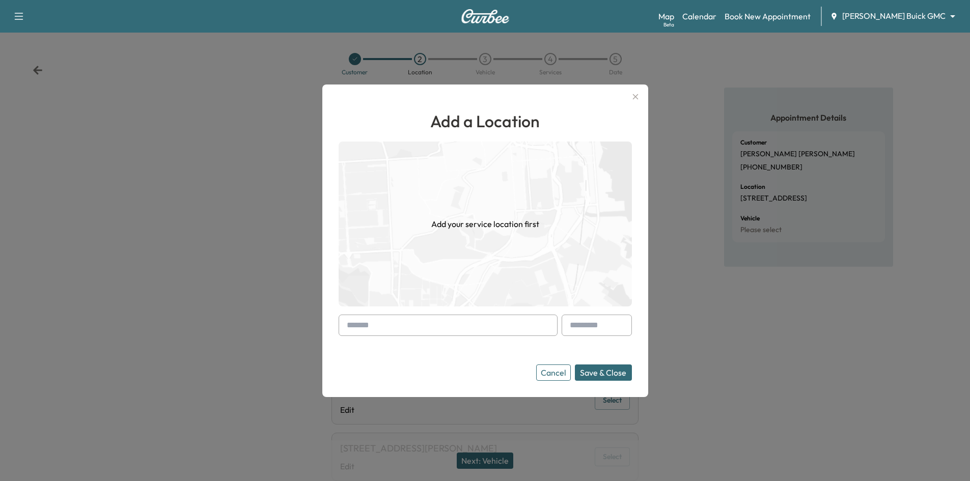
click at [481, 331] on input "text" at bounding box center [448, 325] width 219 height 21
paste input "**********"
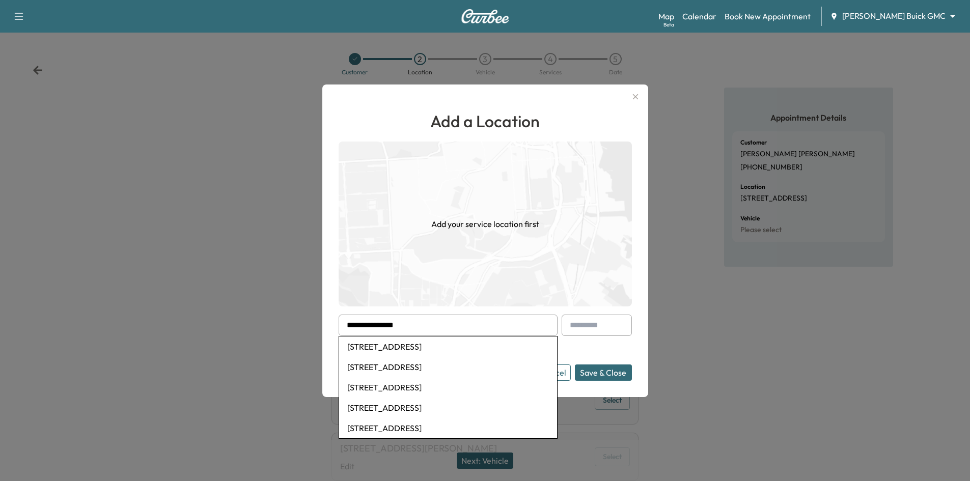
click at [411, 352] on li "6691 Willow Run, Mabank, TX, USA" at bounding box center [448, 347] width 218 height 20
type input "**********"
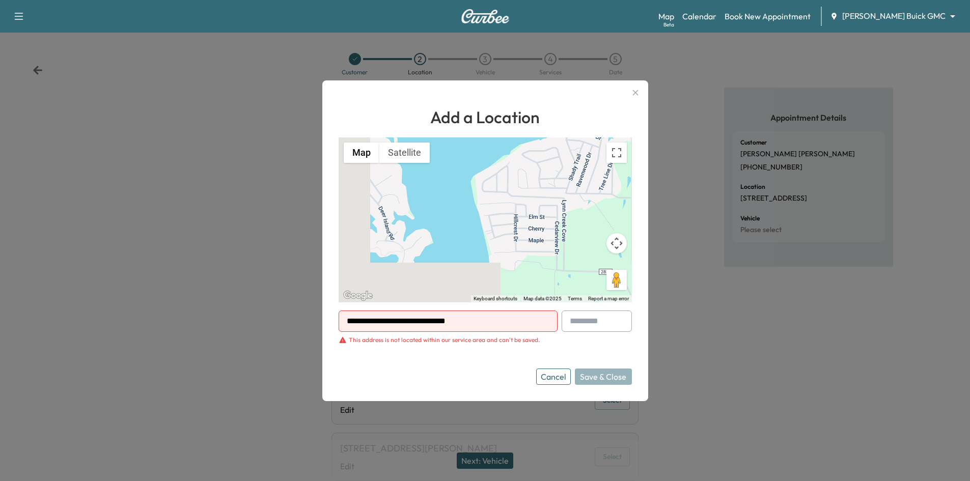
drag, startPoint x: 512, startPoint y: 328, endPoint x: 312, endPoint y: 329, distance: 199.6
click at [329, 335] on div "**********" at bounding box center [485, 240] width 326 height 321
paste input "**********"
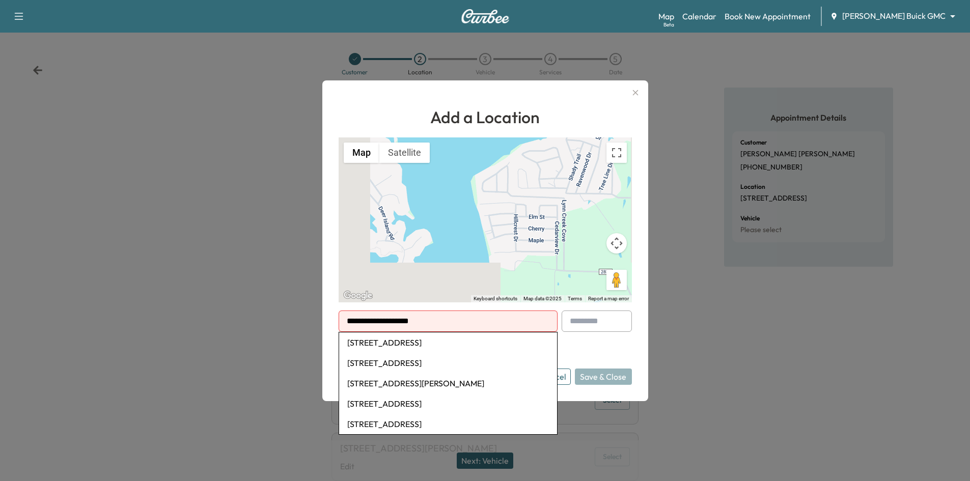
drag, startPoint x: 419, startPoint y: 344, endPoint x: 411, endPoint y: 347, distance: 8.2
click at [418, 345] on li "3637 Timberglen Road, Dallas, TX, USA" at bounding box center [448, 342] width 218 height 20
type input "**********"
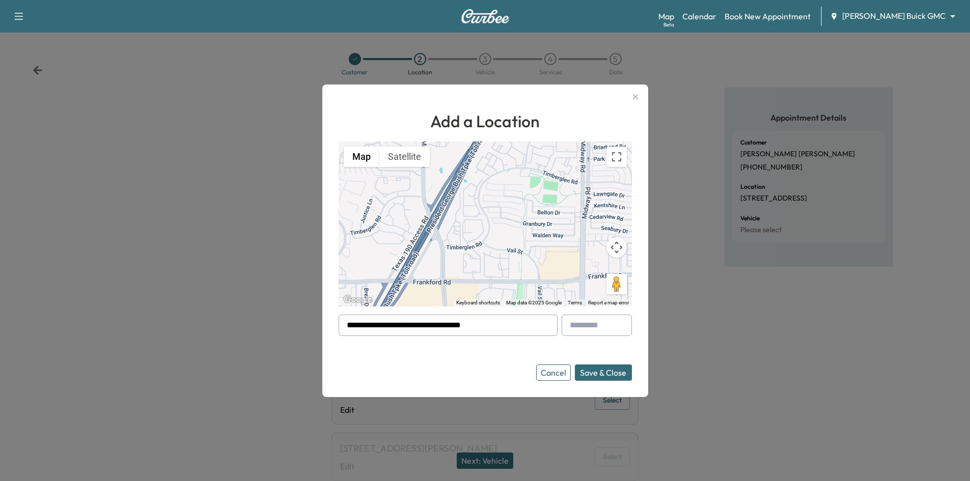
drag, startPoint x: 510, startPoint y: 323, endPoint x: 326, endPoint y: 322, distance: 183.3
click at [328, 325] on div "**********" at bounding box center [485, 241] width 326 height 313
paste input "**********"
type input "**********"
click at [575, 365] on button "Save & Close" at bounding box center [603, 373] width 57 height 16
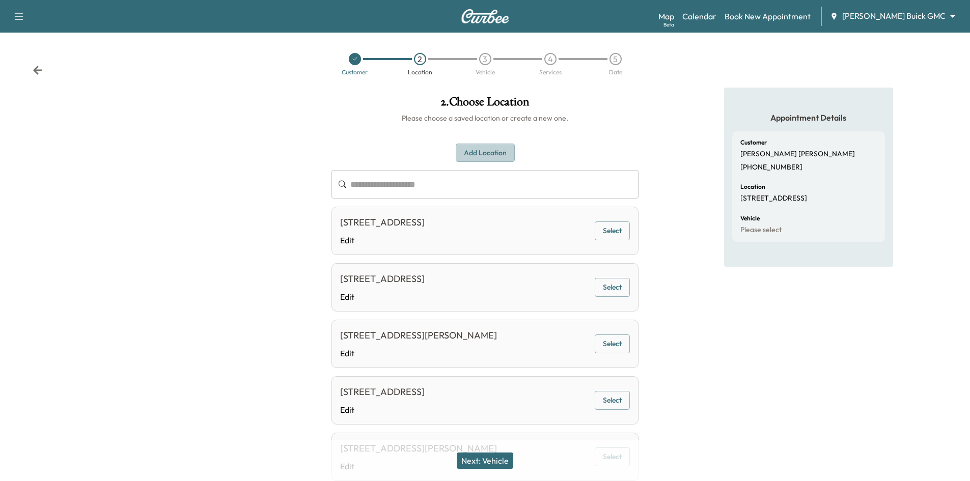
click at [487, 155] on button "Add Location" at bounding box center [485, 153] width 59 height 19
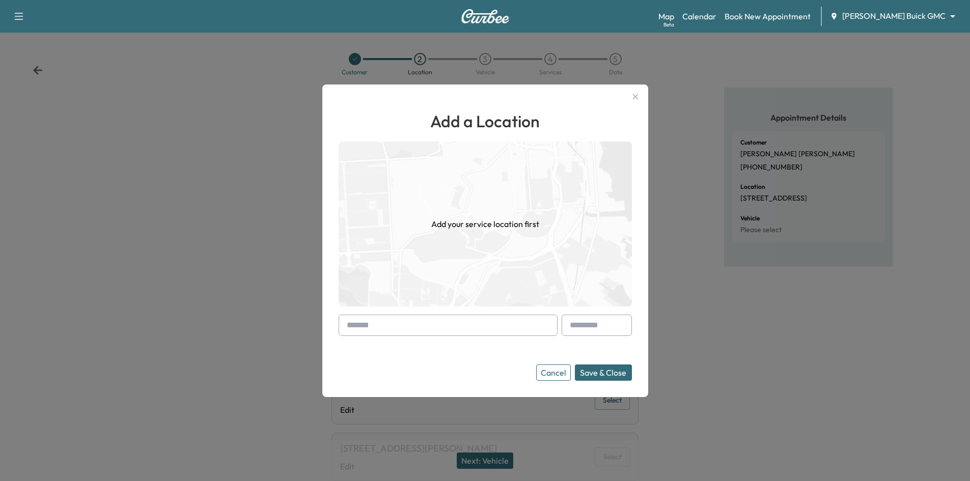
click at [470, 329] on input "text" at bounding box center [448, 325] width 219 height 21
paste input "**********"
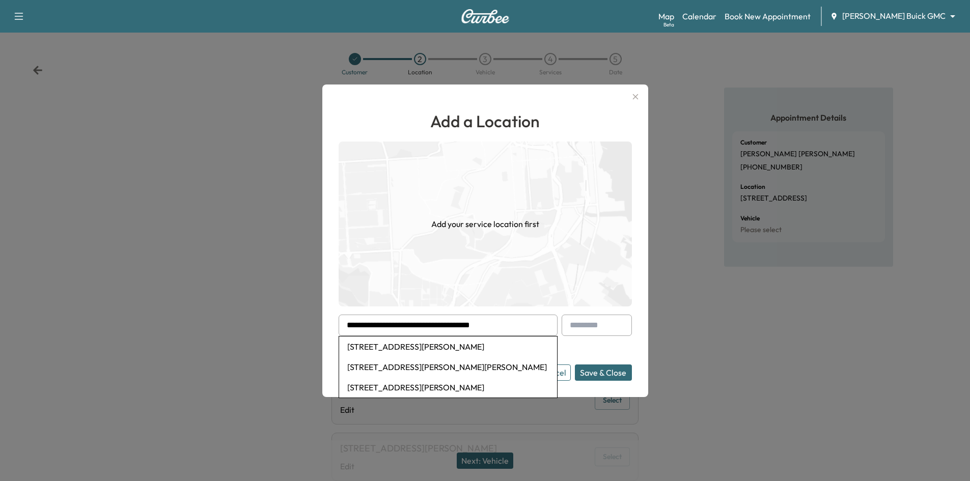
click at [457, 343] on li "7405 Royal Glen Trail, McKinney, TX, USA" at bounding box center [448, 347] width 218 height 20
type input "**********"
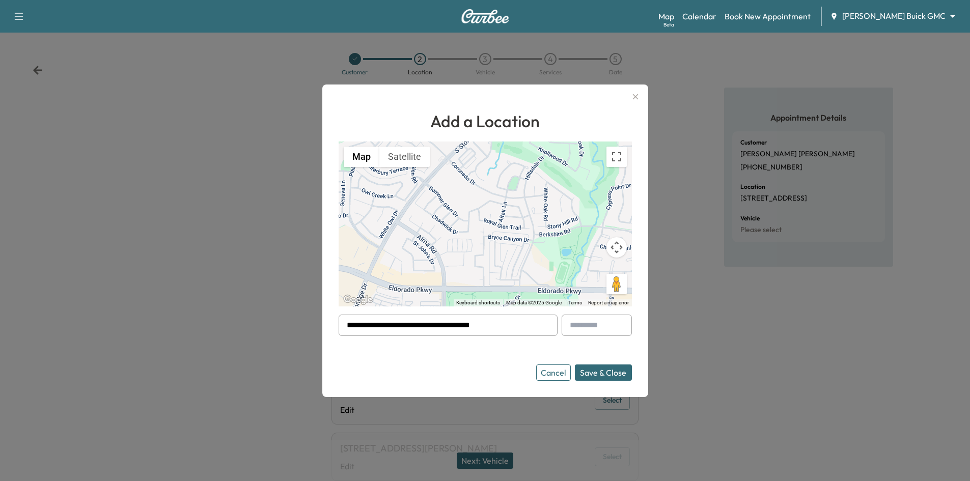
drag, startPoint x: 523, startPoint y: 325, endPoint x: 288, endPoint y: 339, distance: 236.1
click at [292, 340] on div "**********" at bounding box center [485, 240] width 970 height 481
paste input "**********"
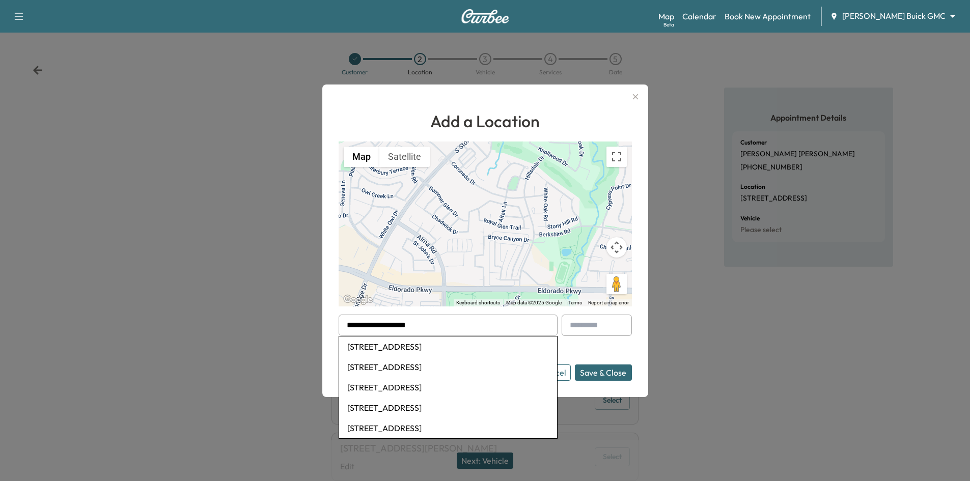
click at [430, 348] on li "2112 Sheraton Drive, Carrollton, TX, USA" at bounding box center [448, 347] width 218 height 20
type input "**********"
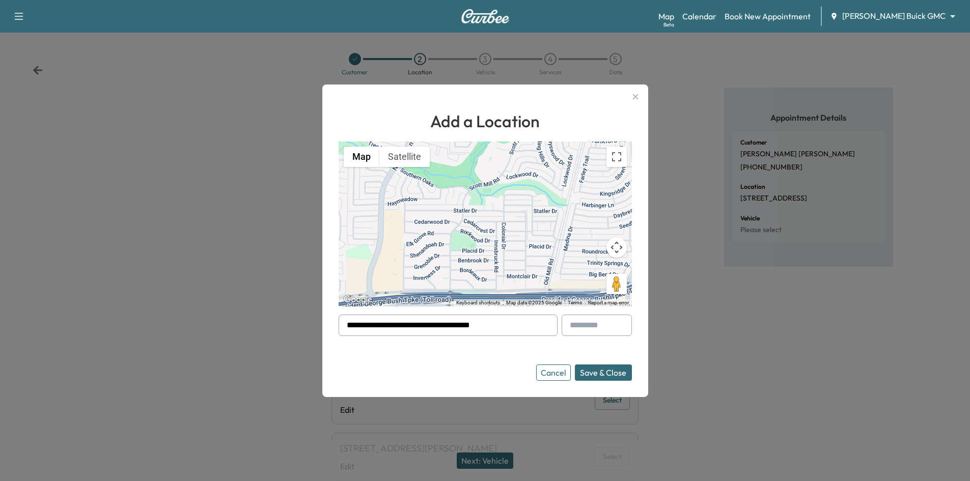
click at [557, 371] on button "Cancel" at bounding box center [553, 373] width 35 height 16
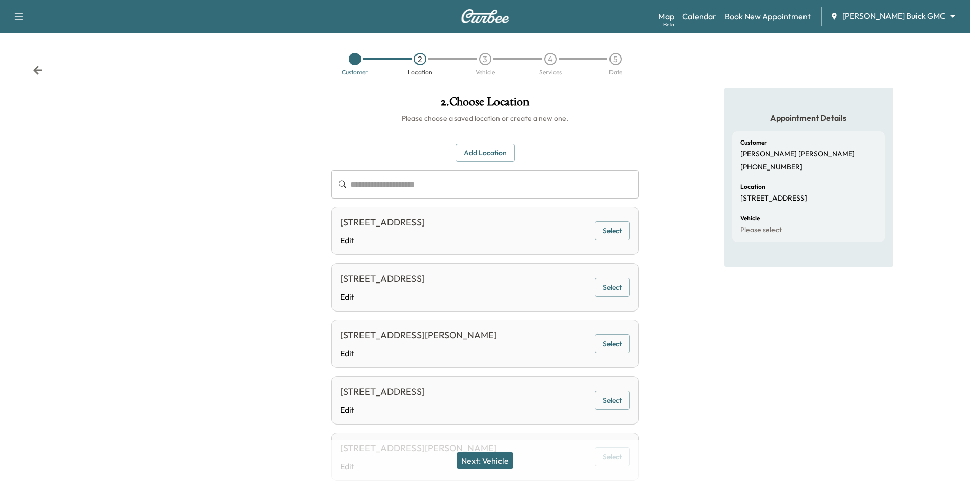
click at [716, 16] on link "Calendar" at bounding box center [699, 16] width 34 height 12
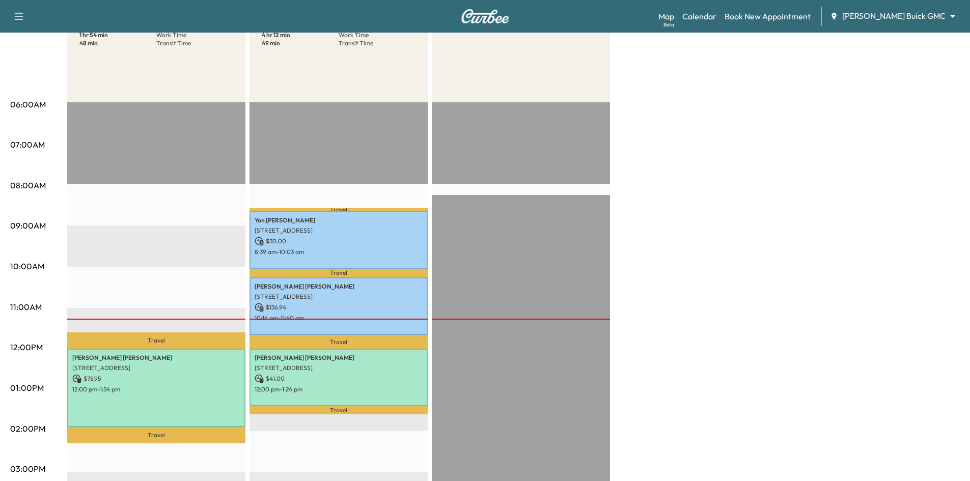
scroll to position [51, 0]
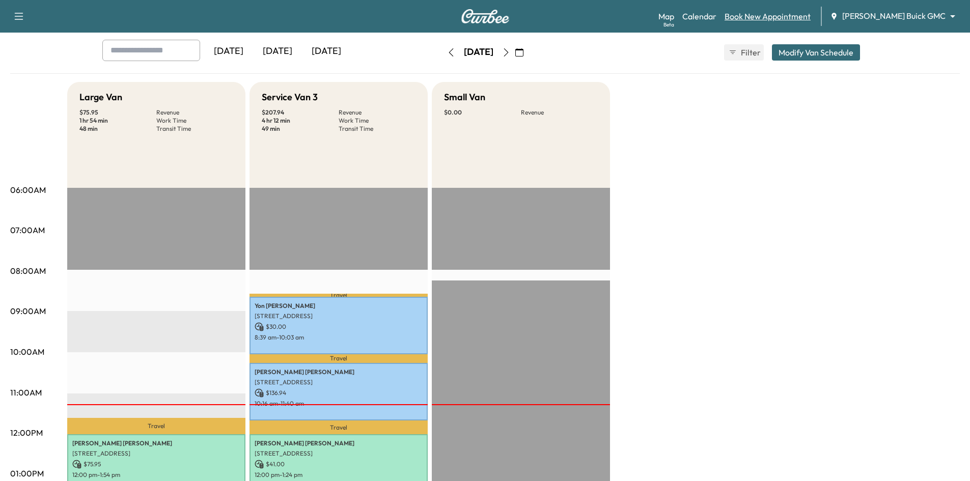
click at [811, 15] on link "Book New Appointment" at bounding box center [768, 16] width 86 height 12
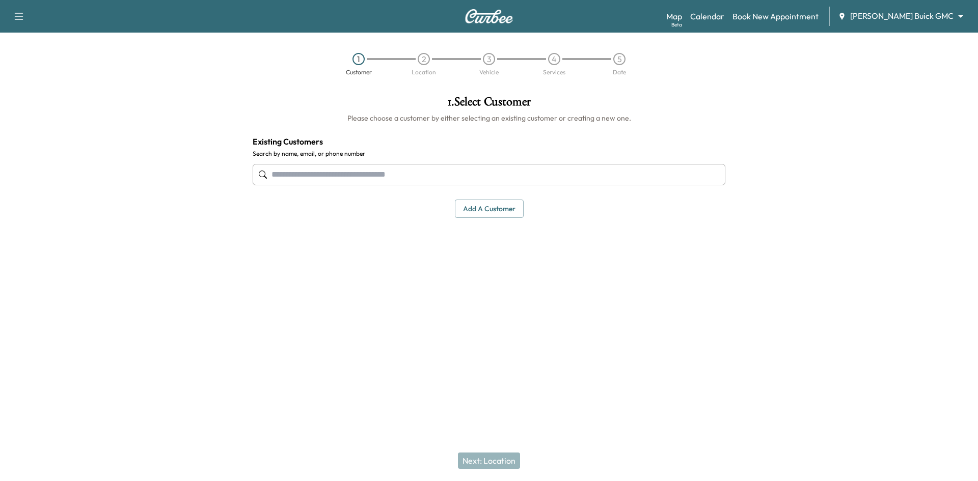
click at [608, 178] on input "text" at bounding box center [489, 174] width 473 height 21
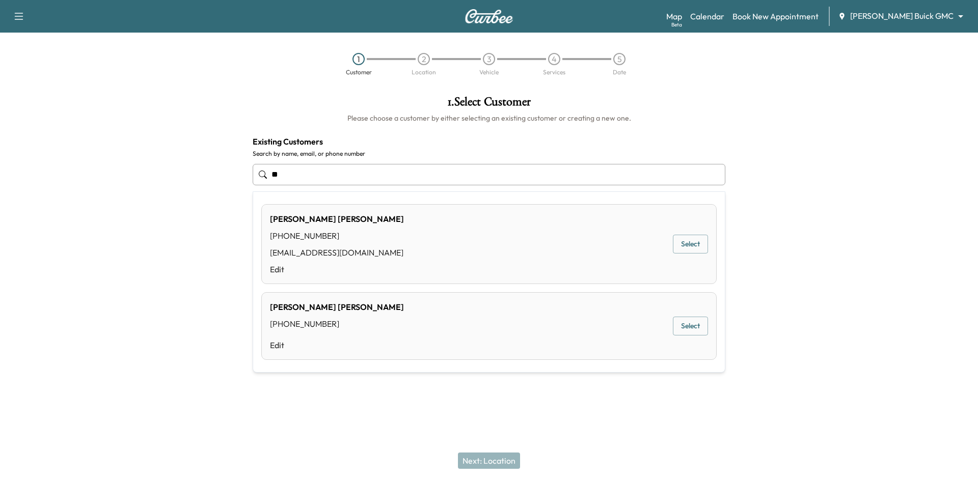
type input "*"
click at [692, 242] on button "Select" at bounding box center [690, 244] width 35 height 19
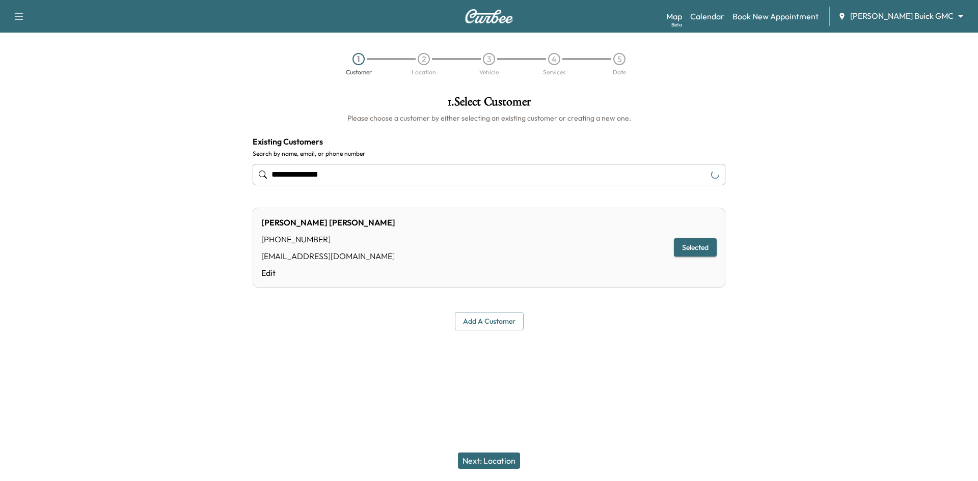
type input "**********"
click at [487, 461] on button "Next: Location" at bounding box center [489, 461] width 62 height 16
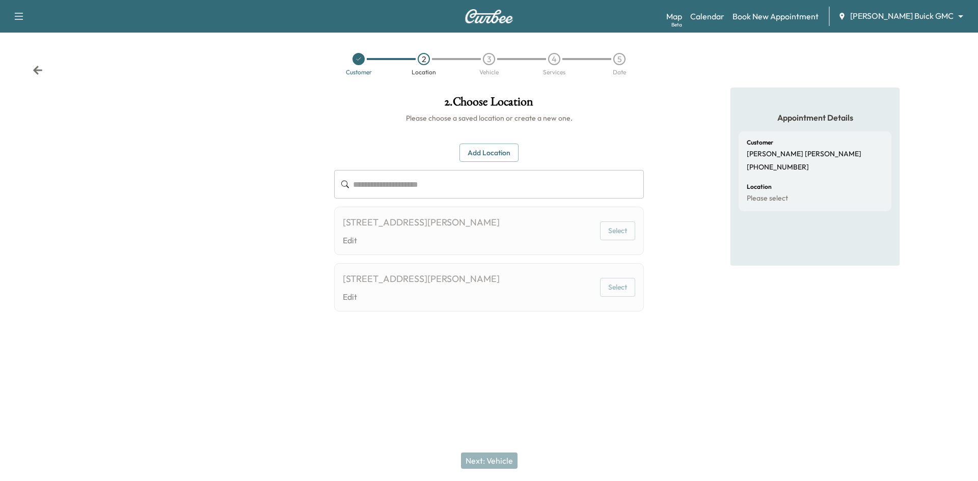
click at [491, 155] on button "Add Location" at bounding box center [488, 153] width 59 height 19
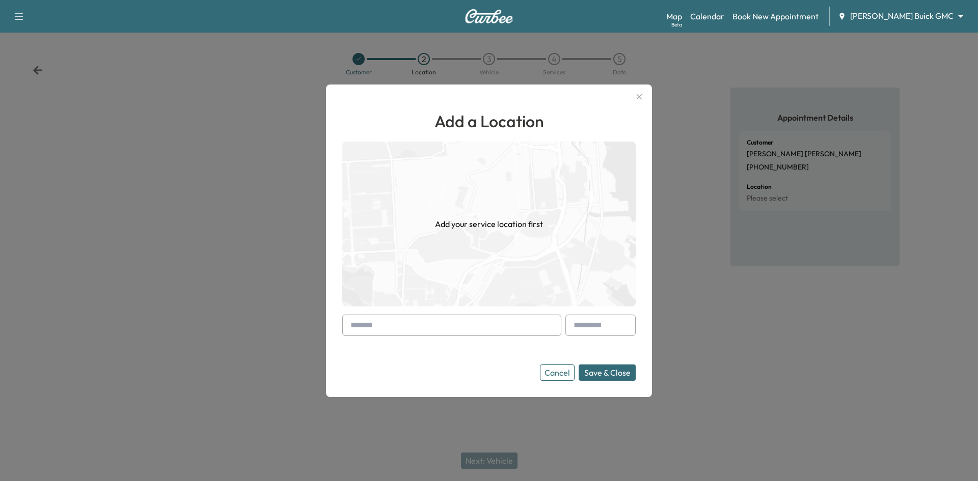
click at [457, 323] on input "text" at bounding box center [451, 325] width 219 height 21
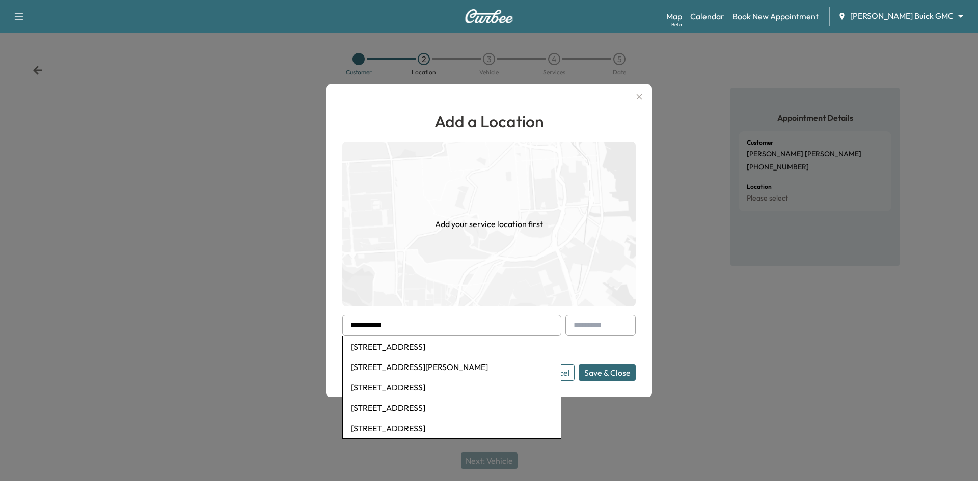
click at [417, 346] on li "4105 Norcross Drive, Plano, TX, USA" at bounding box center [452, 347] width 218 height 20
type input "**********"
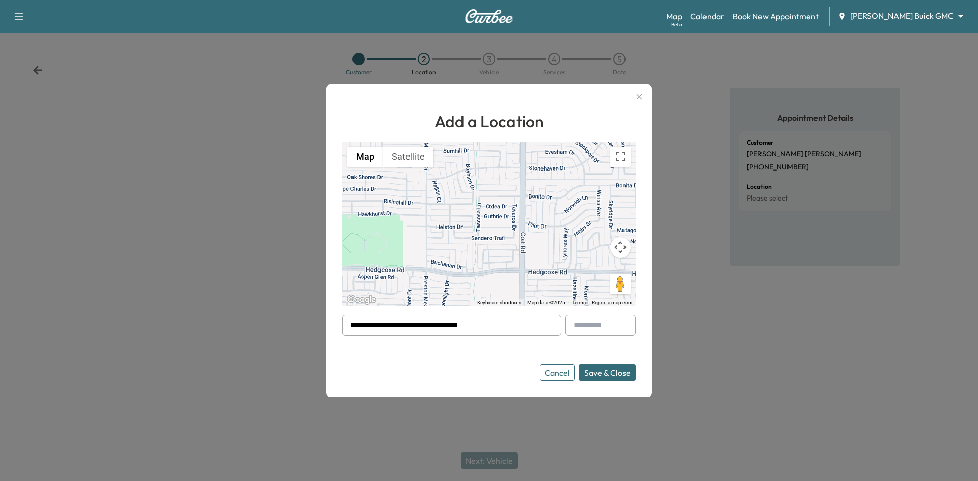
drag, startPoint x: 589, startPoint y: 378, endPoint x: 583, endPoint y: 378, distance: 5.6
click at [589, 377] on button "Save & Close" at bounding box center [606, 373] width 57 height 16
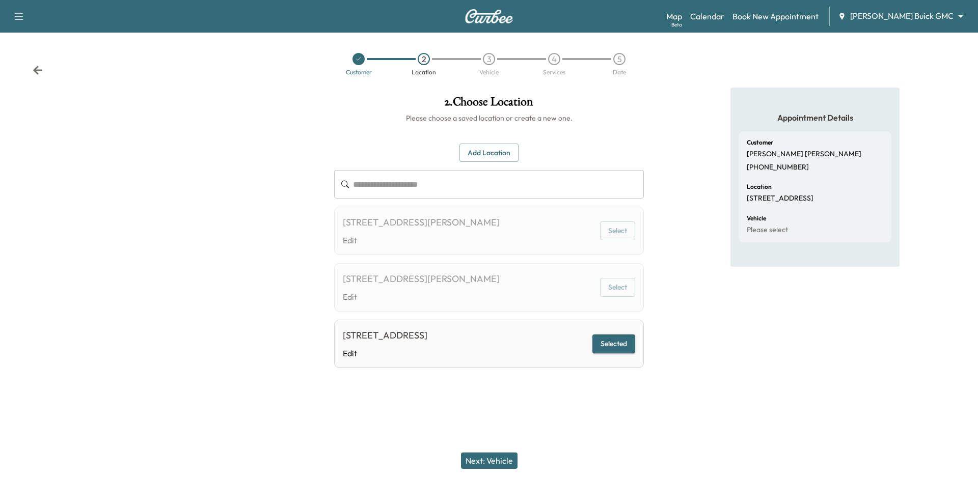
drag, startPoint x: 505, startPoint y: 458, endPoint x: 709, endPoint y: 235, distance: 302.4
click at [506, 457] on button "Next: Vehicle" at bounding box center [489, 461] width 57 height 16
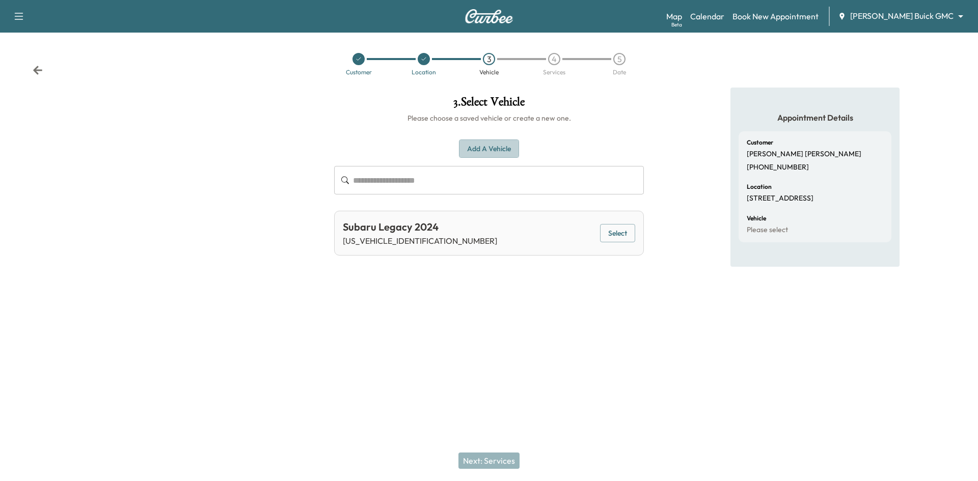
click at [480, 155] on button "Add a Vehicle" at bounding box center [489, 149] width 60 height 19
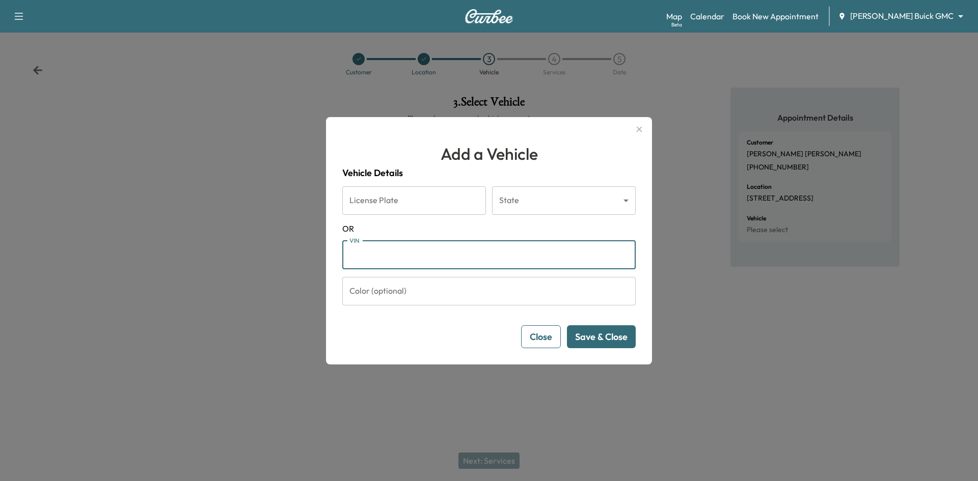
click at [459, 251] on input "VIN" at bounding box center [488, 255] width 293 height 29
paste input "**********"
type input "**********"
click at [614, 336] on button "Save & Close" at bounding box center [601, 336] width 69 height 23
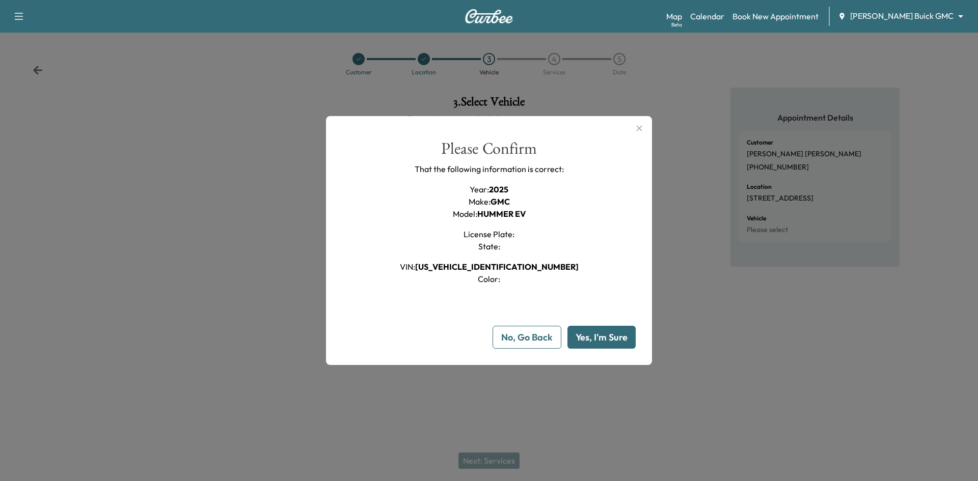
click at [613, 344] on button "Yes, I'm Sure" at bounding box center [601, 337] width 68 height 23
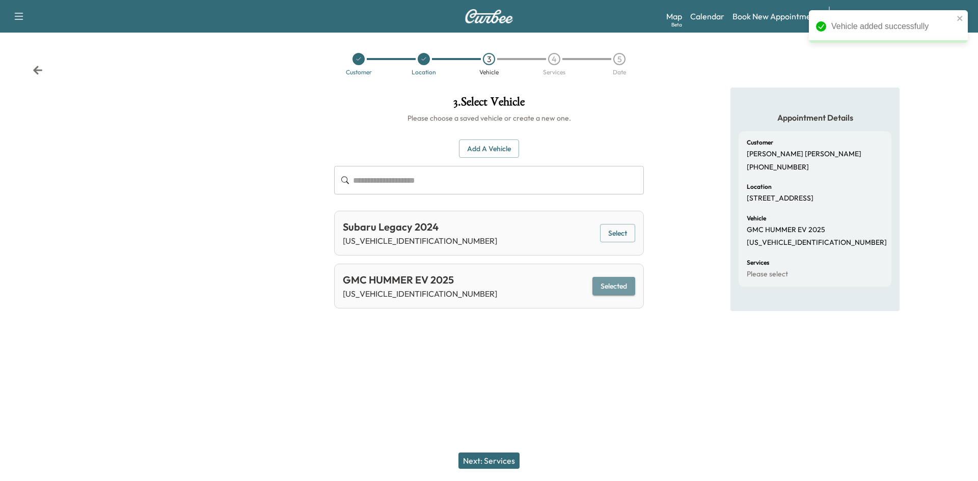
click at [625, 286] on button "Selected" at bounding box center [613, 286] width 43 height 19
drag, startPoint x: 492, startPoint y: 460, endPoint x: 506, endPoint y: 448, distance: 18.4
click at [494, 460] on button "Next: Services" at bounding box center [488, 461] width 61 height 16
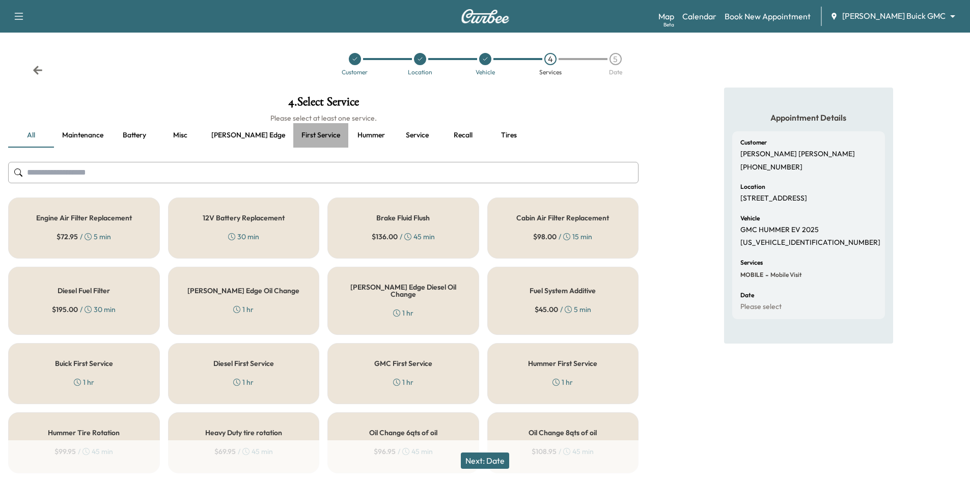
click at [293, 138] on button "First service" at bounding box center [320, 135] width 55 height 24
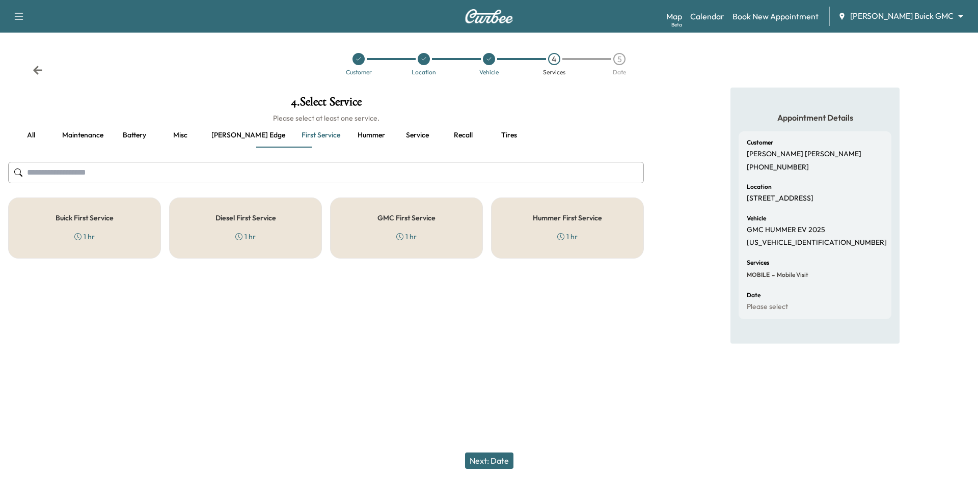
click at [531, 230] on div "Hummer First Service 1 hr" at bounding box center [567, 228] width 153 height 61
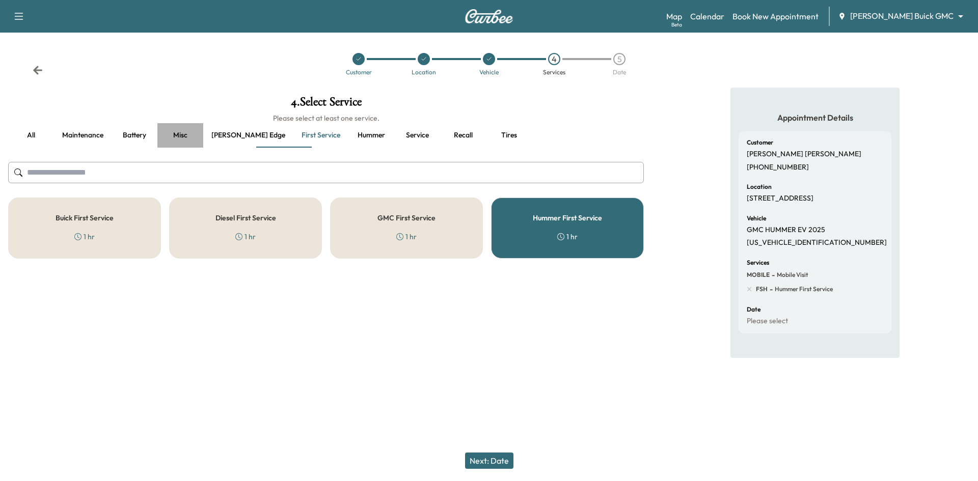
click at [179, 136] on button "Misc" at bounding box center [180, 135] width 46 height 24
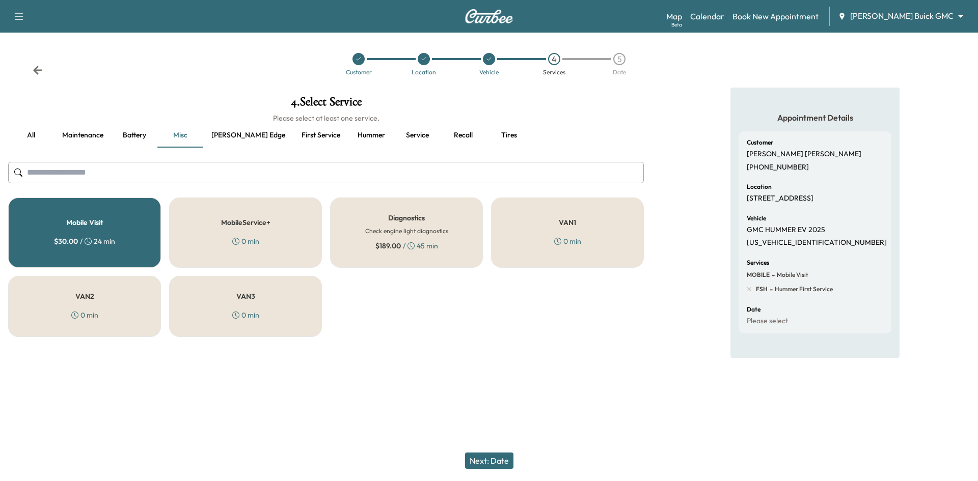
click at [507, 463] on button "Next: Date" at bounding box center [489, 461] width 48 height 16
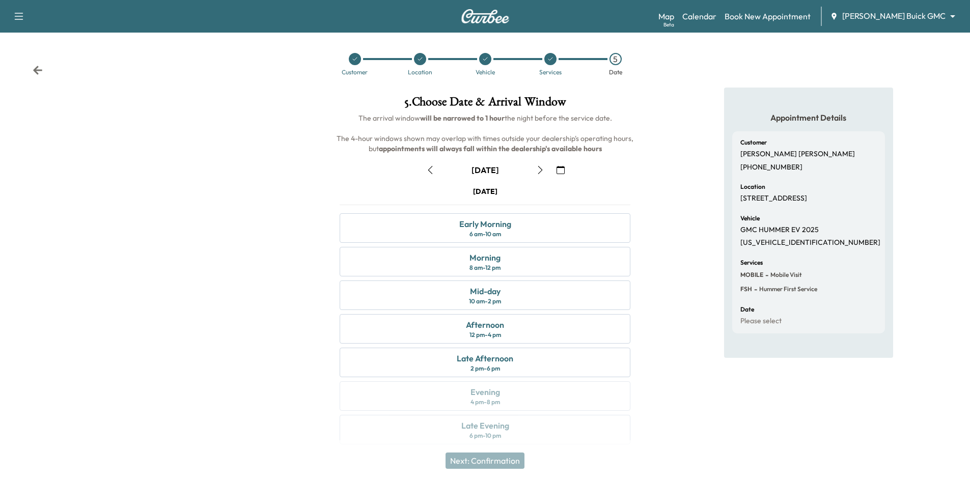
click at [565, 170] on button "button" at bounding box center [560, 170] width 17 height 16
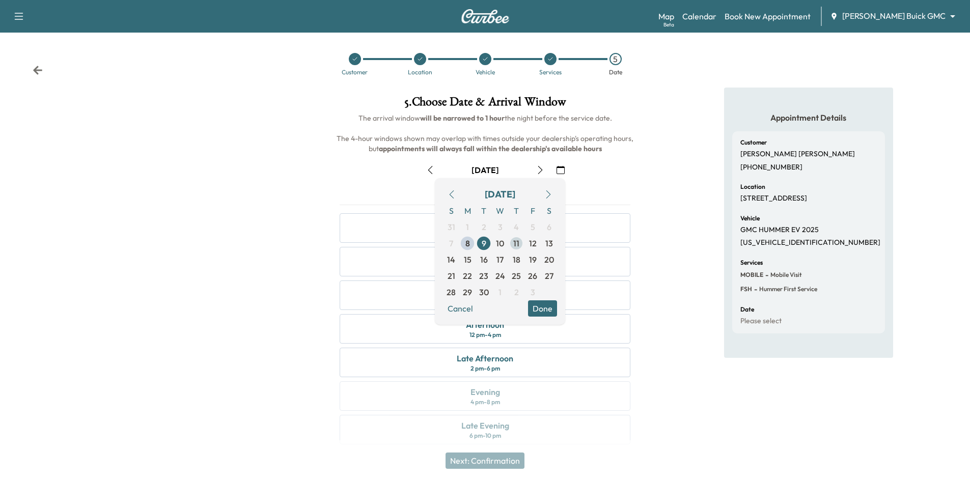
click at [518, 243] on span "11" at bounding box center [516, 243] width 6 height 12
drag, startPoint x: 547, startPoint y: 309, endPoint x: 560, endPoint y: 298, distance: 16.6
click at [548, 310] on button "Done" at bounding box center [542, 308] width 29 height 16
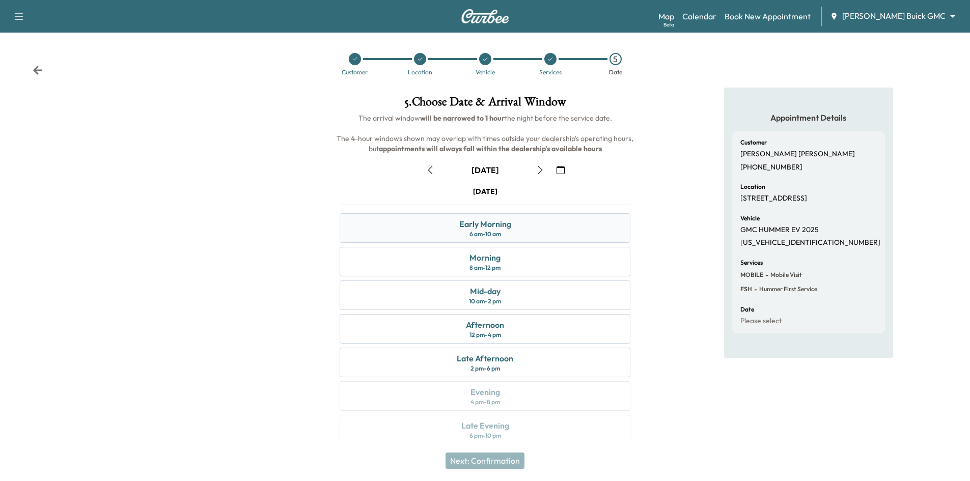
click at [558, 223] on div "Early Morning 6 am - 10 am" at bounding box center [485, 228] width 291 height 30
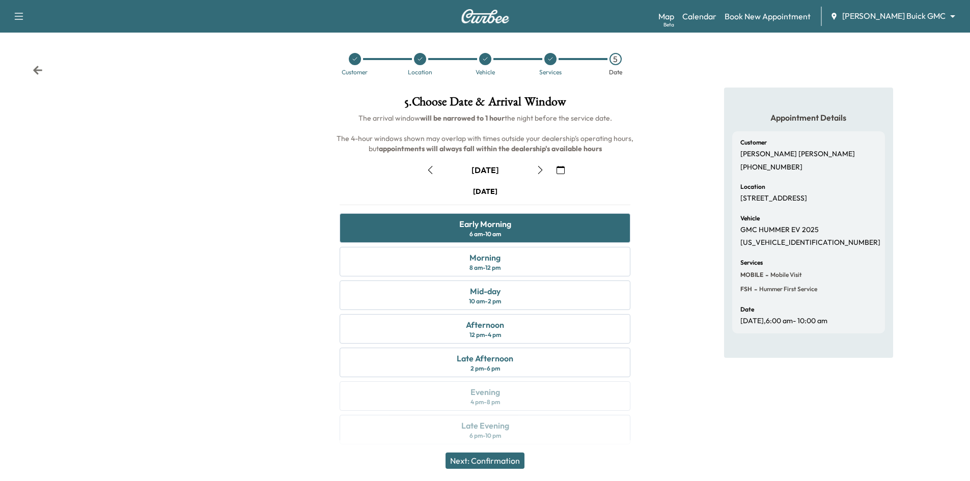
click at [492, 462] on button "Next: Confirmation" at bounding box center [485, 461] width 79 height 16
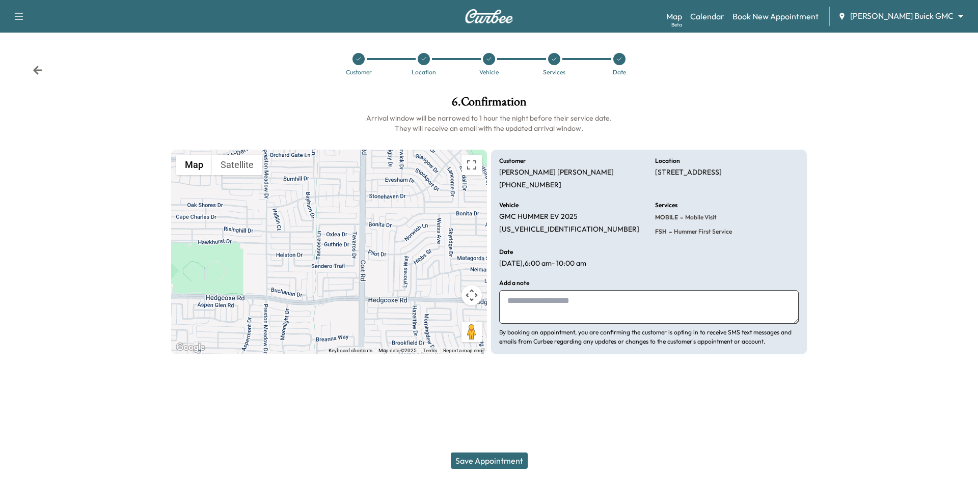
click at [571, 300] on textarea at bounding box center [648, 307] width 299 height 34
type textarea "**********"
click at [495, 458] on button "Save Appointment" at bounding box center [489, 461] width 77 height 16
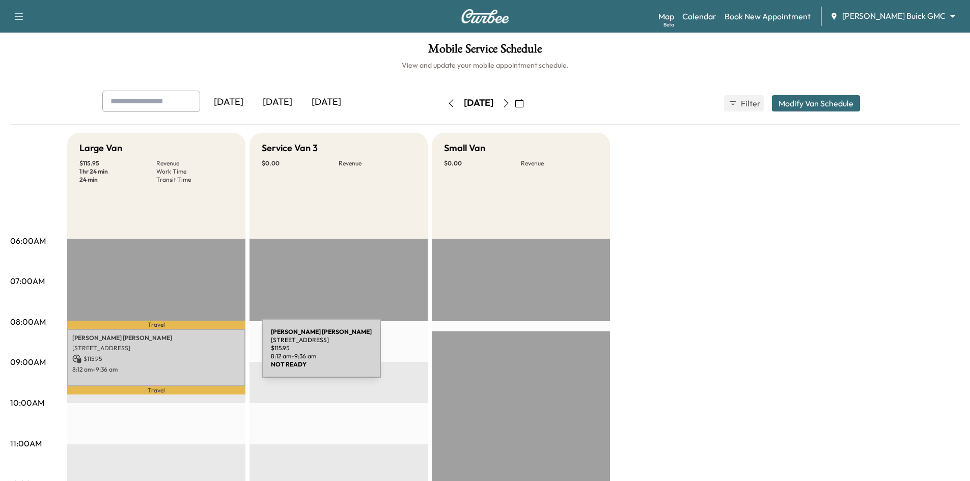
click at [185, 354] on p "$ 115.95" at bounding box center [156, 358] width 168 height 9
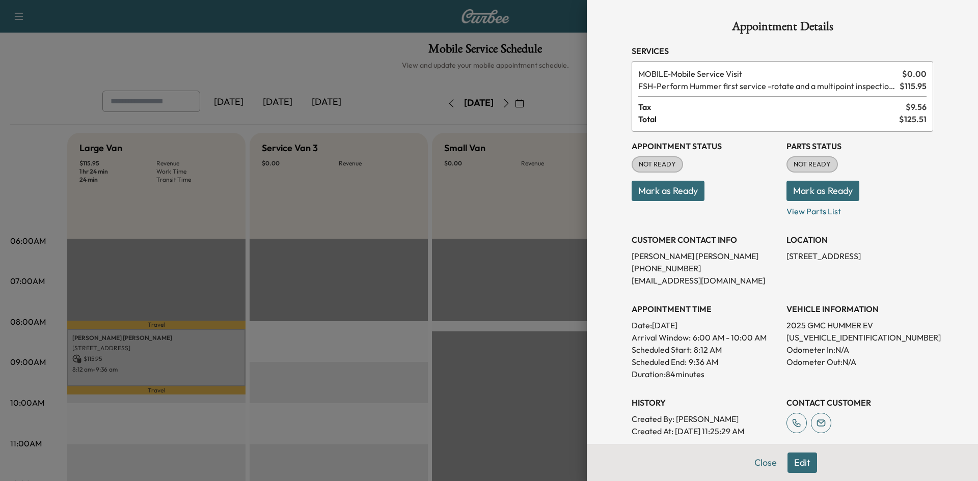
drag, startPoint x: 371, startPoint y: 268, endPoint x: 374, endPoint y: 262, distance: 7.1
click at [372, 268] on div at bounding box center [489, 240] width 978 height 481
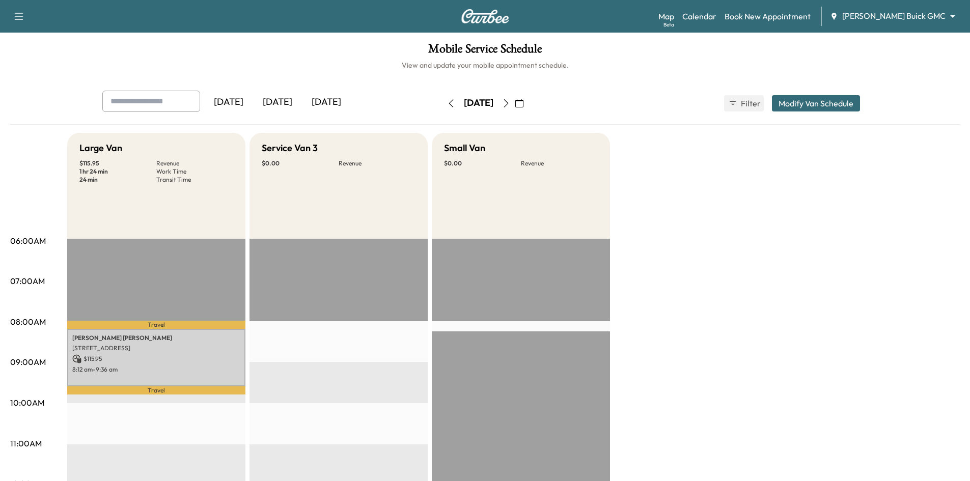
click at [293, 100] on div "Today" at bounding box center [277, 102] width 49 height 23
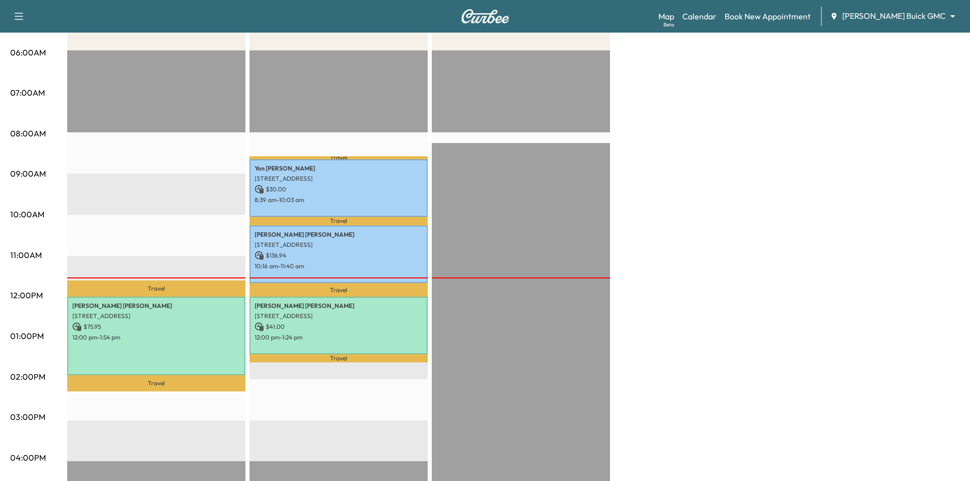
scroll to position [204, 0]
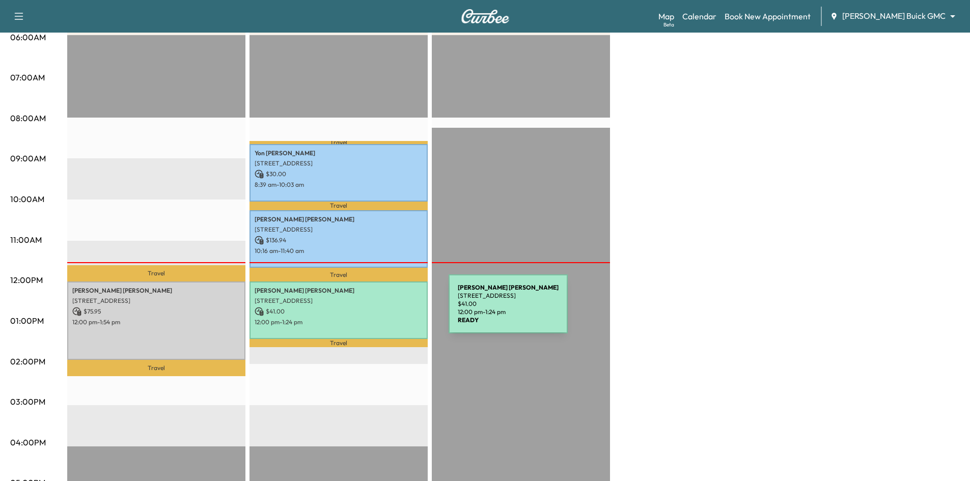
click at [372, 310] on p "$ 41.00" at bounding box center [339, 311] width 168 height 9
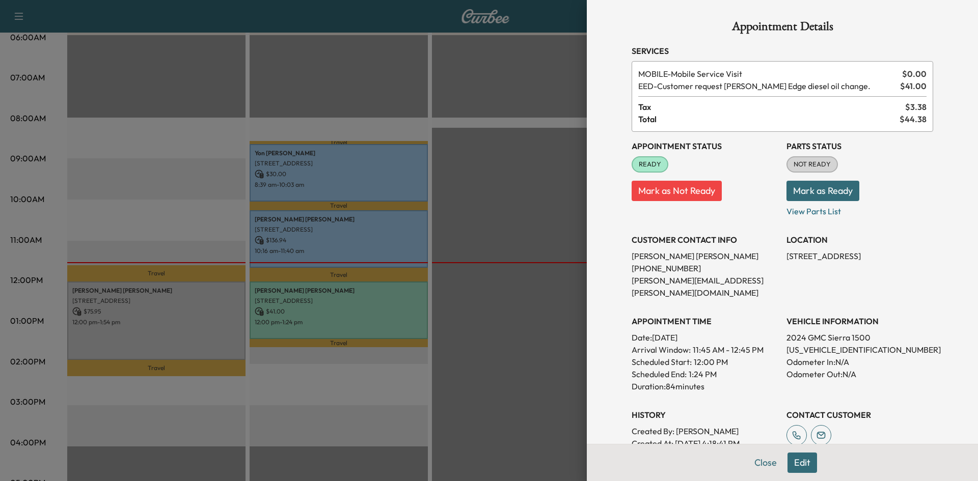
drag, startPoint x: 505, startPoint y: 181, endPoint x: 489, endPoint y: 167, distance: 21.3
click at [504, 181] on div at bounding box center [489, 240] width 978 height 481
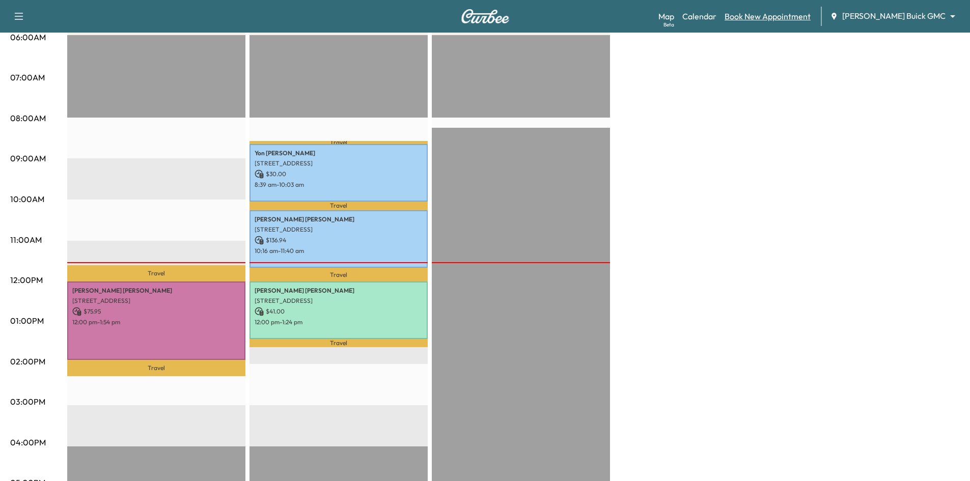
click at [797, 20] on link "Book New Appointment" at bounding box center [768, 16] width 86 height 12
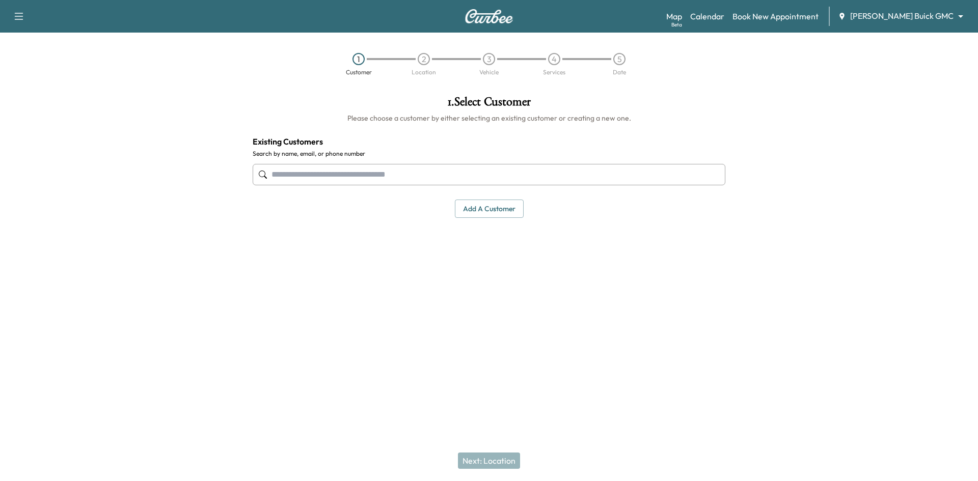
click at [489, 175] on input "text" at bounding box center [489, 174] width 473 height 21
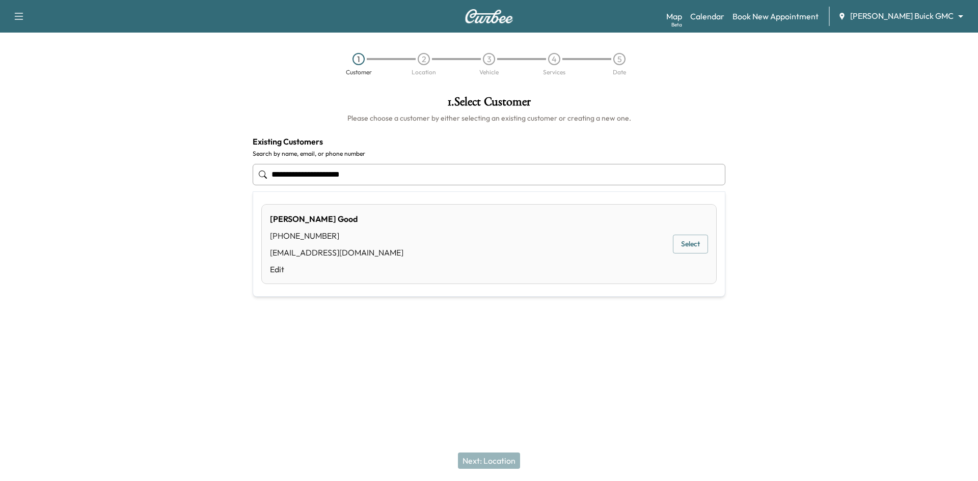
click at [699, 250] on button "Select" at bounding box center [690, 244] width 35 height 19
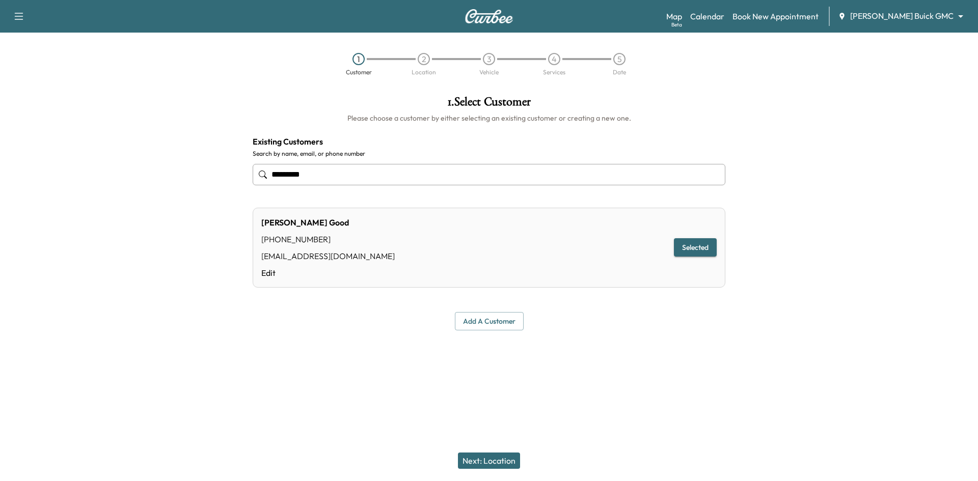
type input "*********"
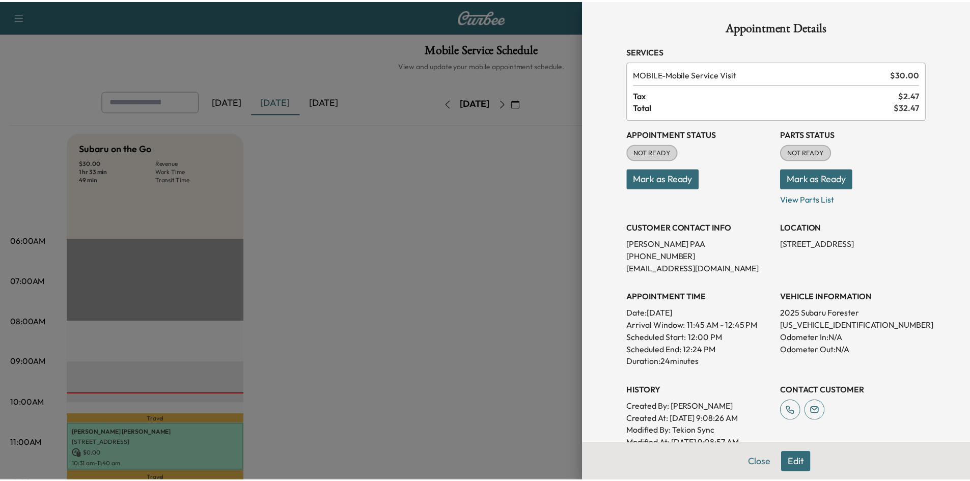
scroll to position [204, 0]
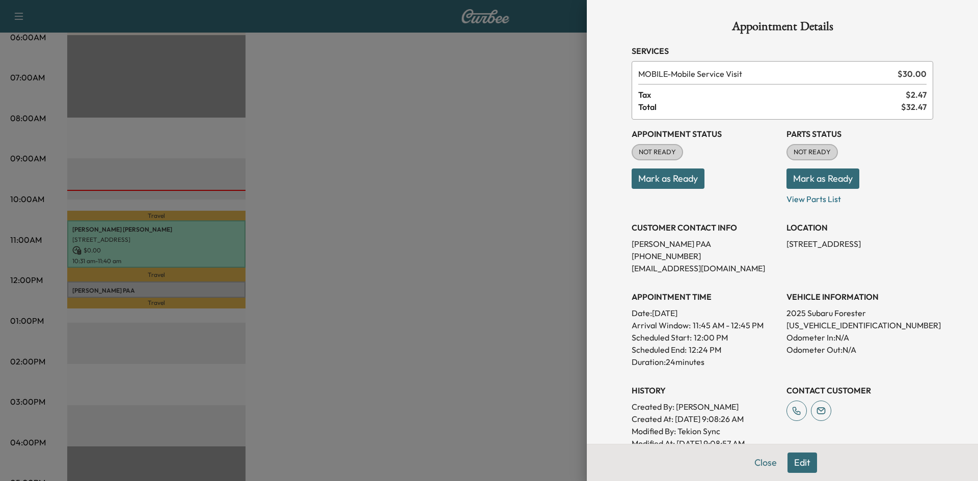
click at [471, 296] on div at bounding box center [489, 240] width 978 height 481
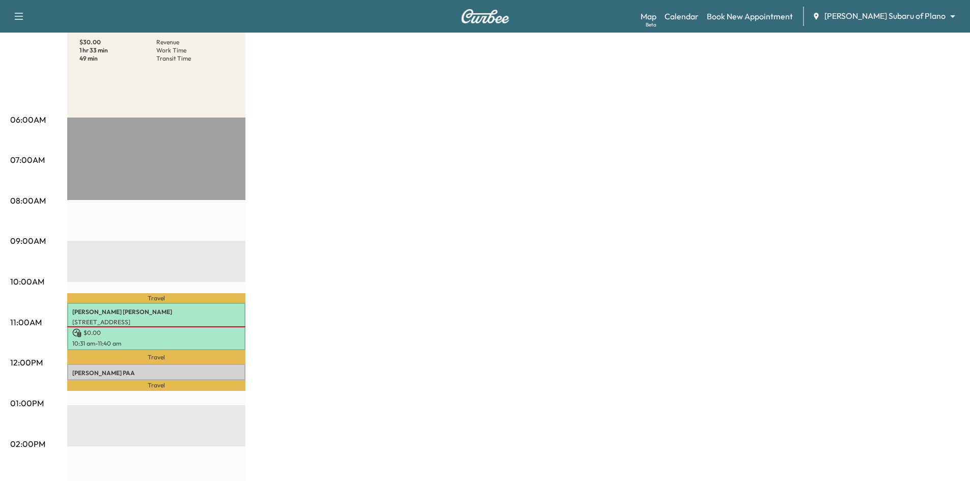
scroll to position [51, 0]
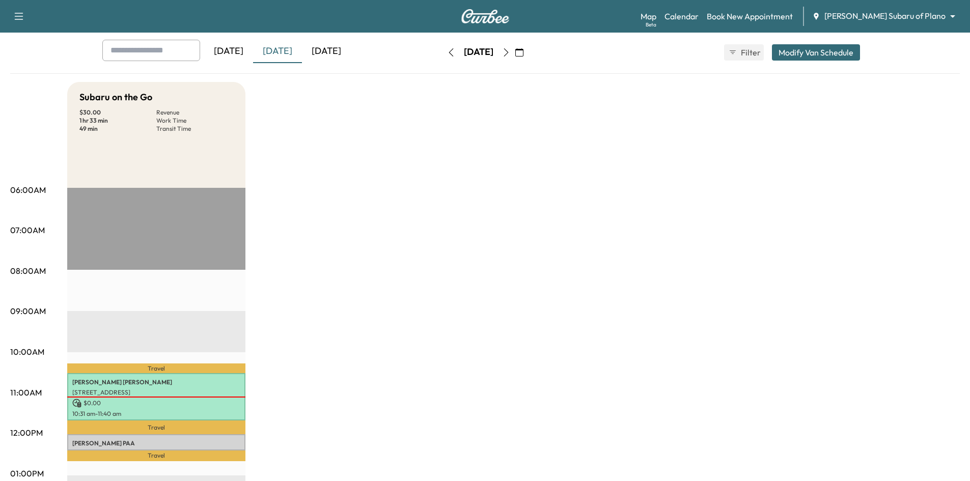
click at [335, 49] on div "[DATE]" at bounding box center [326, 51] width 49 height 23
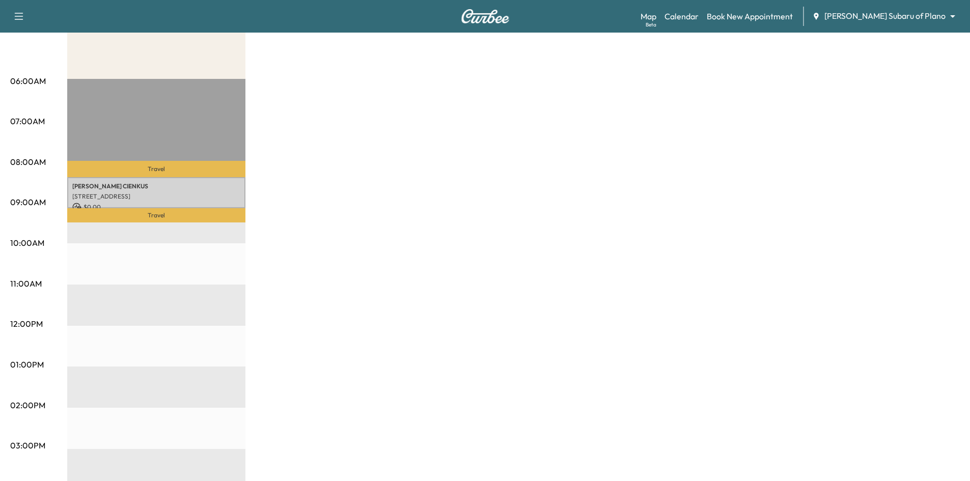
scroll to position [102, 0]
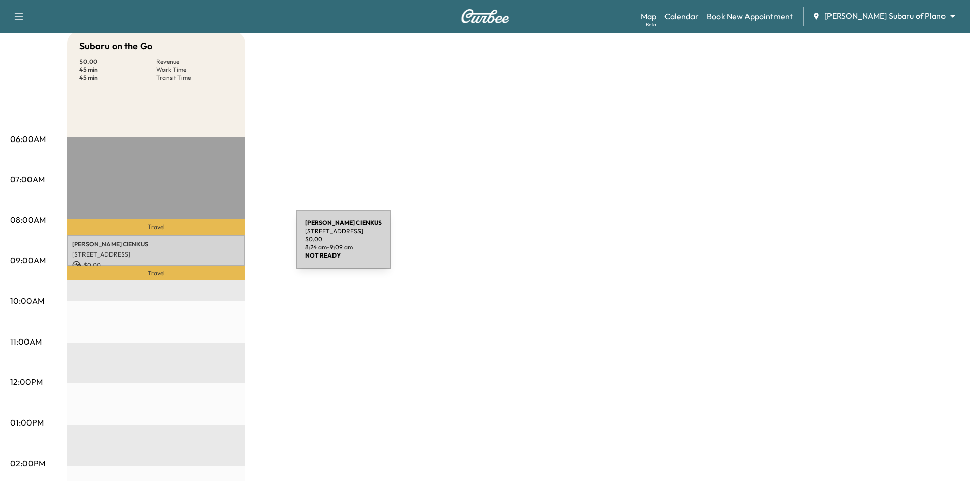
click at [216, 245] on p "[PERSON_NAME]" at bounding box center [156, 244] width 168 height 8
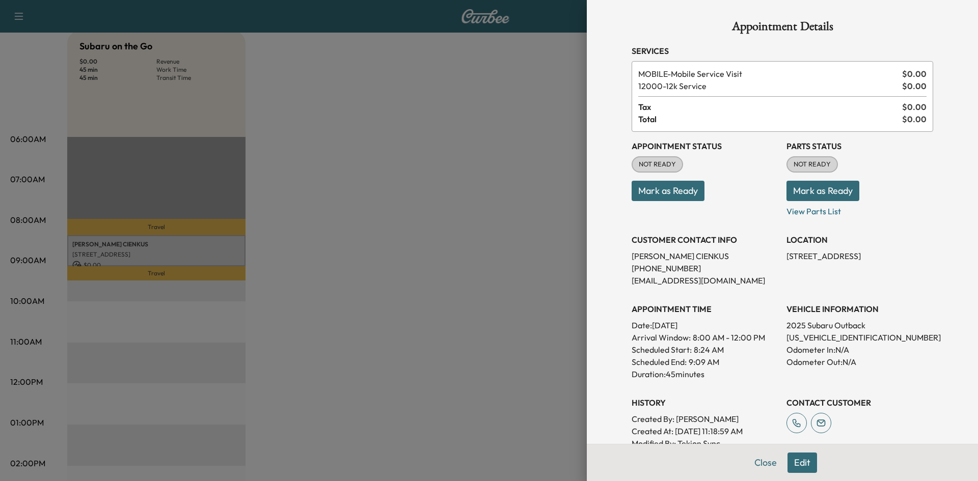
click at [489, 244] on div at bounding box center [489, 240] width 978 height 481
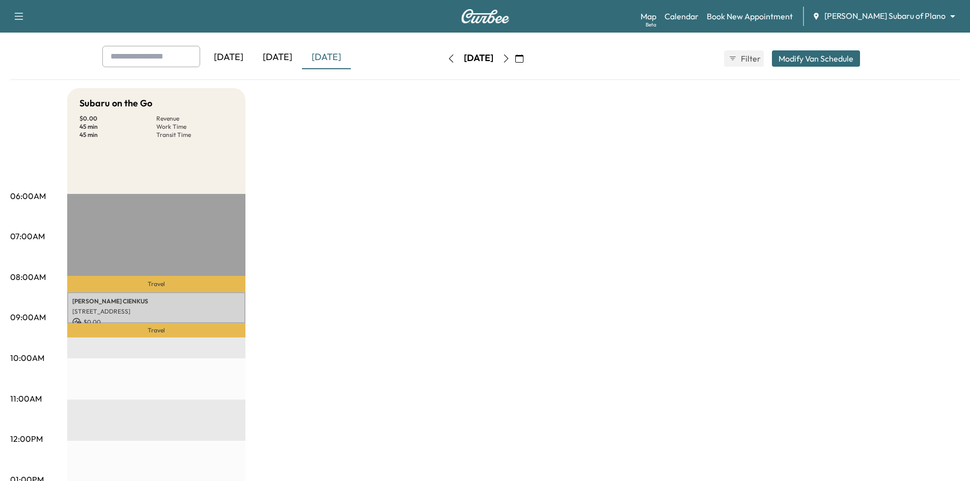
scroll to position [0, 0]
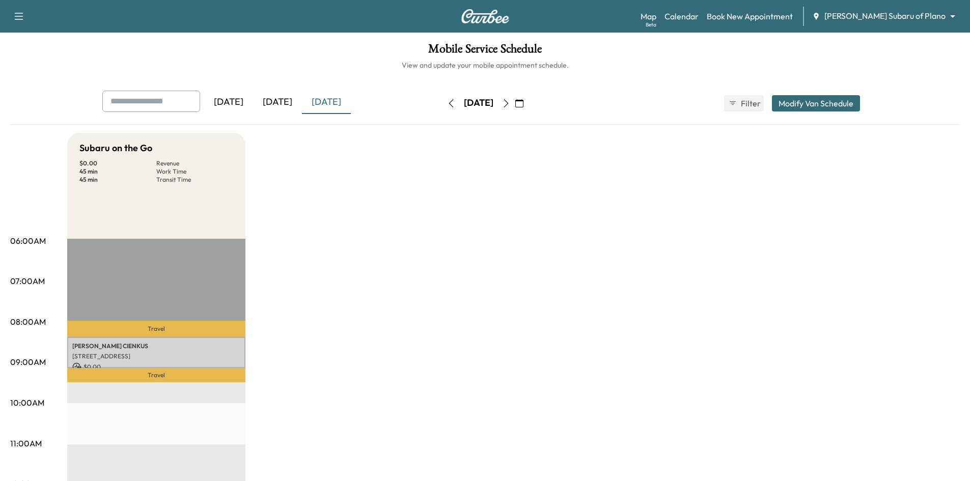
click at [510, 107] on icon "button" at bounding box center [506, 103] width 8 height 8
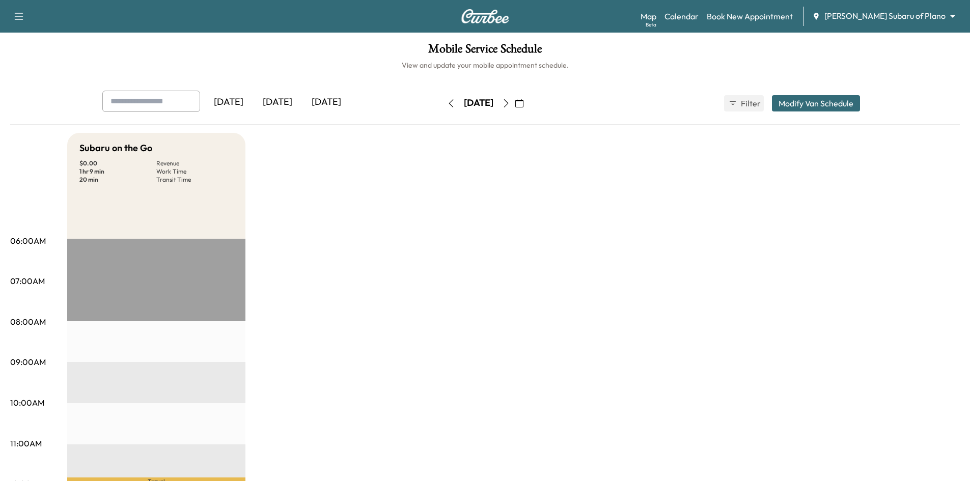
click at [510, 102] on icon "button" at bounding box center [506, 103] width 8 height 8
click at [508, 104] on icon "button" at bounding box center [506, 103] width 5 height 8
click at [282, 102] on div "[DATE]" at bounding box center [277, 102] width 49 height 23
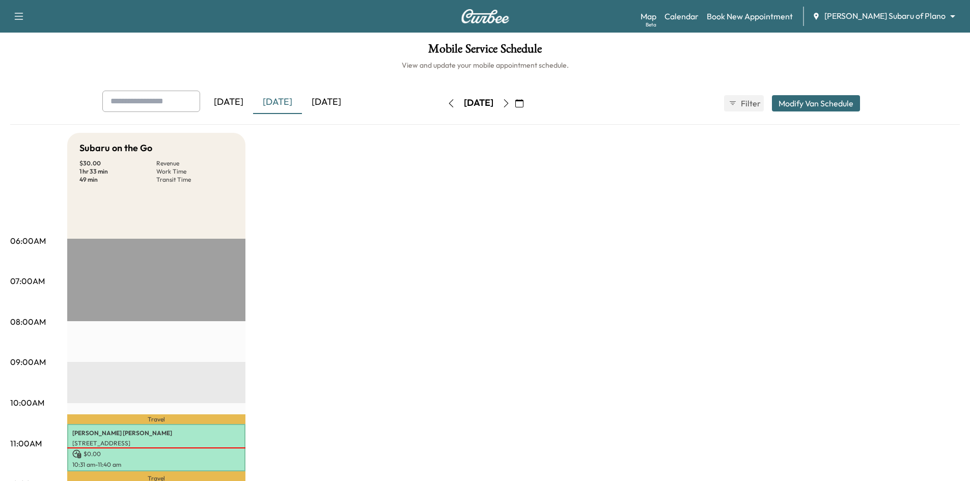
click at [322, 108] on div "[DATE]" at bounding box center [326, 102] width 49 height 23
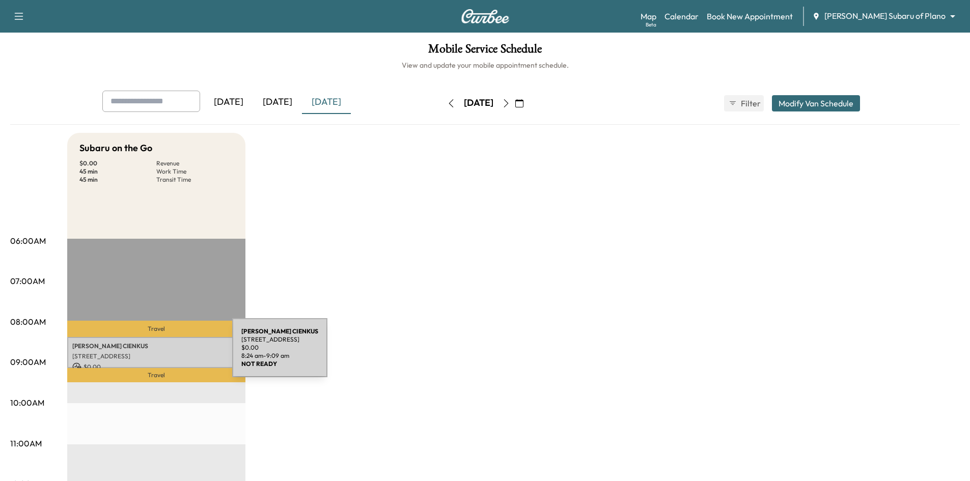
click at [157, 353] on p "[STREET_ADDRESS]" at bounding box center [156, 356] width 168 height 8
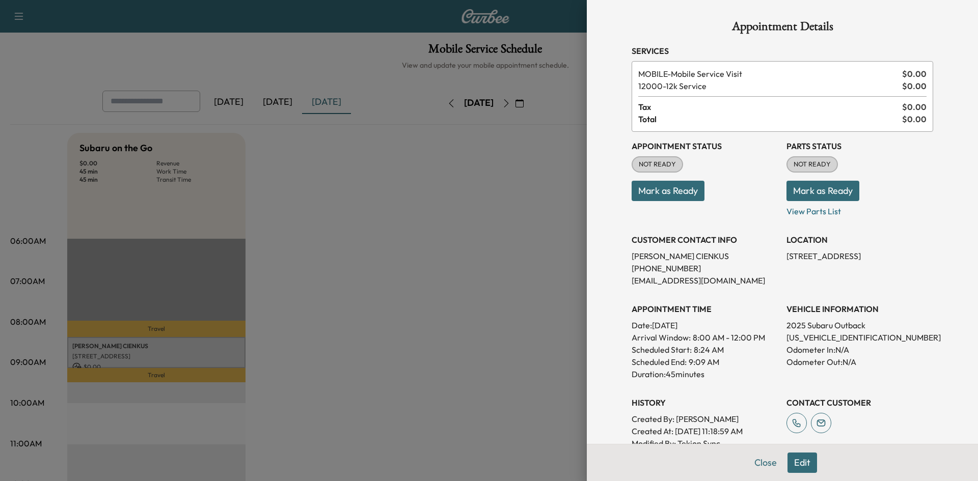
click at [818, 342] on p "[US_VEHICLE_IDENTIFICATION_NUMBER]" at bounding box center [859, 337] width 147 height 12
click at [819, 341] on p "[US_VEHICLE_IDENTIFICATION_NUMBER]" at bounding box center [859, 337] width 147 height 12
copy p "[US_VEHICLE_IDENTIFICATION_NUMBER]"
click at [428, 240] on div at bounding box center [489, 240] width 978 height 481
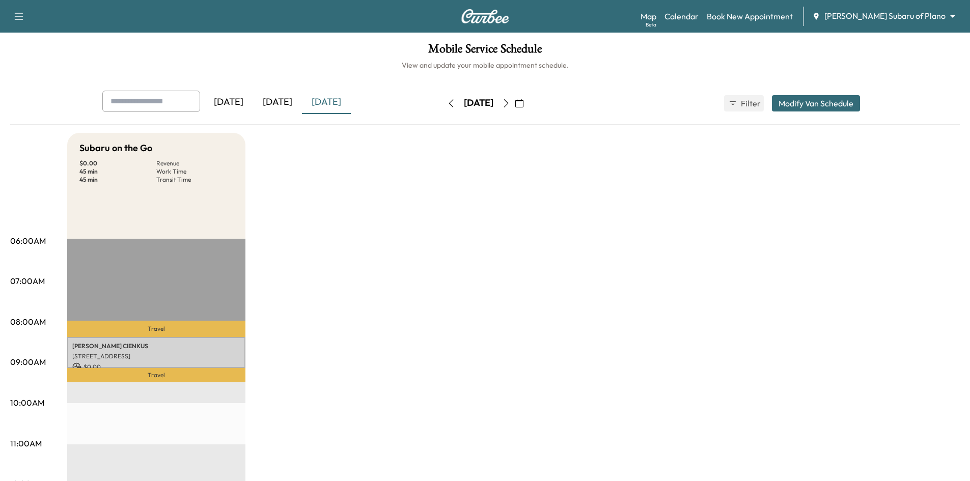
click at [447, 104] on icon "button" at bounding box center [451, 103] width 8 height 8
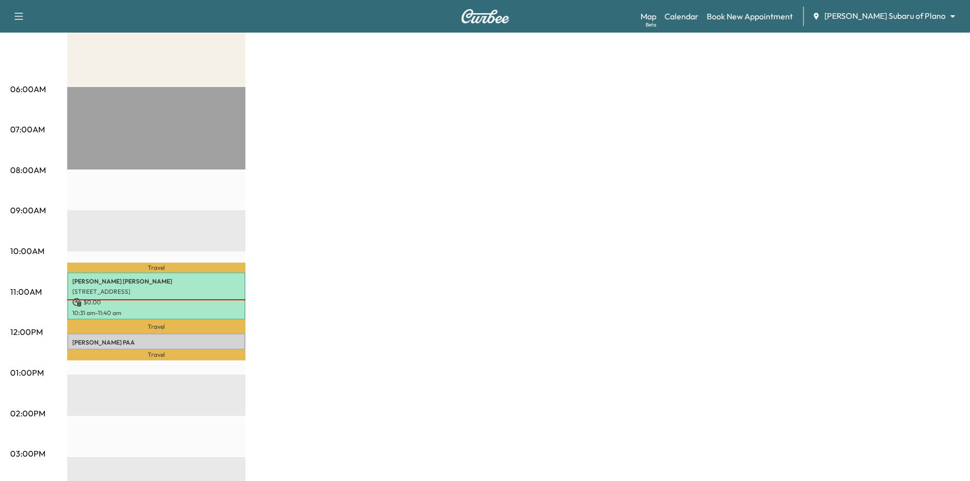
scroll to position [153, 0]
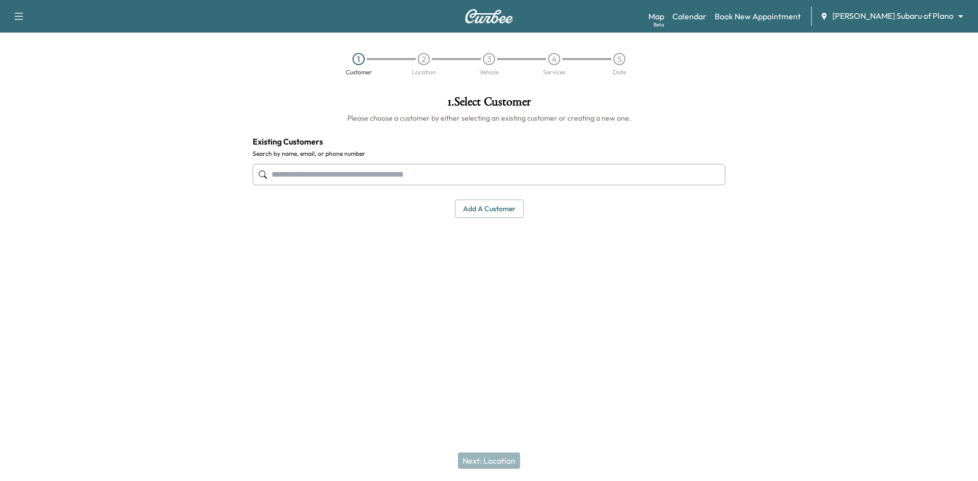
click at [898, 14] on body "Support Log Out Map Beta Calendar Book New Appointment [PERSON_NAME] Subaru of …" at bounding box center [489, 240] width 978 height 481
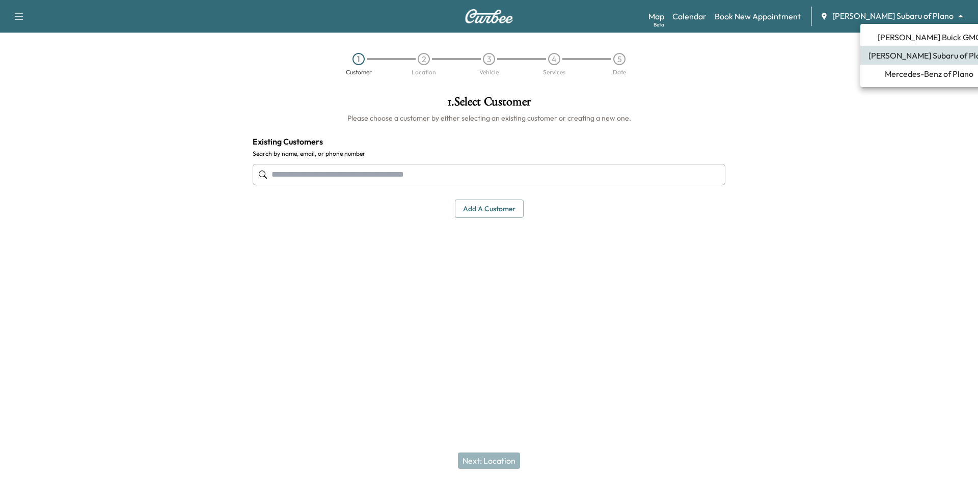
click at [900, 32] on span "[PERSON_NAME] Buick GMC" at bounding box center [928, 37] width 103 height 12
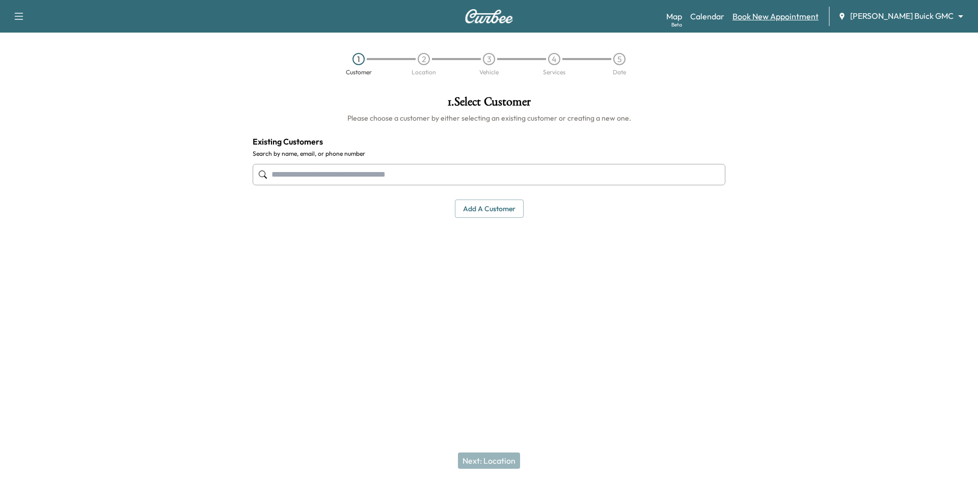
click at [805, 16] on link "Book New Appointment" at bounding box center [775, 16] width 86 height 12
click at [817, 16] on link "Book New Appointment" at bounding box center [775, 16] width 86 height 12
click at [724, 18] on link "Calendar" at bounding box center [707, 16] width 34 height 12
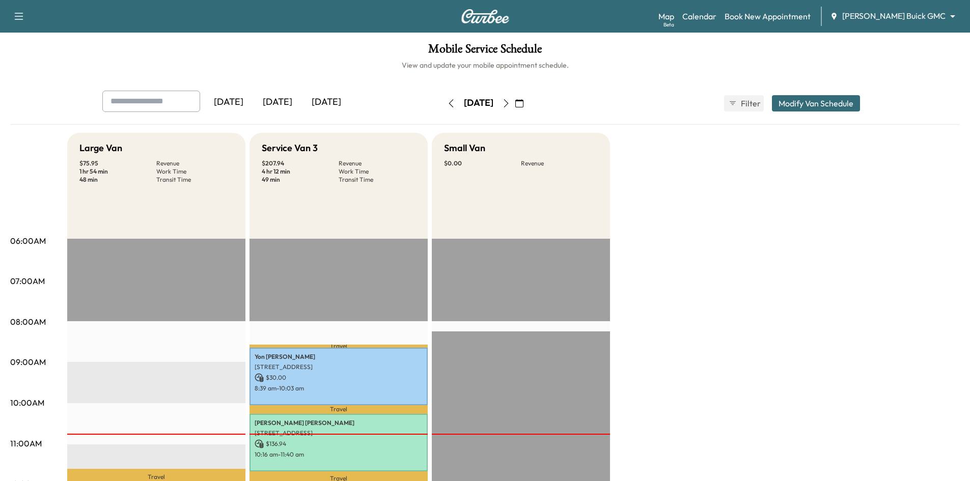
click at [523, 103] on icon "button" at bounding box center [519, 103] width 8 height 8
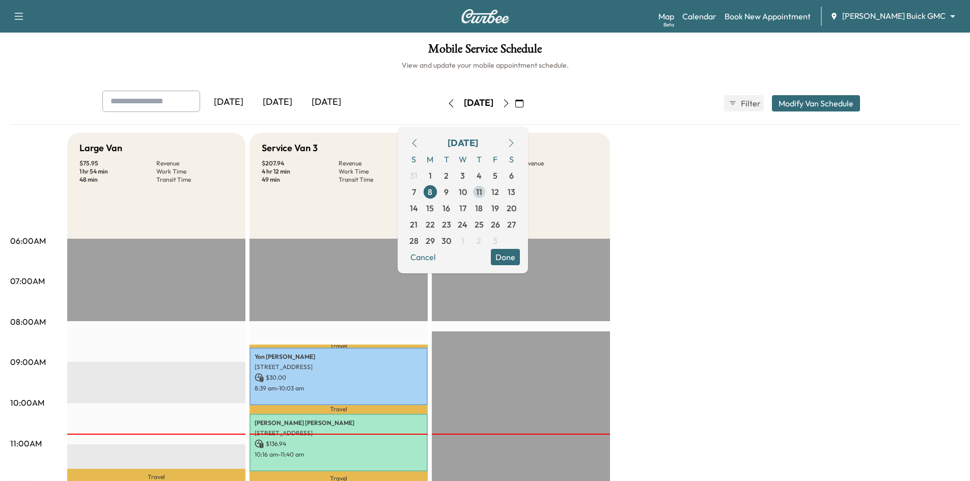
click at [482, 189] on span "11" at bounding box center [479, 192] width 6 height 12
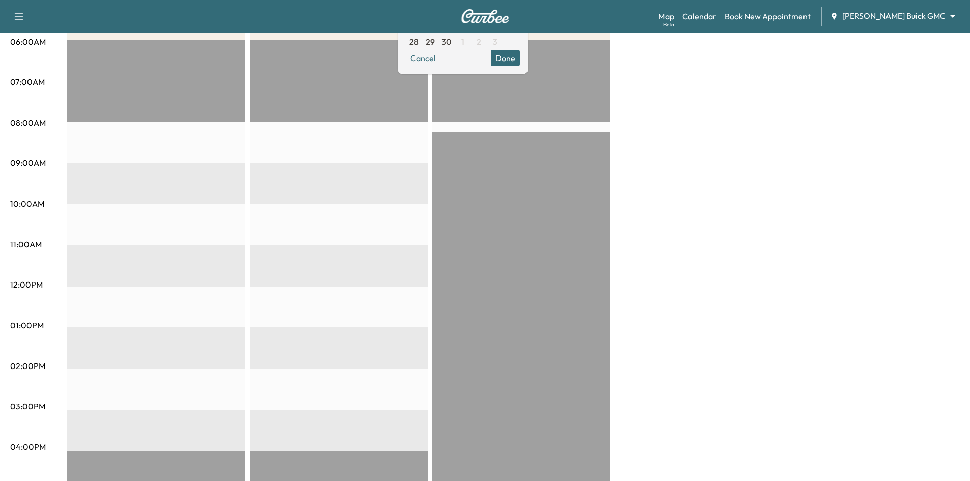
scroll to position [51, 0]
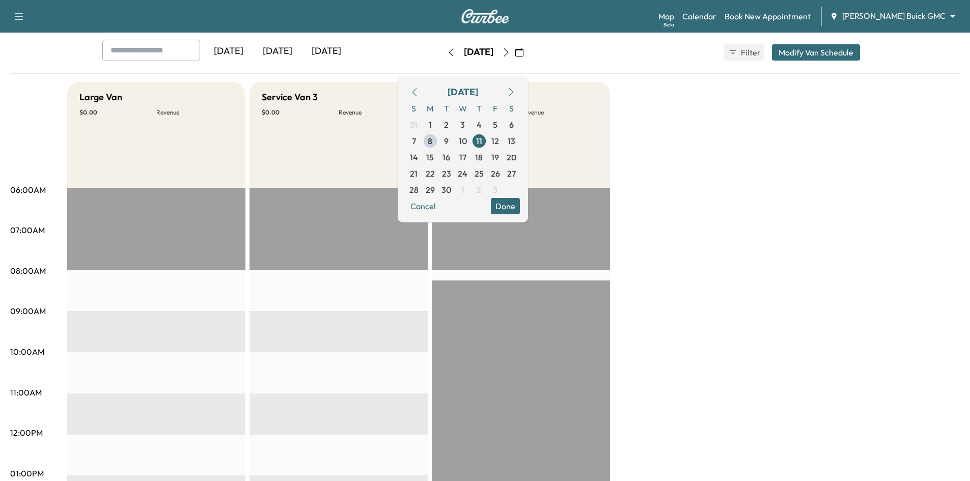
drag, startPoint x: 769, startPoint y: 116, endPoint x: 773, endPoint y: 113, distance: 5.2
click at [770, 115] on div "Large Van $ 0.00 Revenue EST Start Service Van 3 $ 0.00 Revenue EST Start Small…" at bounding box center [513, 464] width 893 height 764
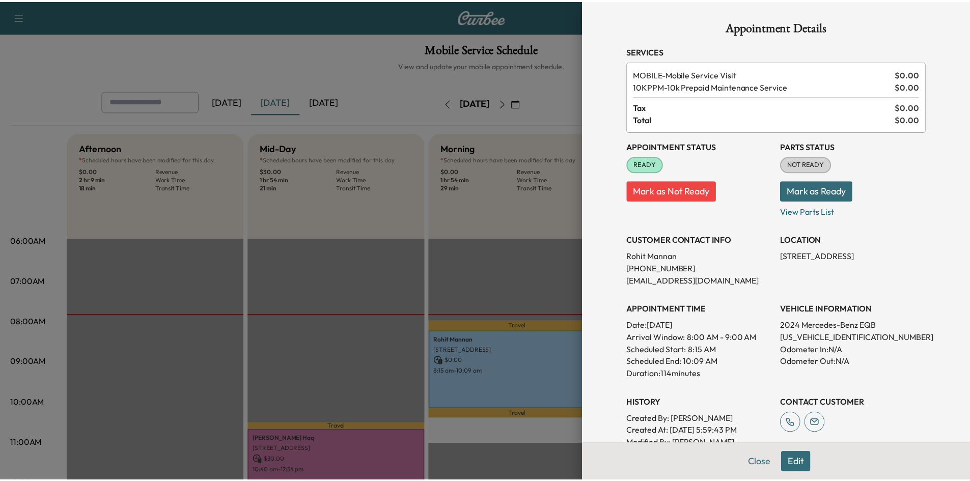
scroll to position [153, 0]
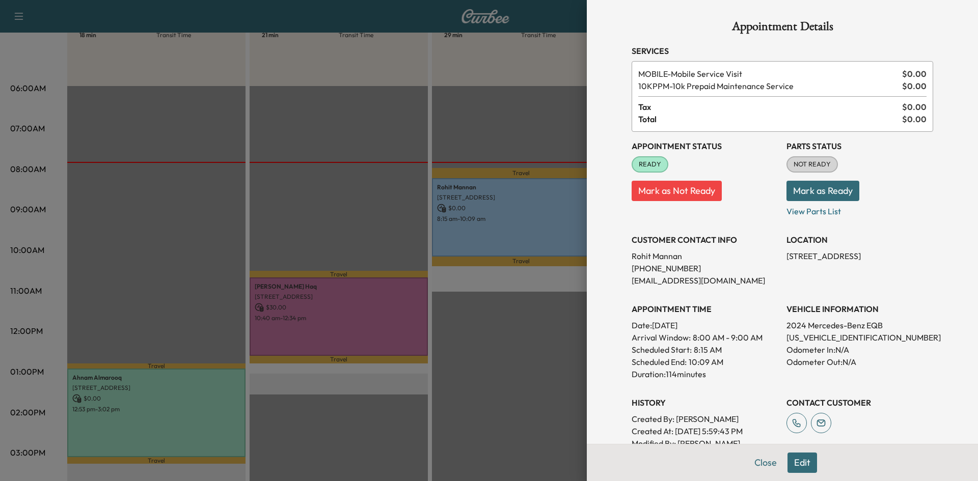
click at [423, 104] on div at bounding box center [489, 240] width 978 height 481
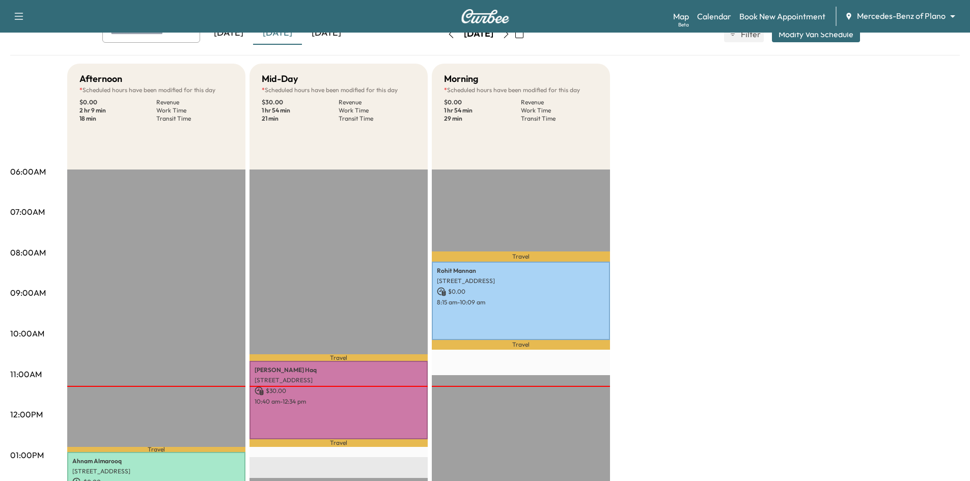
scroll to position [0, 0]
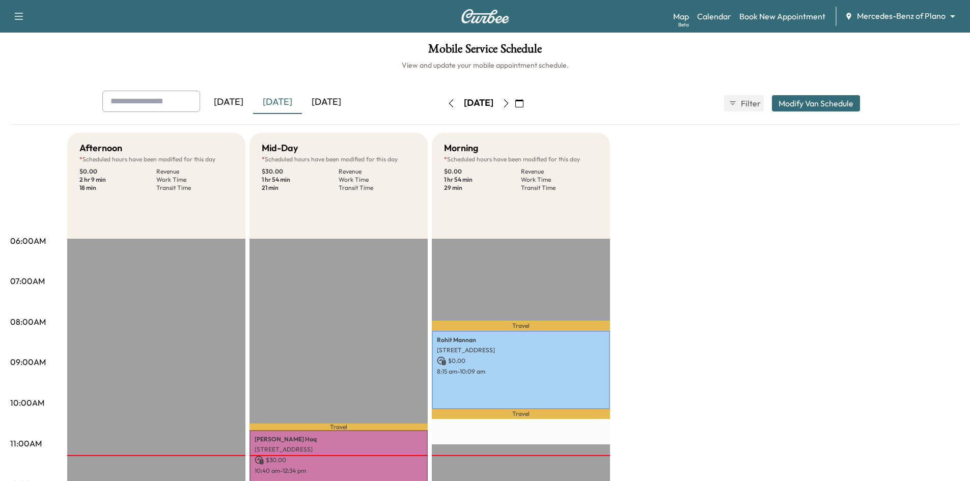
click at [510, 101] on icon "button" at bounding box center [506, 103] width 8 height 8
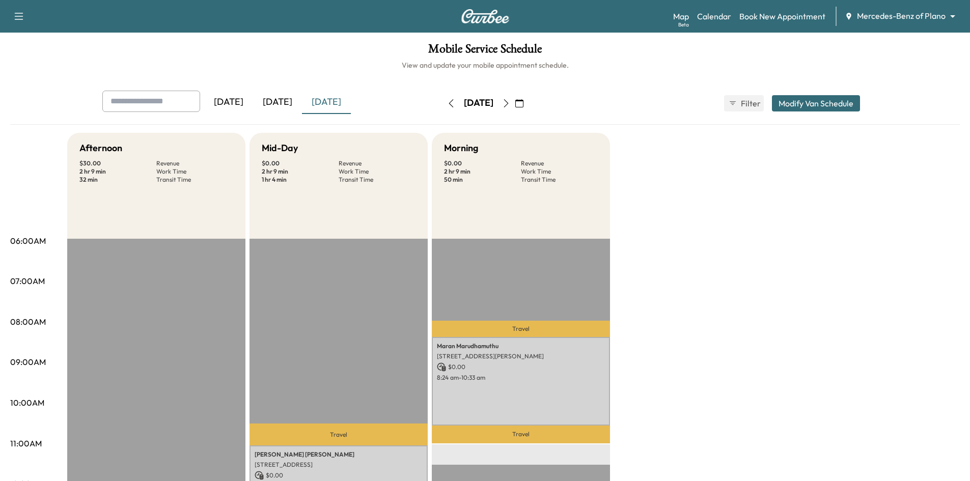
click at [510, 101] on icon "button" at bounding box center [506, 103] width 8 height 8
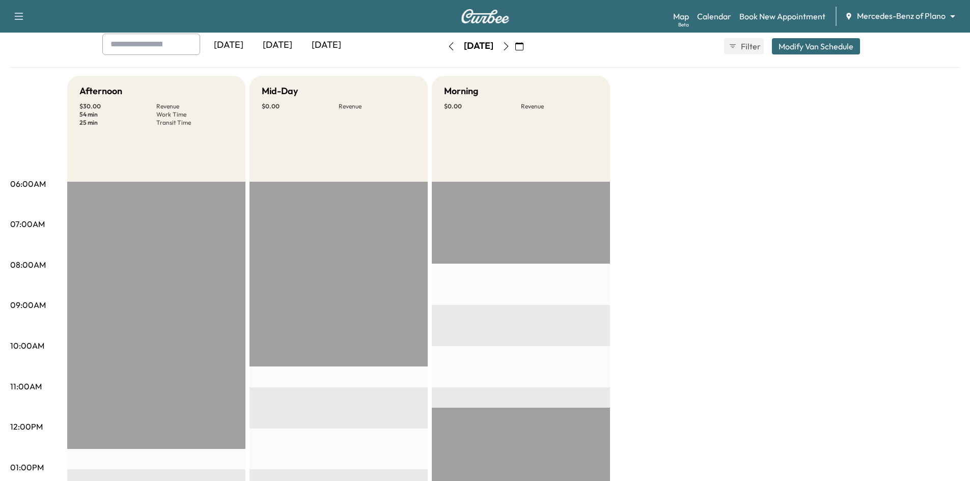
scroll to position [153, 0]
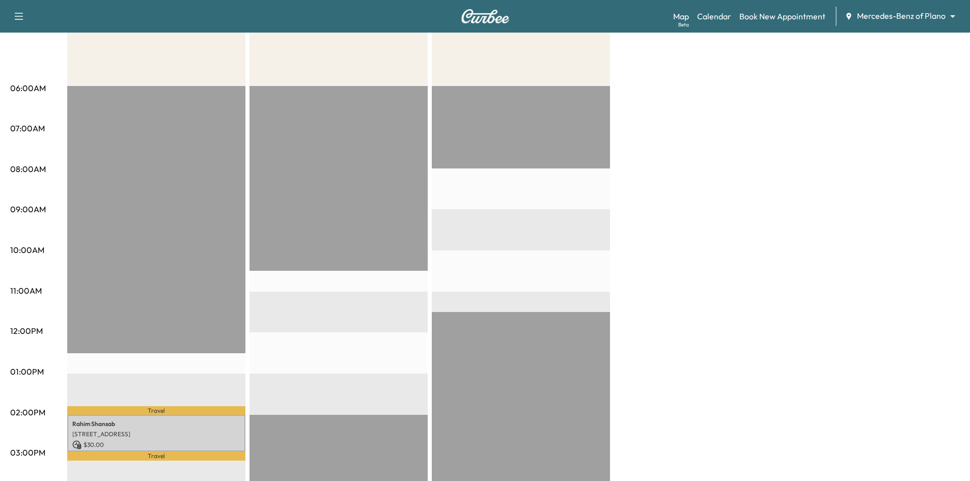
click at [355, 289] on div "EST Start" at bounding box center [338, 415] width 178 height 658
click at [801, 16] on link "Book New Appointment" at bounding box center [782, 16] width 86 height 12
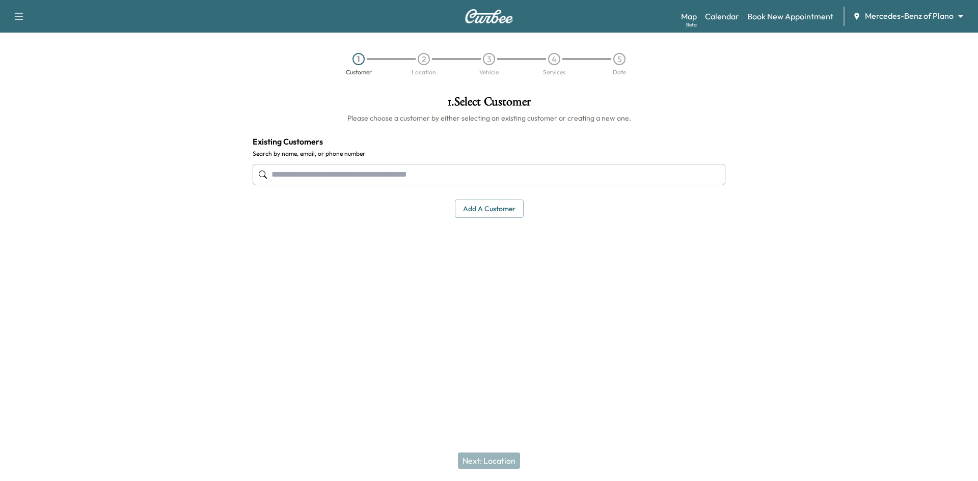
click at [503, 170] on input "text" at bounding box center [489, 174] width 473 height 21
click at [531, 175] on input "**********" at bounding box center [489, 174] width 473 height 21
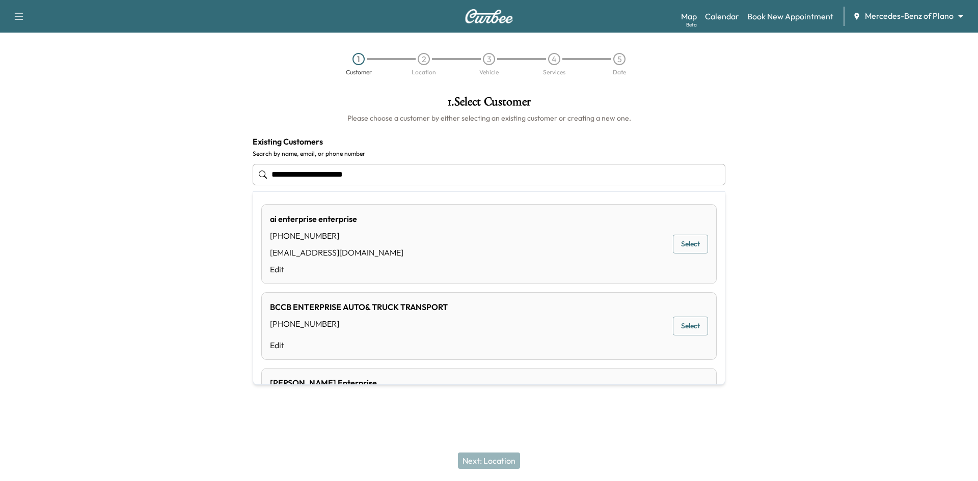
click at [673, 245] on button "Select" at bounding box center [690, 244] width 35 height 19
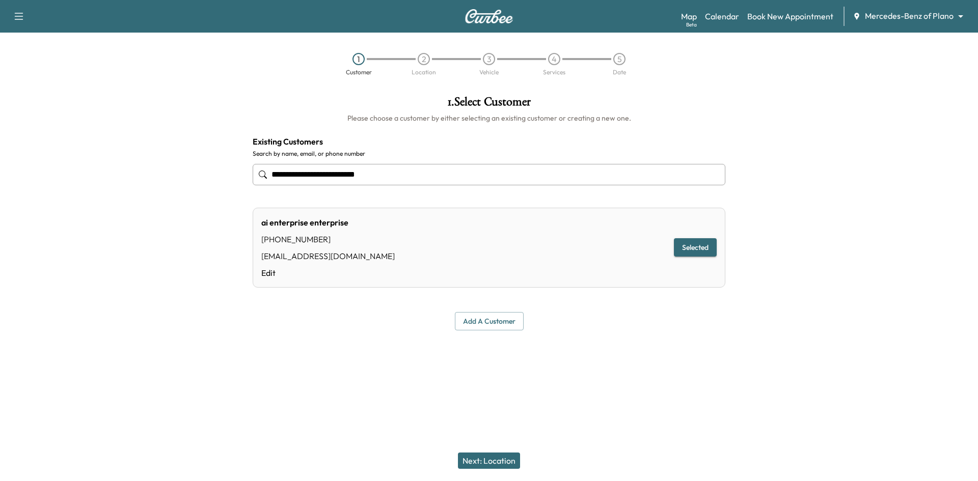
type input "**********"
click at [496, 464] on button "Next: Location" at bounding box center [489, 461] width 62 height 16
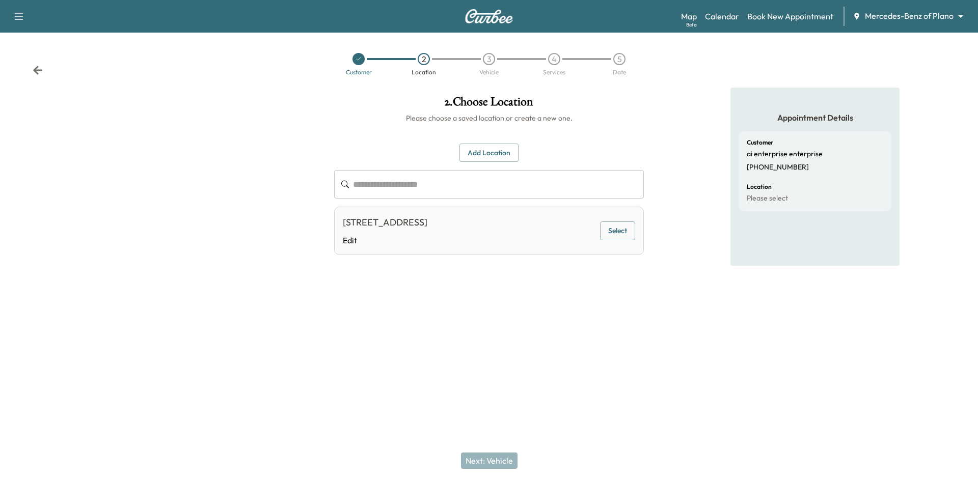
drag, startPoint x: 613, startPoint y: 233, endPoint x: 583, endPoint y: 248, distance: 33.7
click at [614, 233] on button "Select" at bounding box center [617, 230] width 35 height 19
click at [491, 461] on button "Next: Vehicle" at bounding box center [489, 461] width 57 height 16
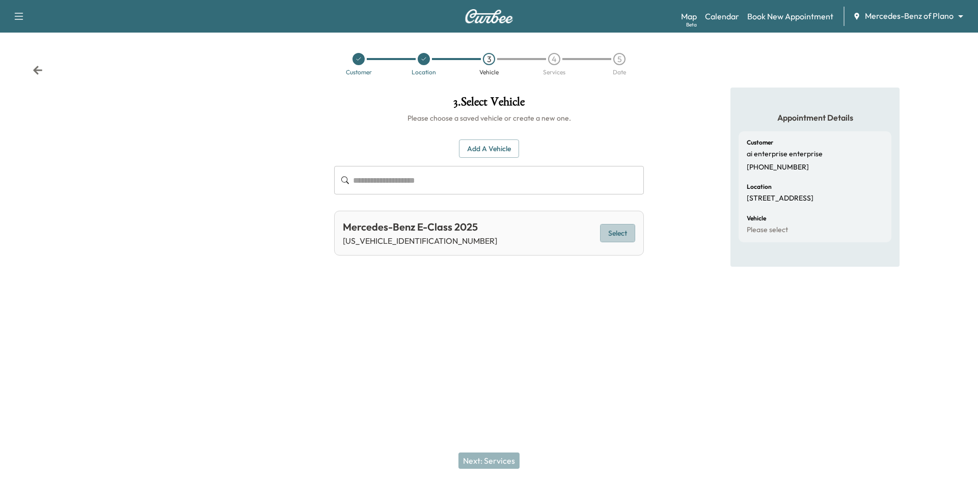
click at [627, 233] on button "Select" at bounding box center [617, 233] width 35 height 19
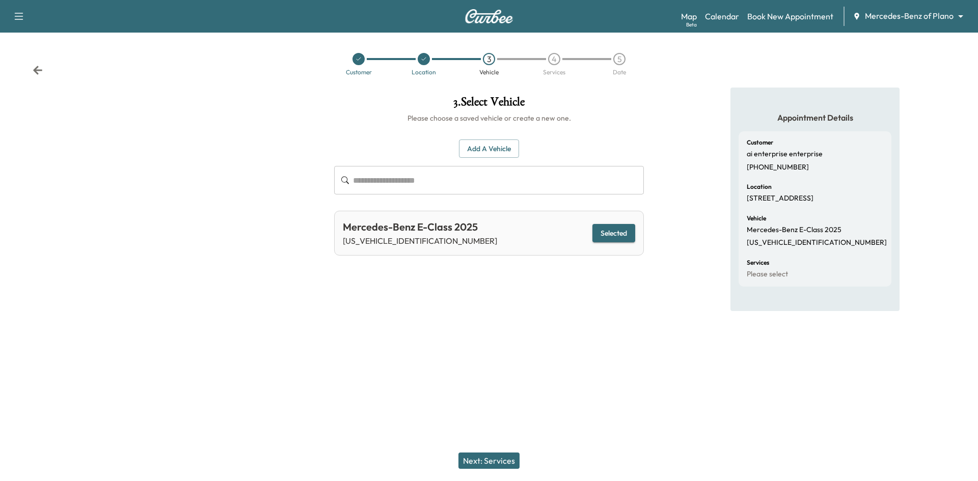
click at [508, 459] on button "Next: Services" at bounding box center [488, 461] width 61 height 16
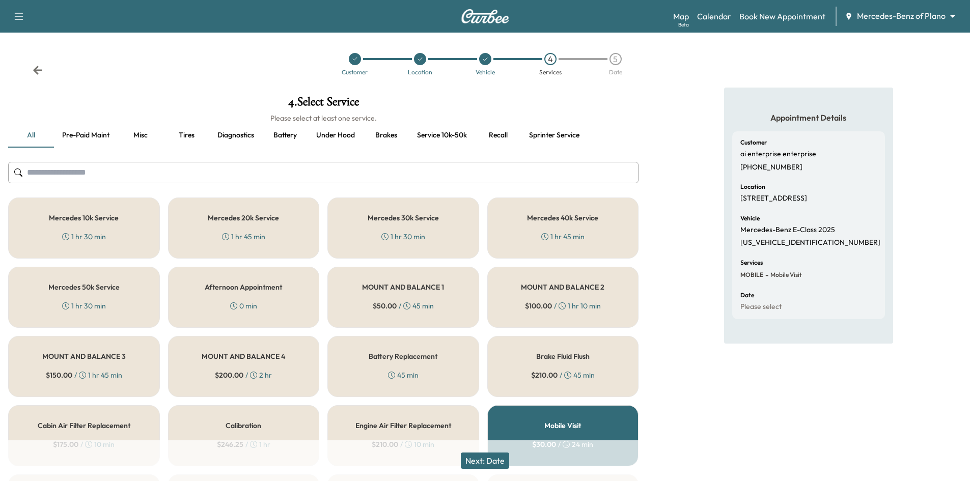
click at [447, 138] on button "Service 10k-50k" at bounding box center [442, 135] width 66 height 24
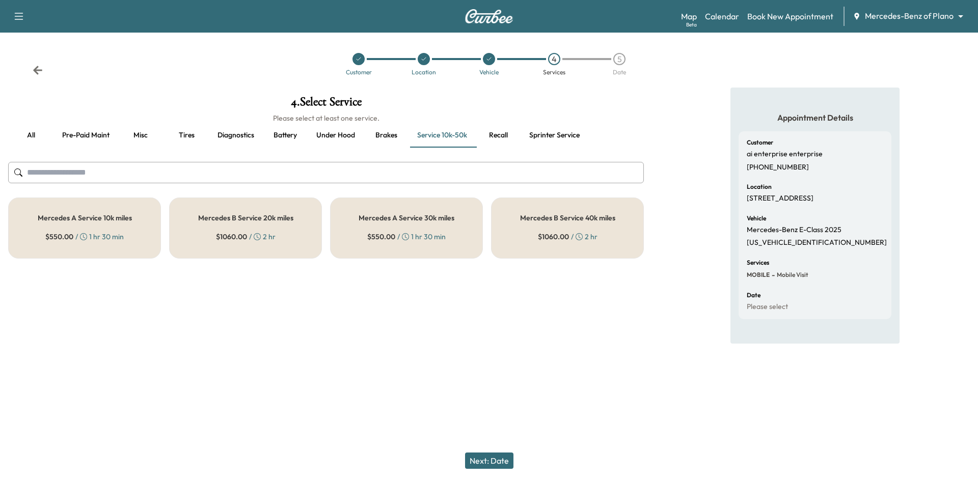
click at [121, 231] on div "Mercedes A Service 10k miles $ 550.00 / 1 hr 30 min" at bounding box center [84, 228] width 153 height 61
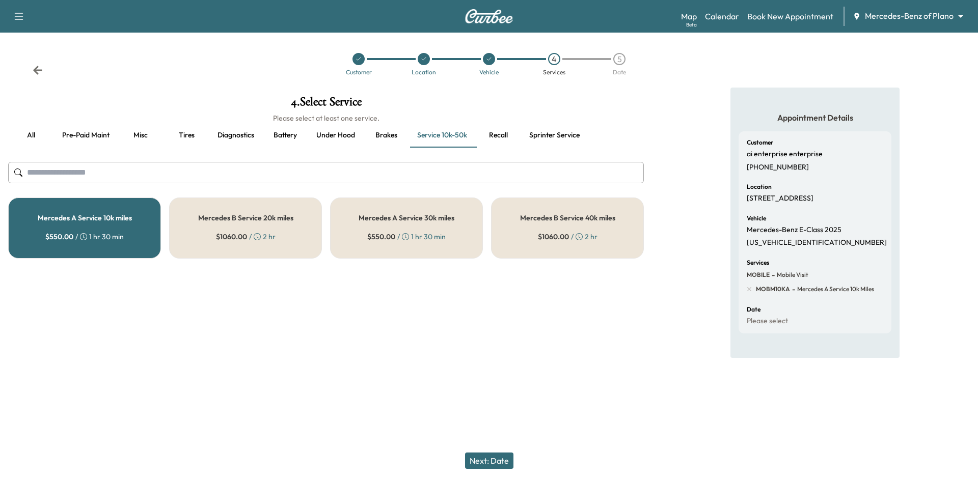
click at [143, 130] on button "Misc" at bounding box center [141, 135] width 46 height 24
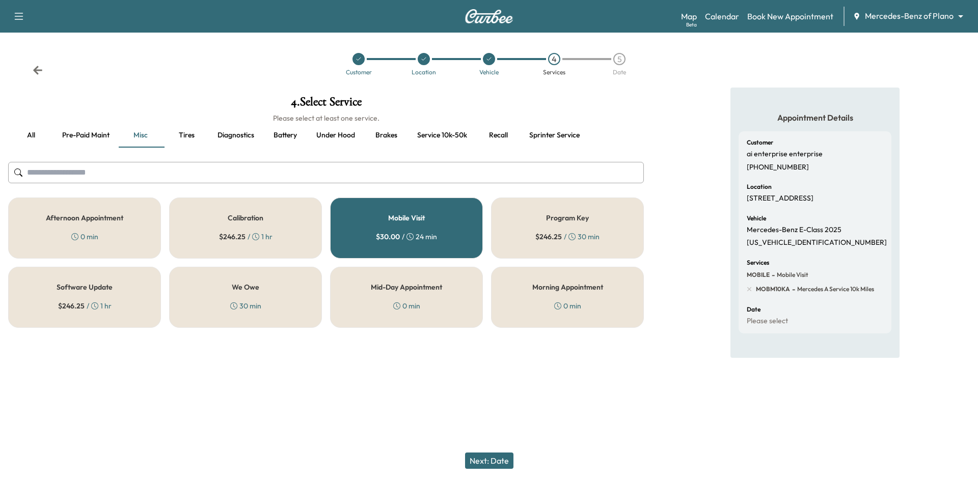
drag, startPoint x: 497, startPoint y: 461, endPoint x: 550, endPoint y: 431, distance: 61.3
click at [498, 460] on button "Next: Date" at bounding box center [489, 461] width 48 height 16
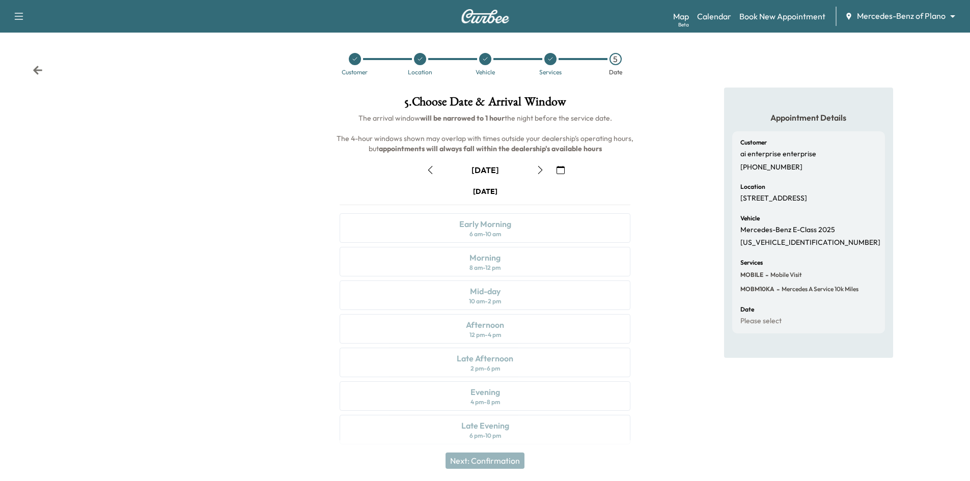
click at [538, 170] on icon "button" at bounding box center [540, 170] width 8 height 8
click at [517, 330] on div "Afternoon 12 pm - 4 pm" at bounding box center [485, 329] width 291 height 30
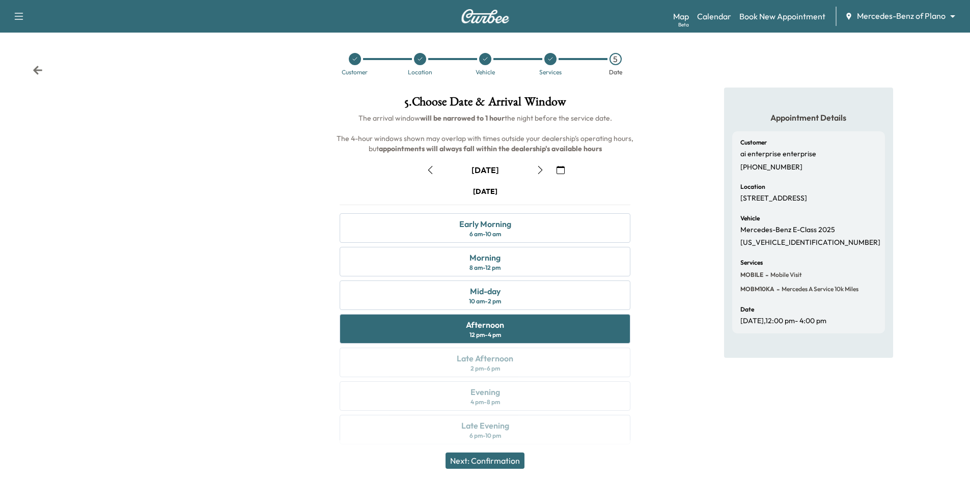
click at [503, 460] on button "Next: Confirmation" at bounding box center [485, 461] width 79 height 16
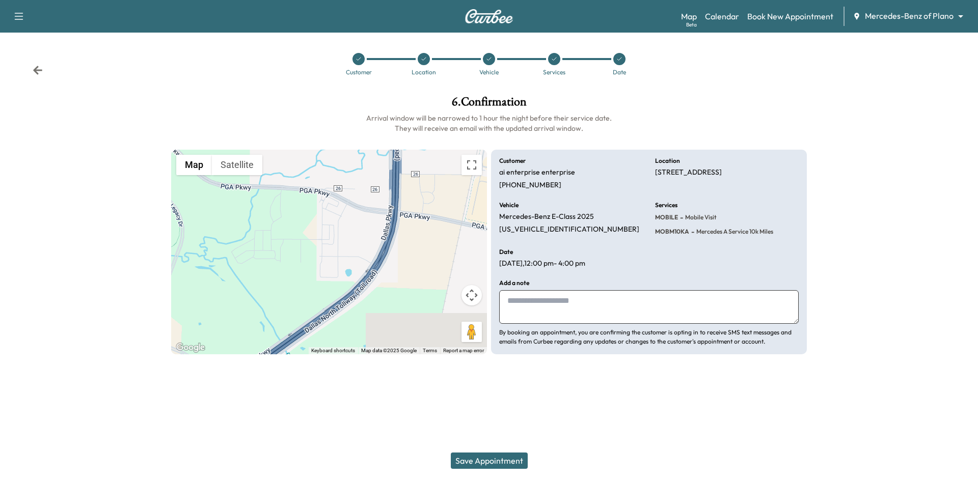
click at [511, 458] on button "Save Appointment" at bounding box center [489, 461] width 77 height 16
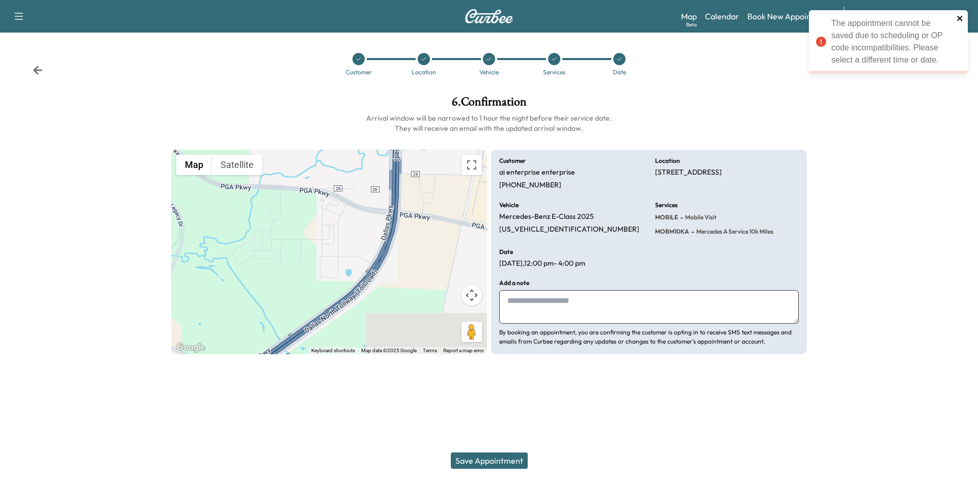
click at [961, 17] on icon "close" at bounding box center [959, 18] width 5 height 5
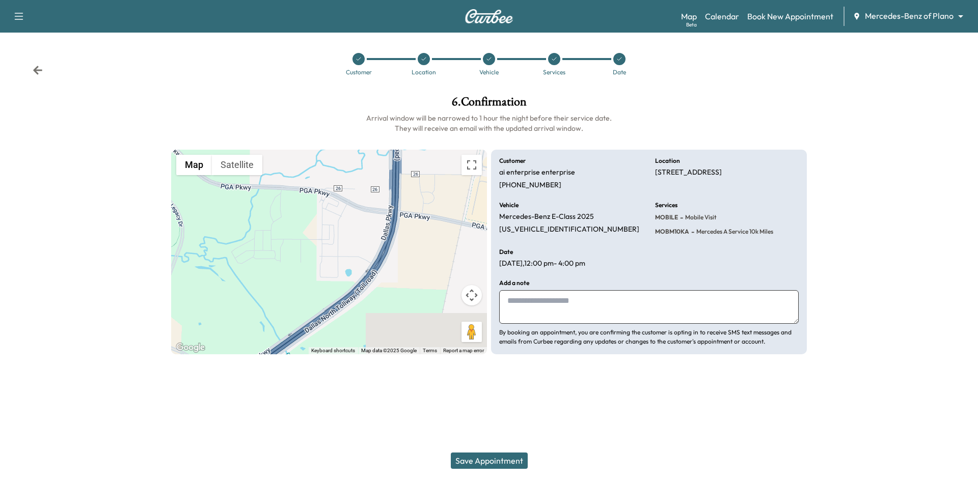
click at [556, 63] on div at bounding box center [554, 59] width 12 height 12
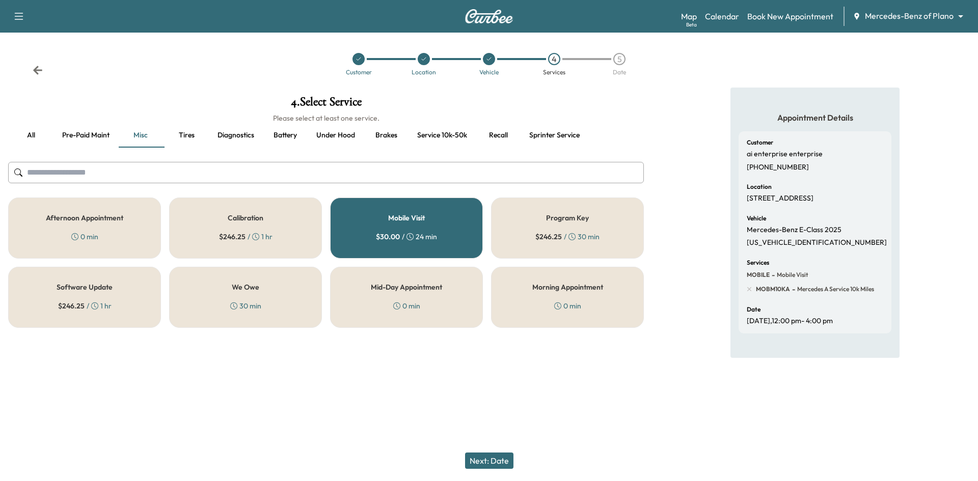
click at [618, 60] on div "5" at bounding box center [619, 59] width 12 height 12
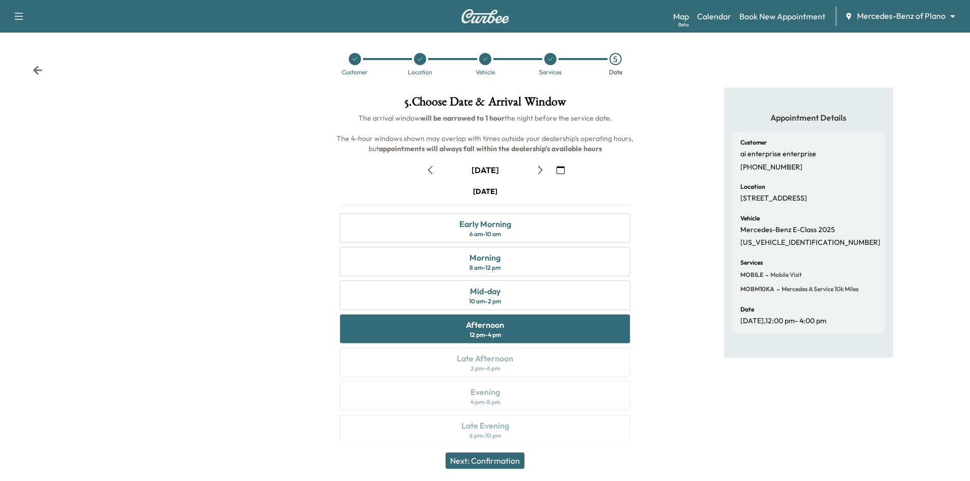
click at [17, 13] on icon "button" at bounding box center [19, 16] width 12 height 12
click at [40, 56] on button "Log Out" at bounding box center [36, 57] width 38 height 16
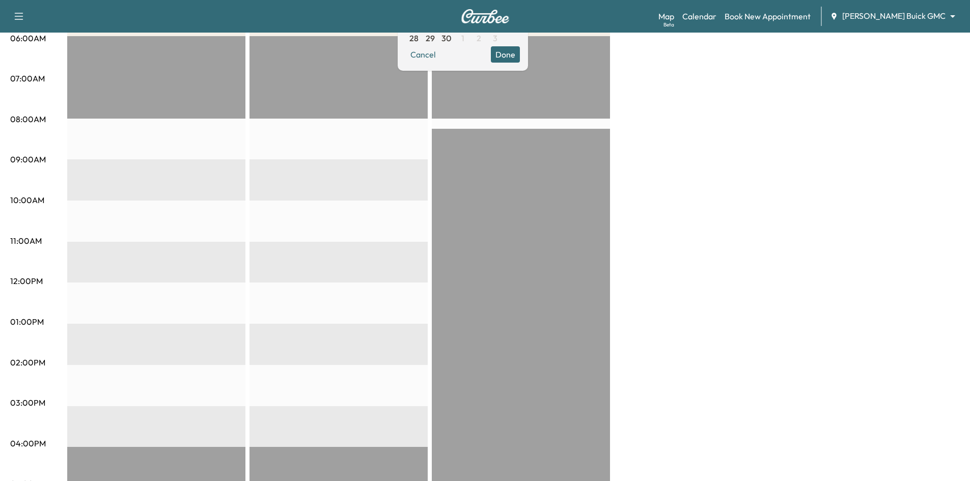
scroll to position [153, 0]
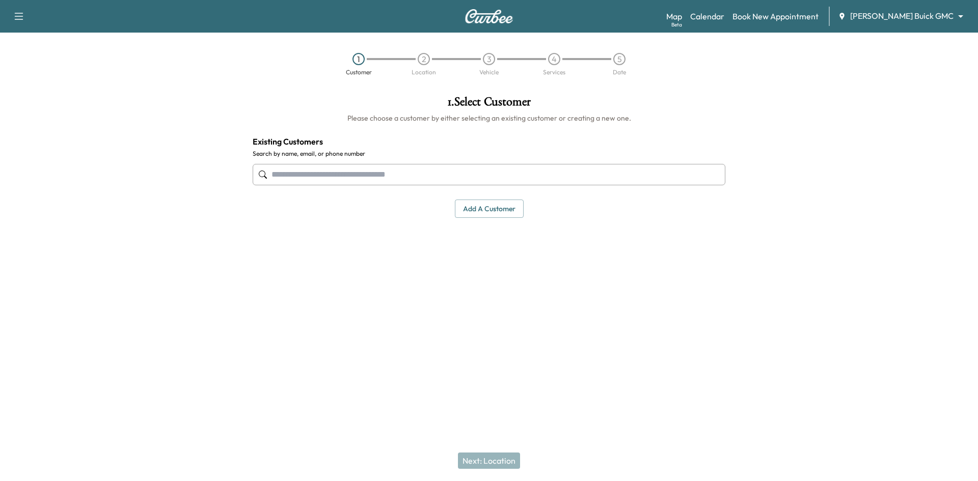
drag, startPoint x: 928, startPoint y: 5, endPoint x: 925, endPoint y: 14, distance: 9.2
click at [928, 6] on div "Support Log Out Map Beta Calendar Book New Appointment [PERSON_NAME] Buick GMC …" at bounding box center [489, 16] width 978 height 33
click at [925, 19] on body "Support Log Out Map Beta Calendar Book New Appointment [PERSON_NAME] Buick GMC …" at bounding box center [489, 240] width 978 height 481
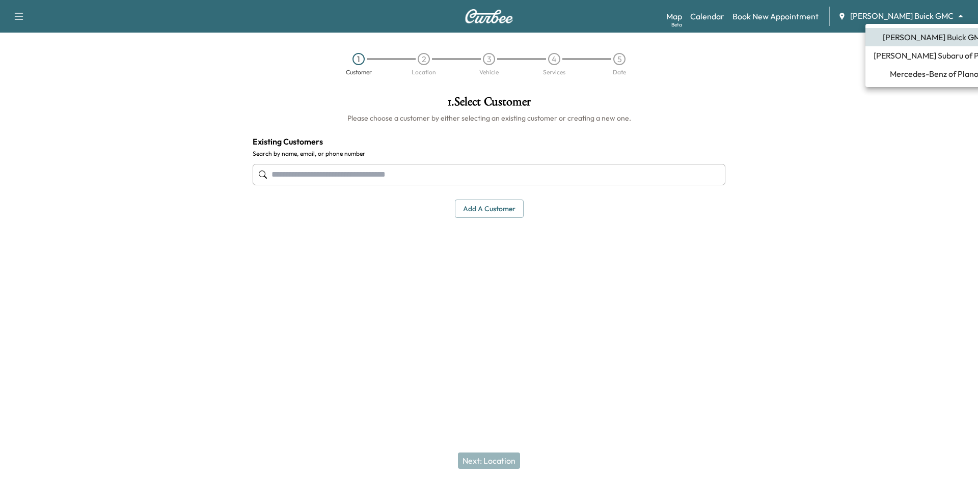
click at [901, 74] on span "Mercedes-Benz of Plano" at bounding box center [934, 74] width 89 height 12
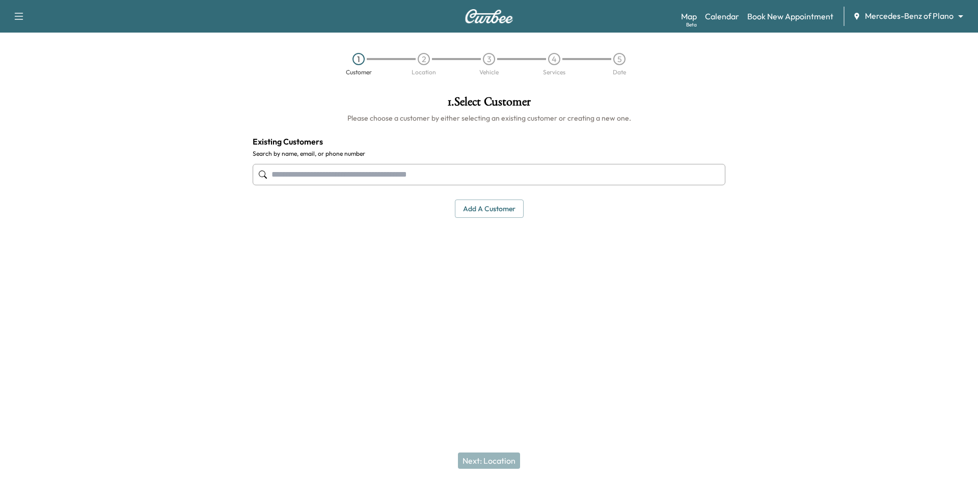
click at [413, 175] on input "text" at bounding box center [489, 174] width 473 height 21
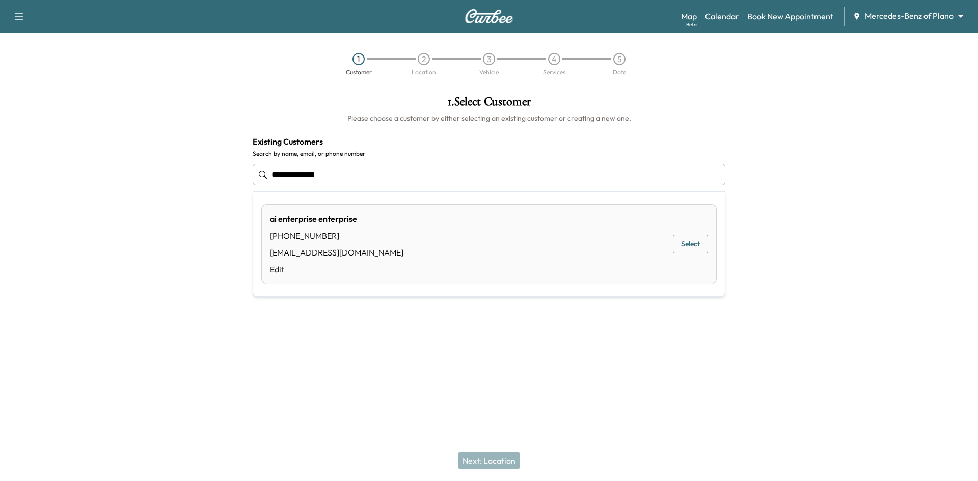
click at [682, 246] on button "Select" at bounding box center [690, 244] width 35 height 19
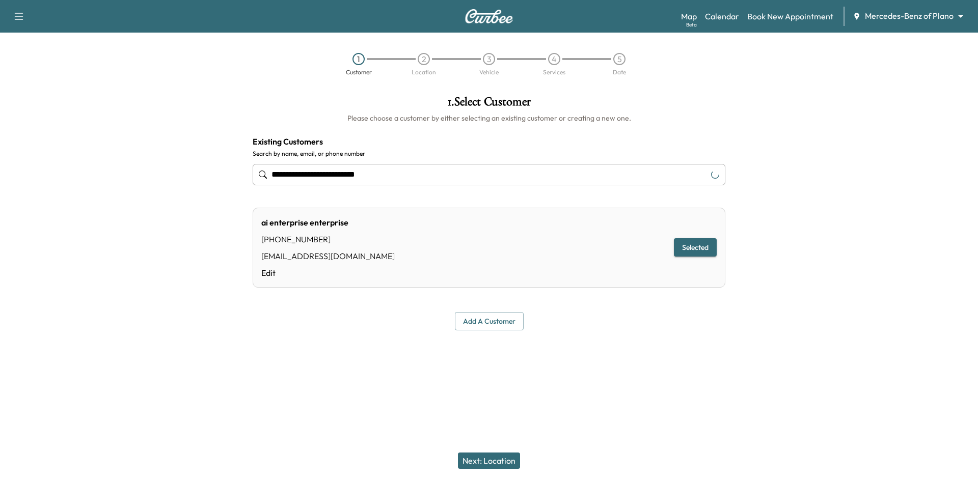
type input "**********"
drag, startPoint x: 509, startPoint y: 463, endPoint x: 544, endPoint y: 375, distance: 94.4
click at [509, 463] on button "Next: Location" at bounding box center [489, 461] width 62 height 16
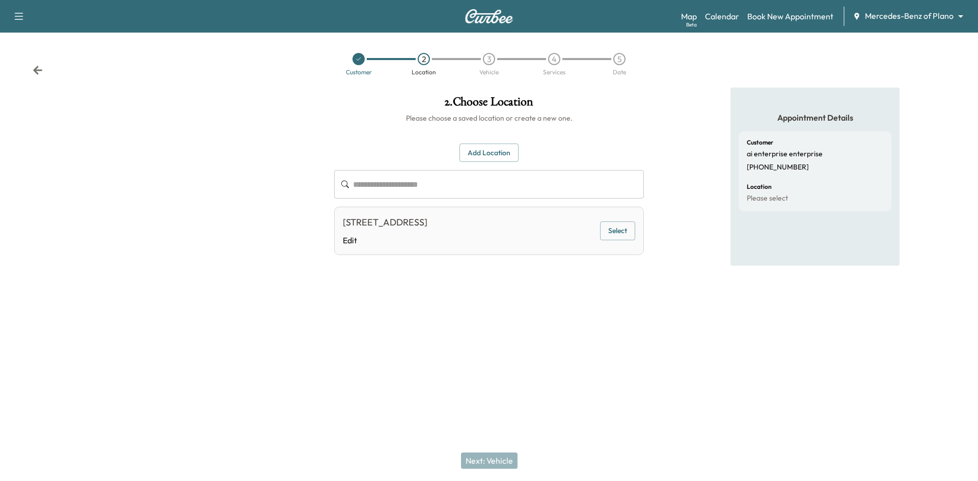
click at [617, 234] on button "Select" at bounding box center [617, 230] width 35 height 19
drag, startPoint x: 509, startPoint y: 467, endPoint x: 510, endPoint y: 461, distance: 6.2
click at [509, 467] on button "Next: Vehicle" at bounding box center [489, 461] width 57 height 16
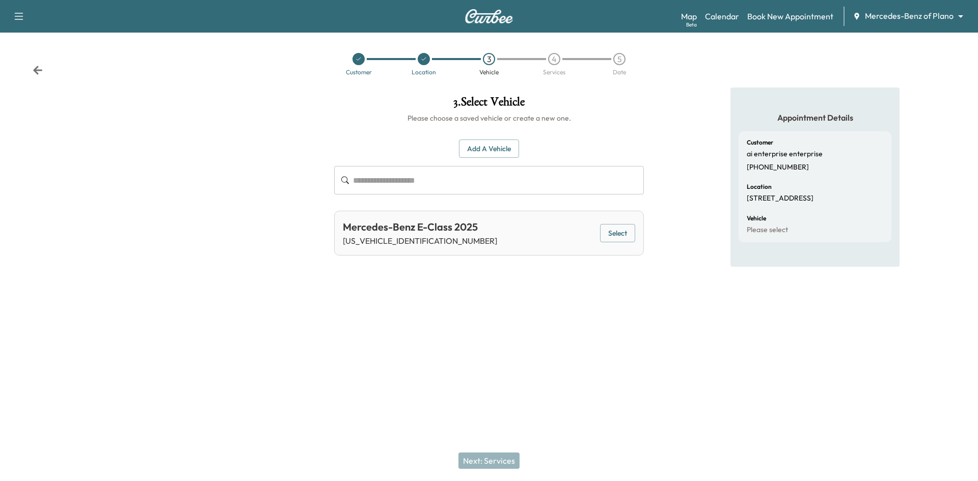
click at [498, 462] on div "Next: Services" at bounding box center [489, 460] width 978 height 41
drag, startPoint x: 623, startPoint y: 231, endPoint x: 531, endPoint y: 357, distance: 156.0
click at [621, 232] on button "Select" at bounding box center [617, 233] width 35 height 19
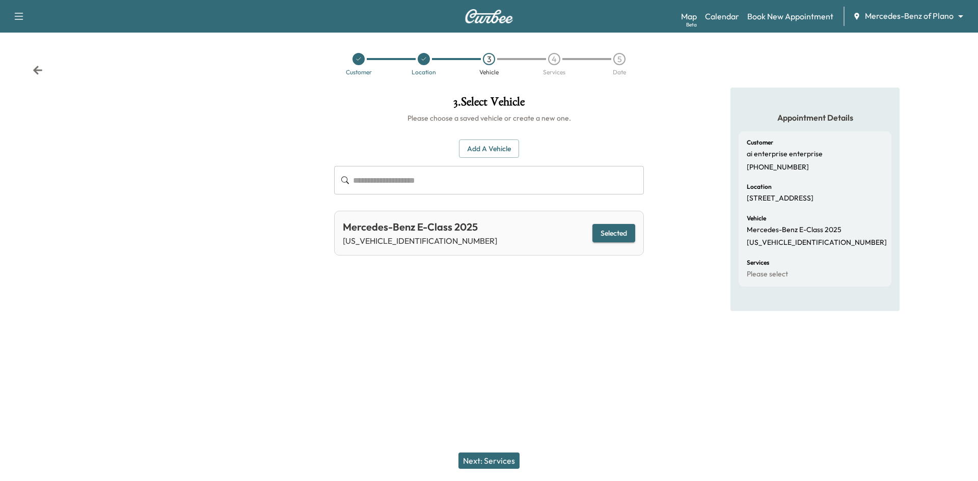
drag, startPoint x: 491, startPoint y: 462, endPoint x: 524, endPoint y: 441, distance: 39.1
click at [491, 463] on button "Next: Services" at bounding box center [488, 461] width 61 height 16
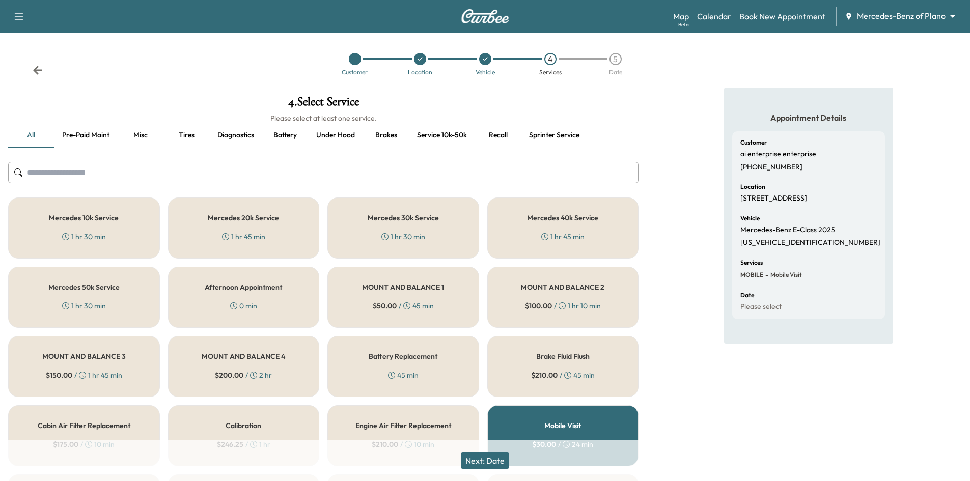
click at [439, 137] on button "Service 10k-50k" at bounding box center [442, 135] width 66 height 24
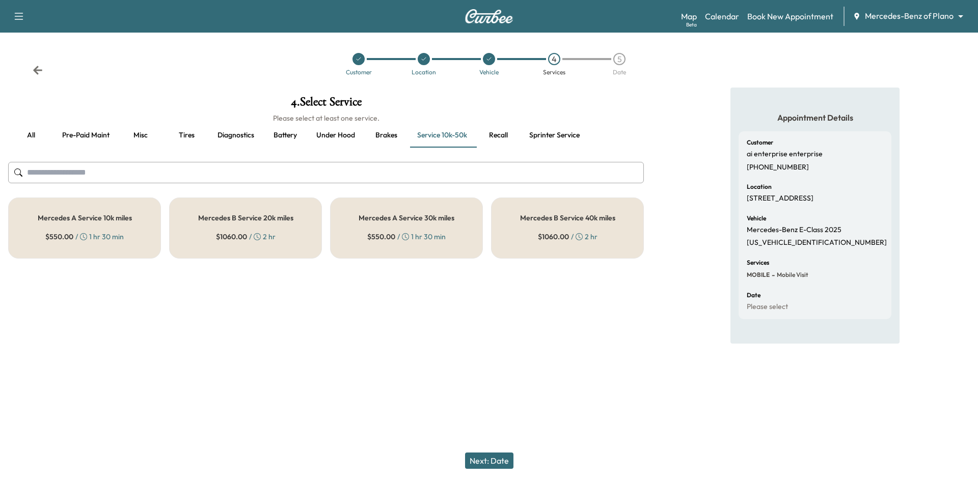
click at [125, 244] on div "Mercedes A Service 10k miles $ 550.00 / 1 hr 30 min" at bounding box center [84, 228] width 153 height 61
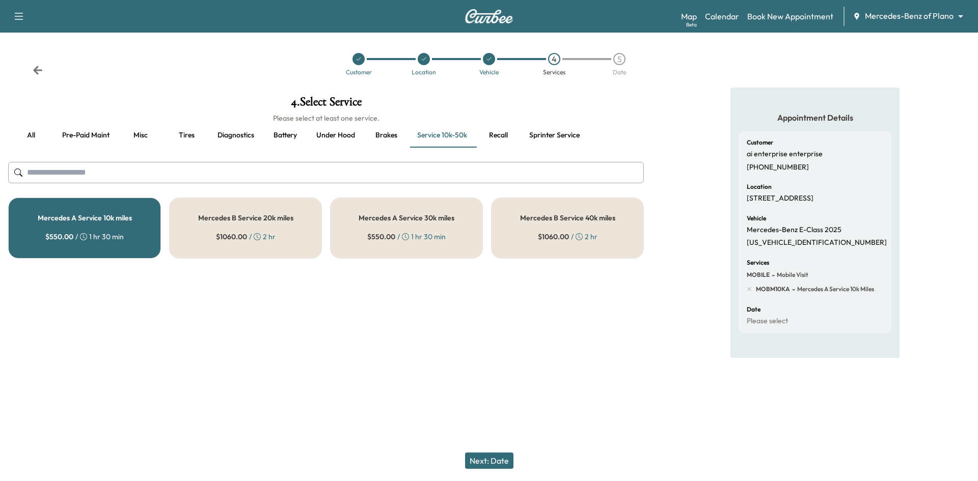
click at [502, 459] on button "Next: Date" at bounding box center [489, 461] width 48 height 16
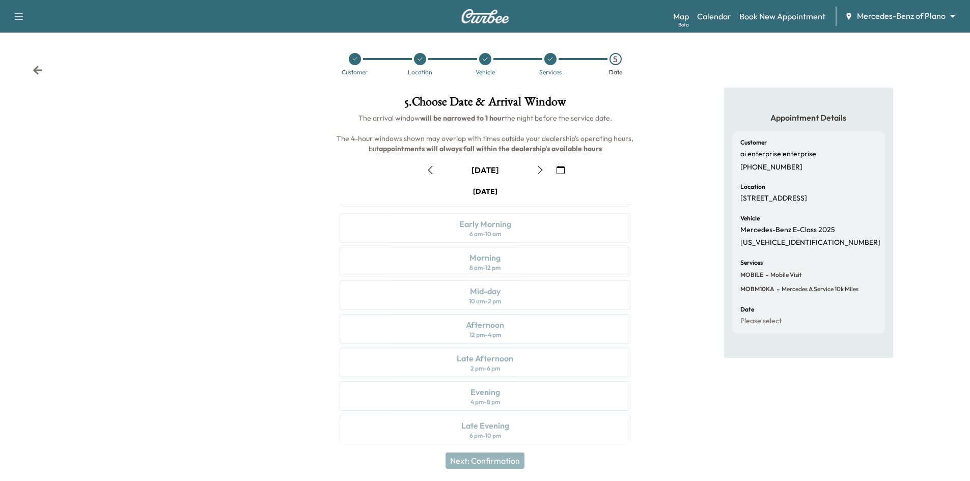
click at [539, 168] on icon "button" at bounding box center [540, 170] width 5 height 8
click at [514, 324] on div "Afternoon 12 pm - 4 pm" at bounding box center [485, 329] width 291 height 30
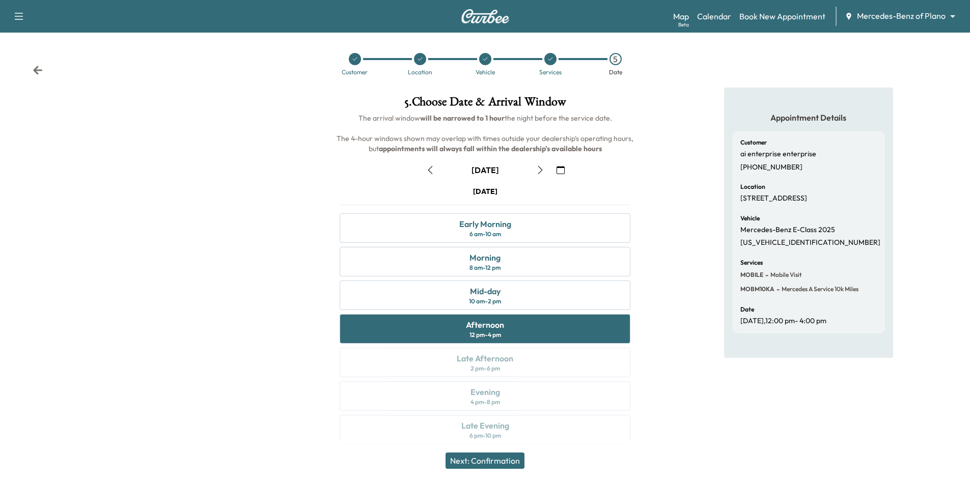
click at [470, 457] on button "Next: Confirmation" at bounding box center [485, 461] width 79 height 16
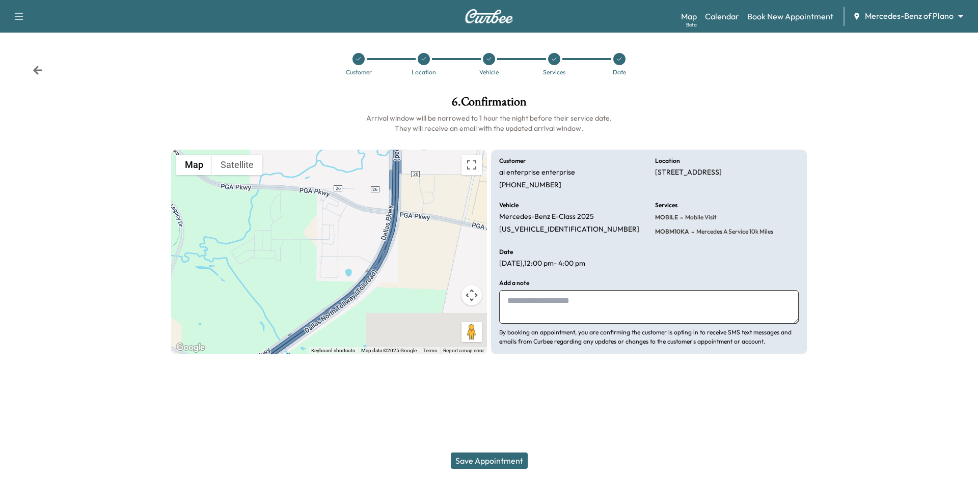
click at [517, 464] on button "Save Appointment" at bounding box center [489, 461] width 77 height 16
